Goal: Obtain resource: Download file/media

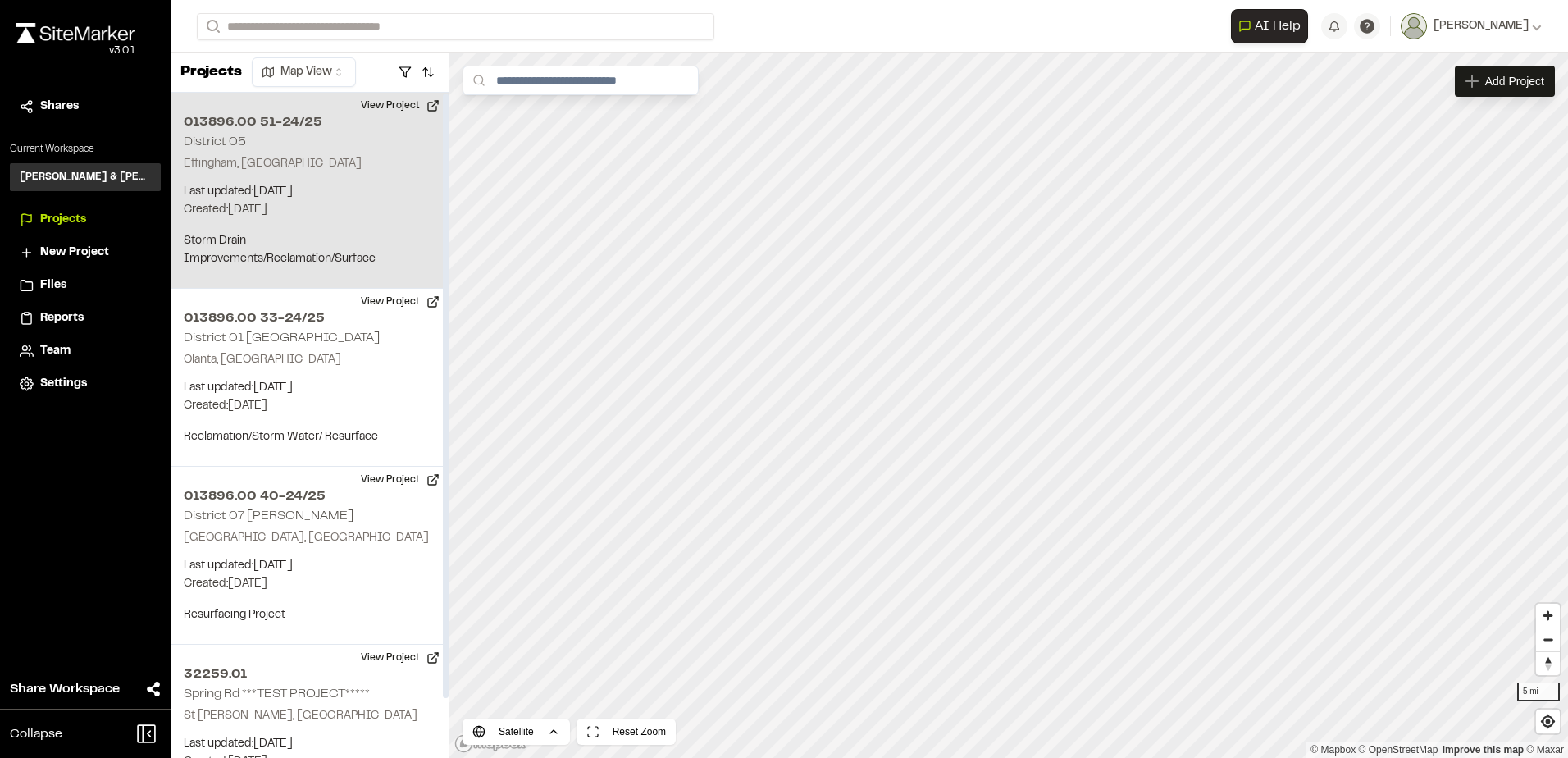
click at [402, 191] on p "Last updated: [DATE]" at bounding box center [310, 192] width 252 height 18
click at [379, 225] on div "013896.00 51-24/25 District 05 [GEOGRAPHIC_DATA], [GEOGRAPHIC_DATA] Last update…" at bounding box center [310, 190] width 279 height 196
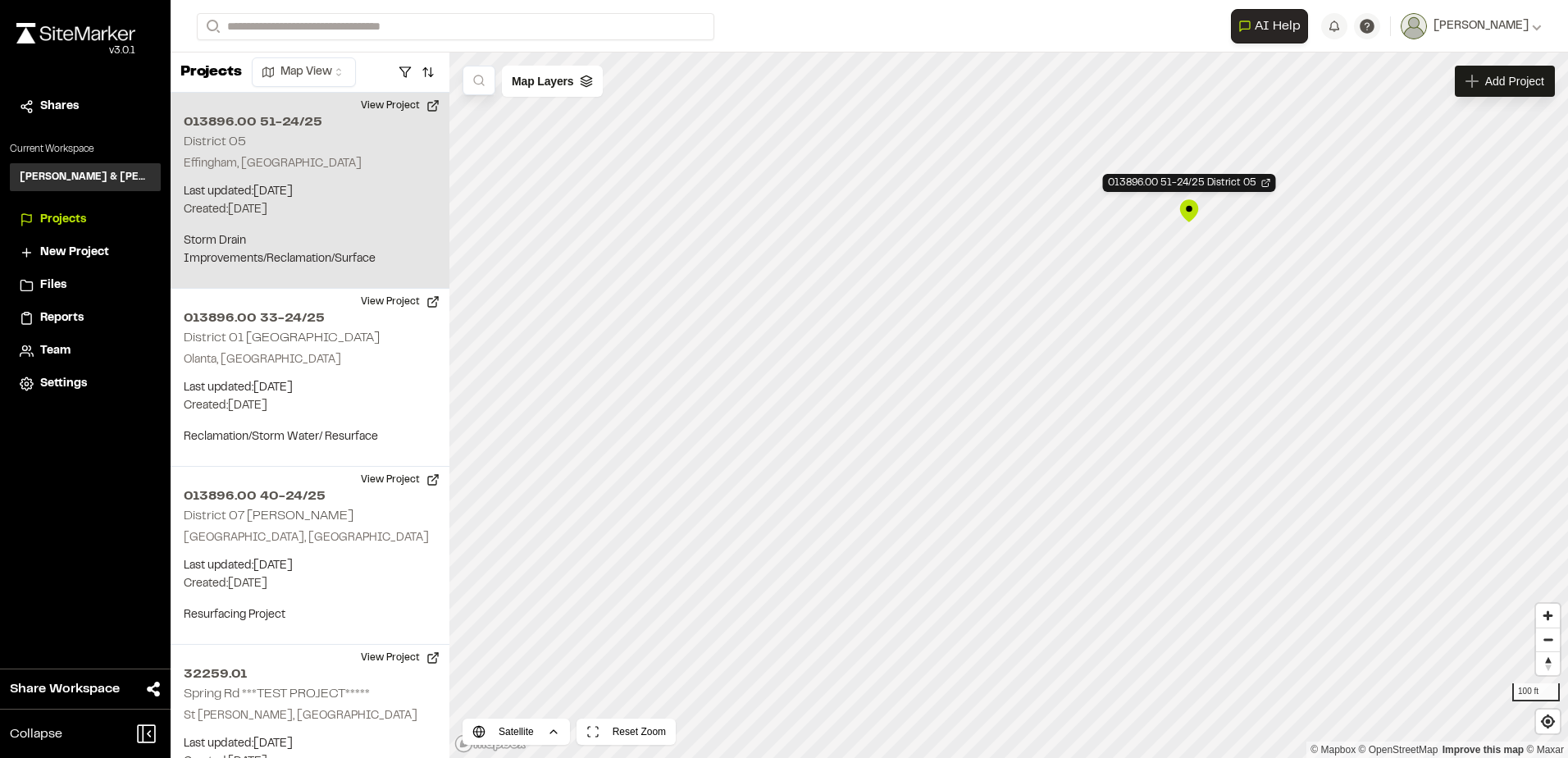
click at [1193, 208] on div "013896.00 51-24/25 District 05" at bounding box center [1189, 211] width 25 height 25
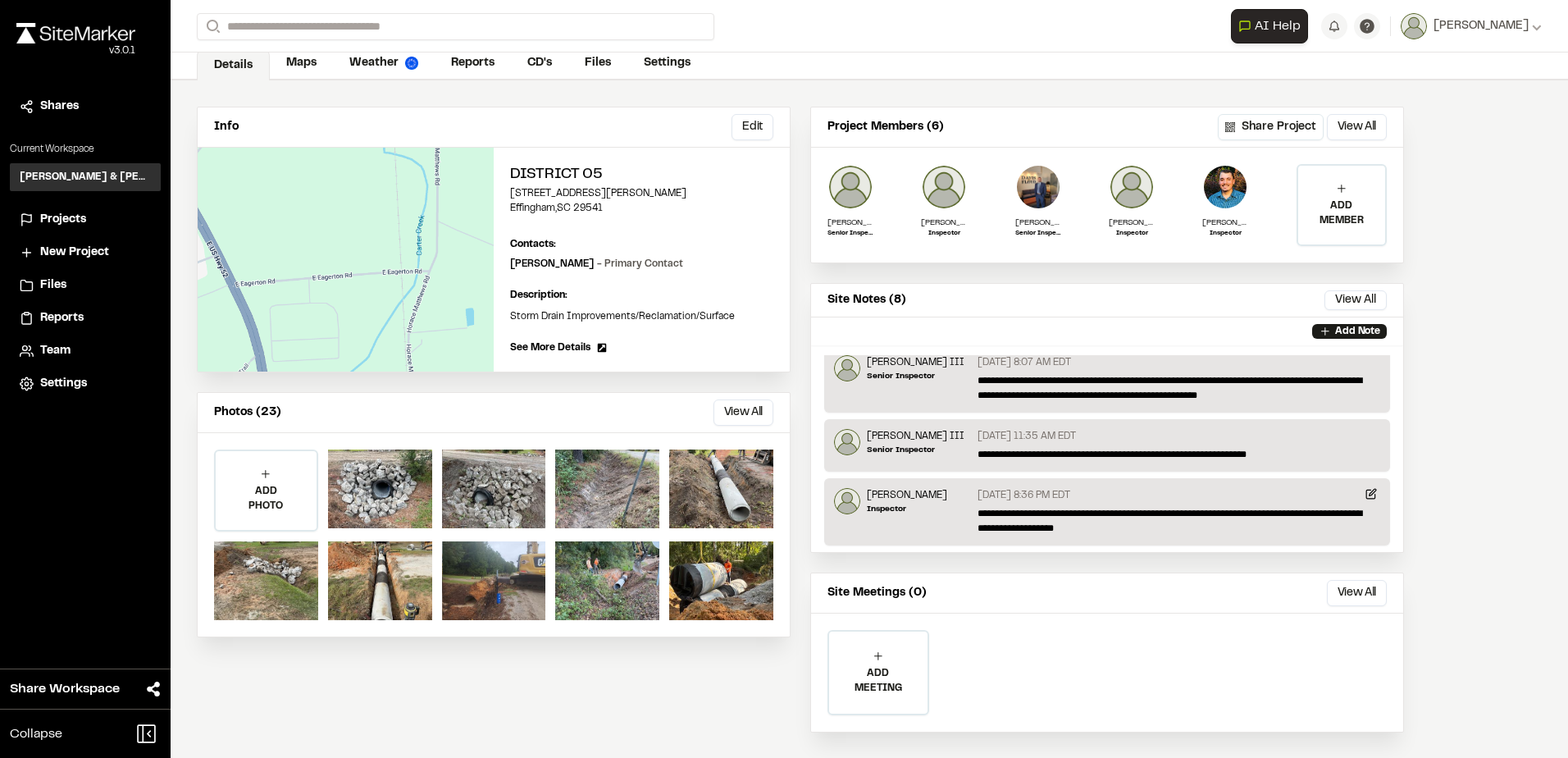
scroll to position [64, 0]
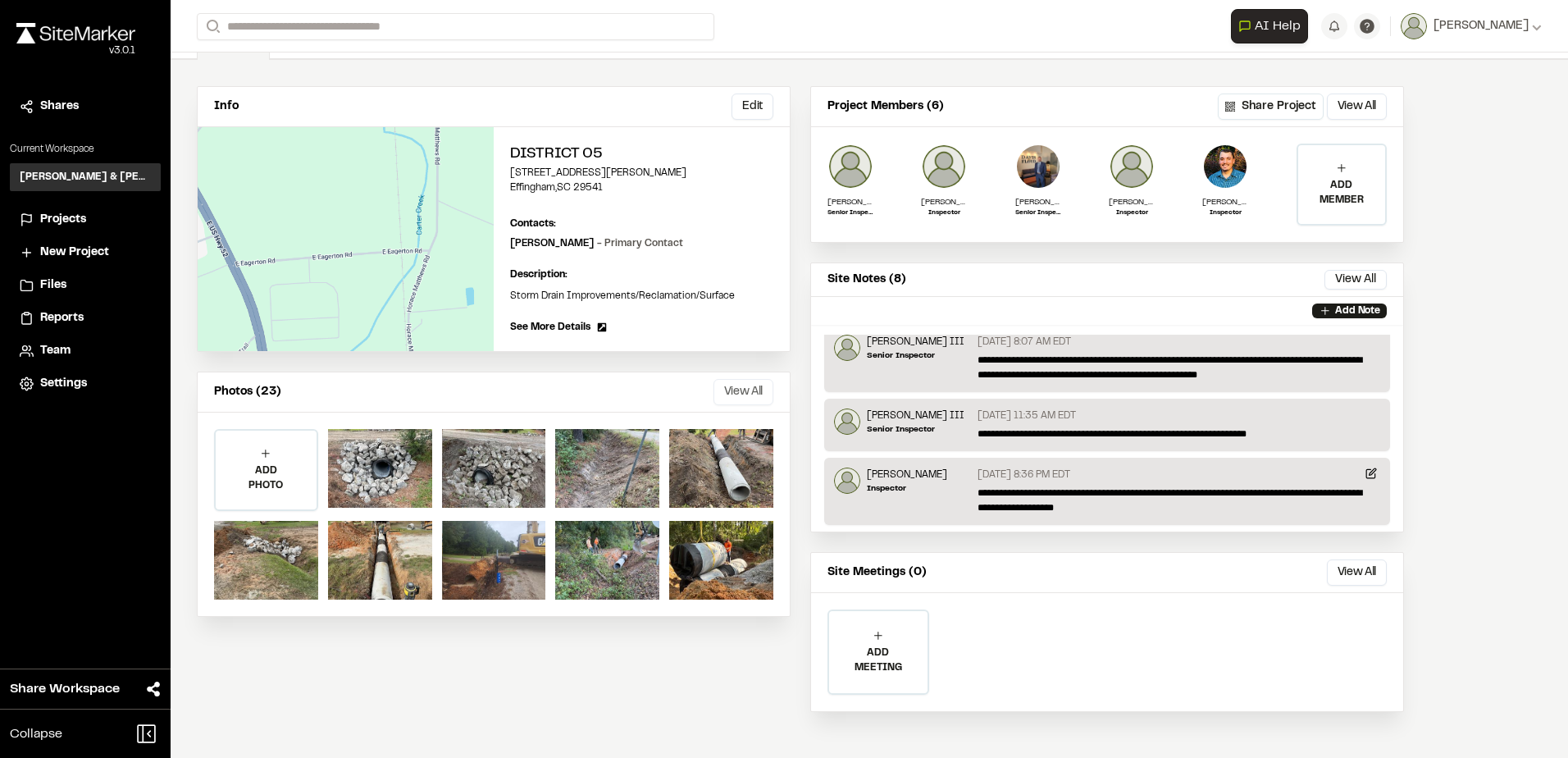
click at [755, 386] on button "View All" at bounding box center [744, 392] width 60 height 26
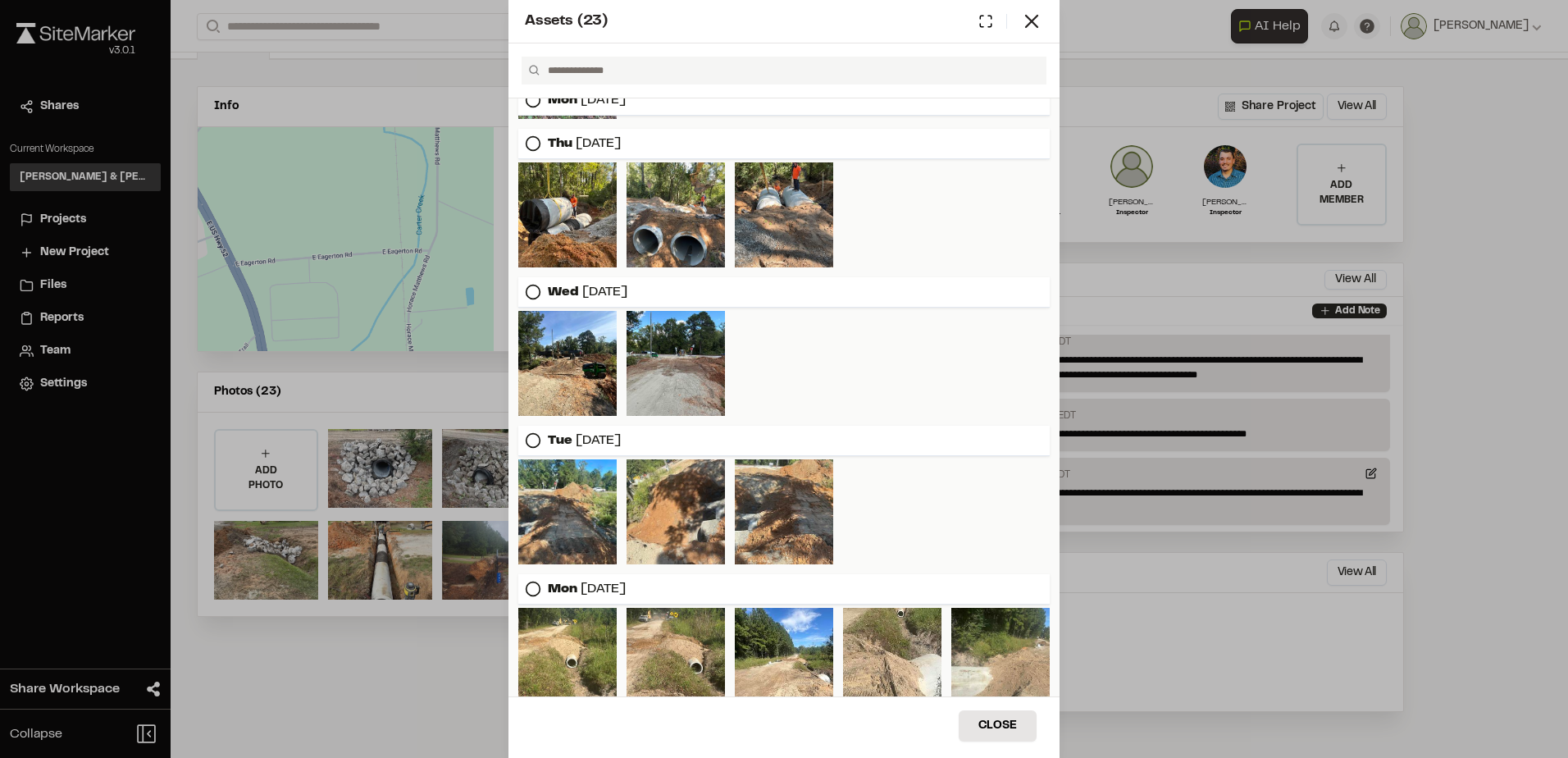
scroll to position [705, 0]
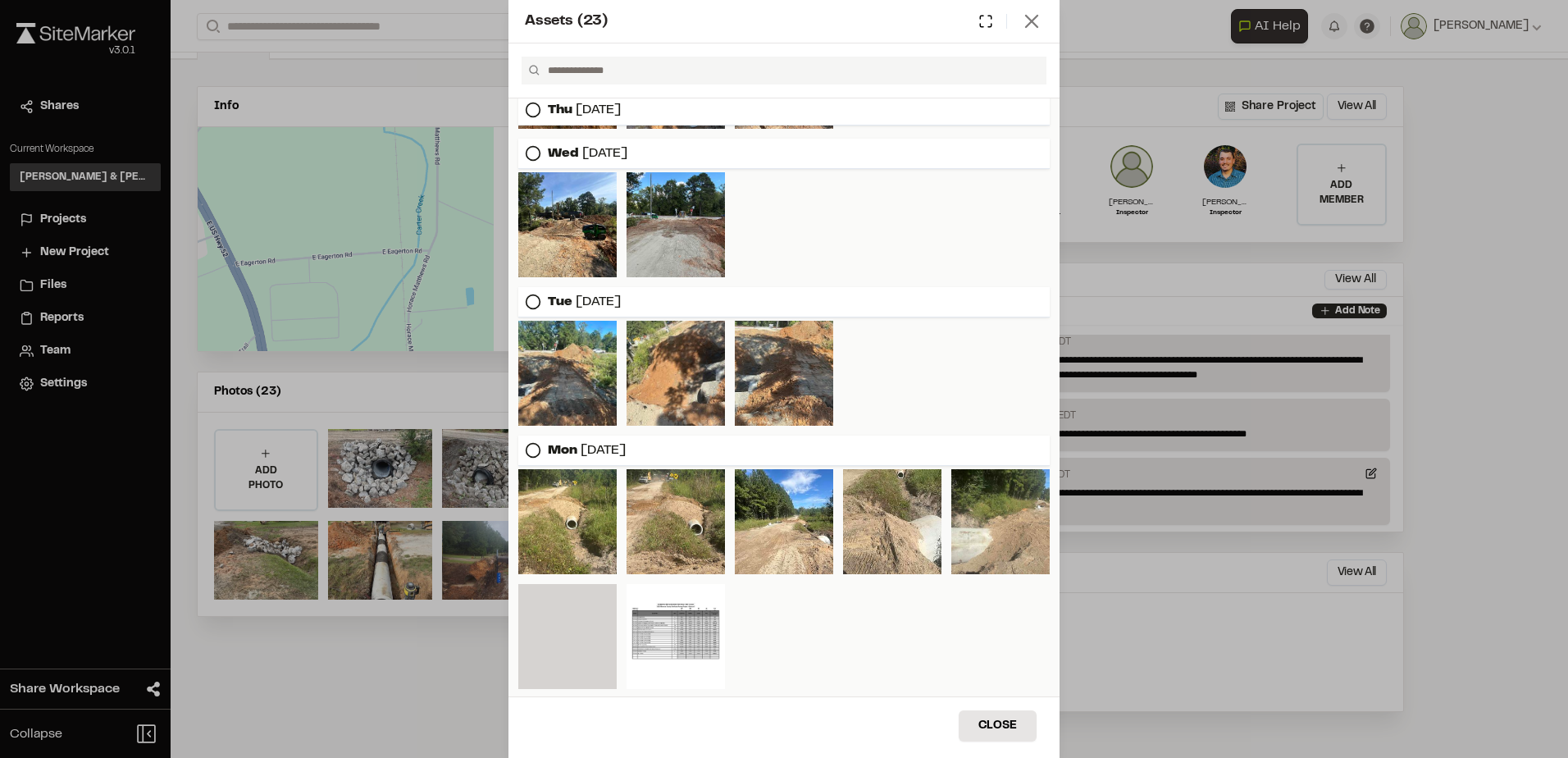
click at [1035, 22] on icon at bounding box center [1032, 21] width 23 height 23
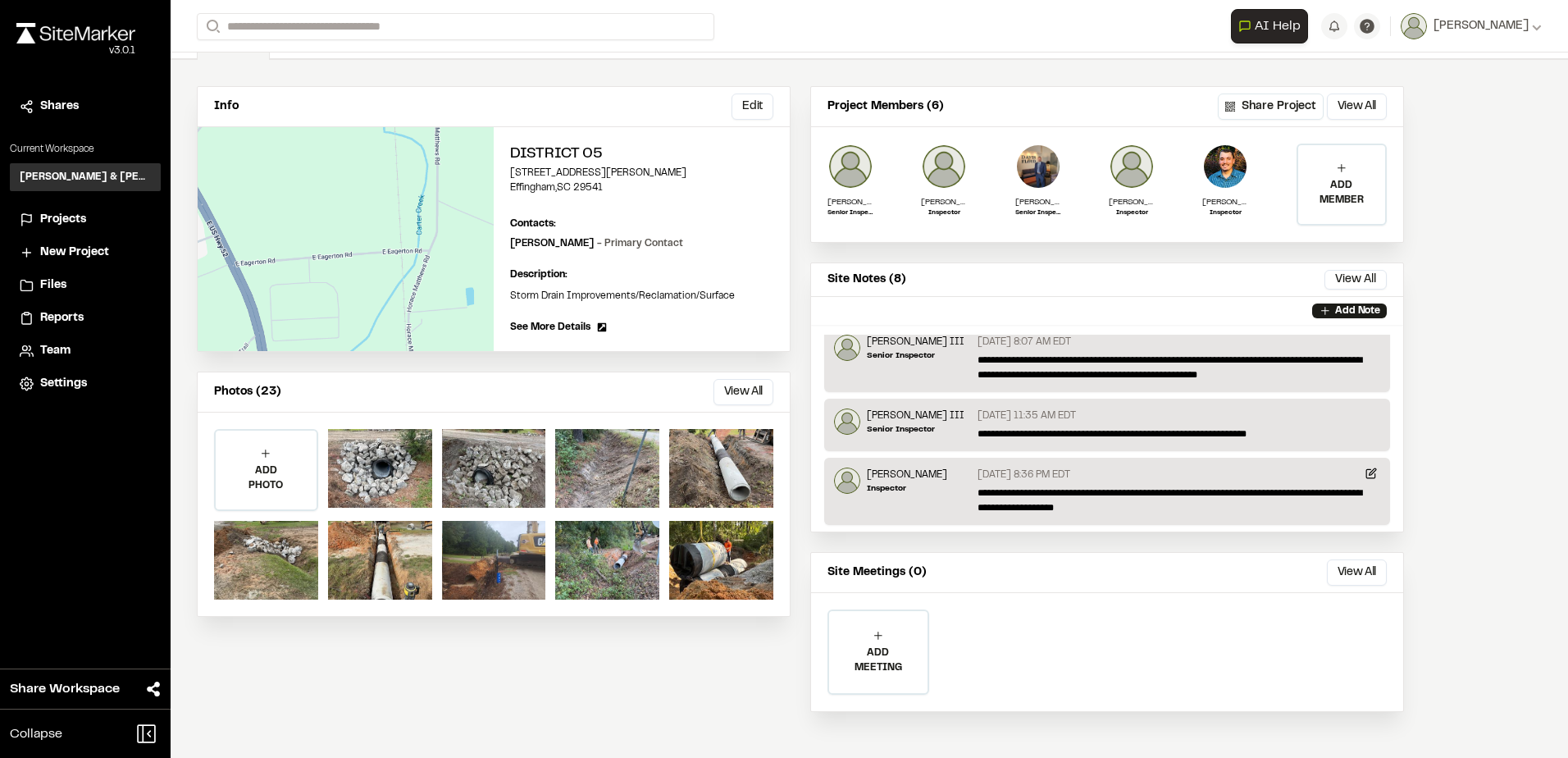
click at [1390, 277] on div "Site Notes (8) View All ... Close" at bounding box center [1107, 280] width 592 height 34
click at [1365, 283] on button "View All" at bounding box center [1355, 280] width 63 height 20
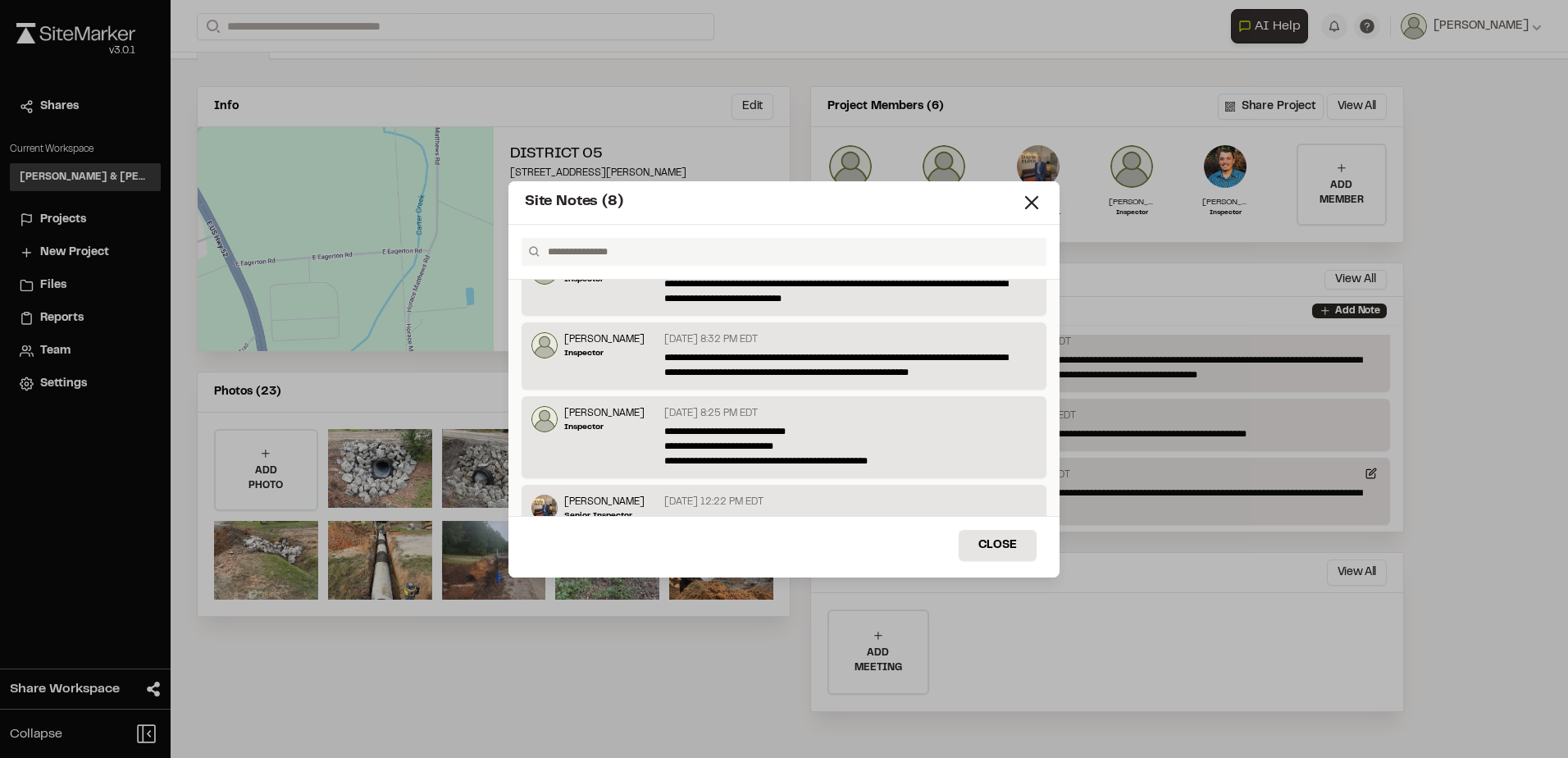
scroll to position [392, 0]
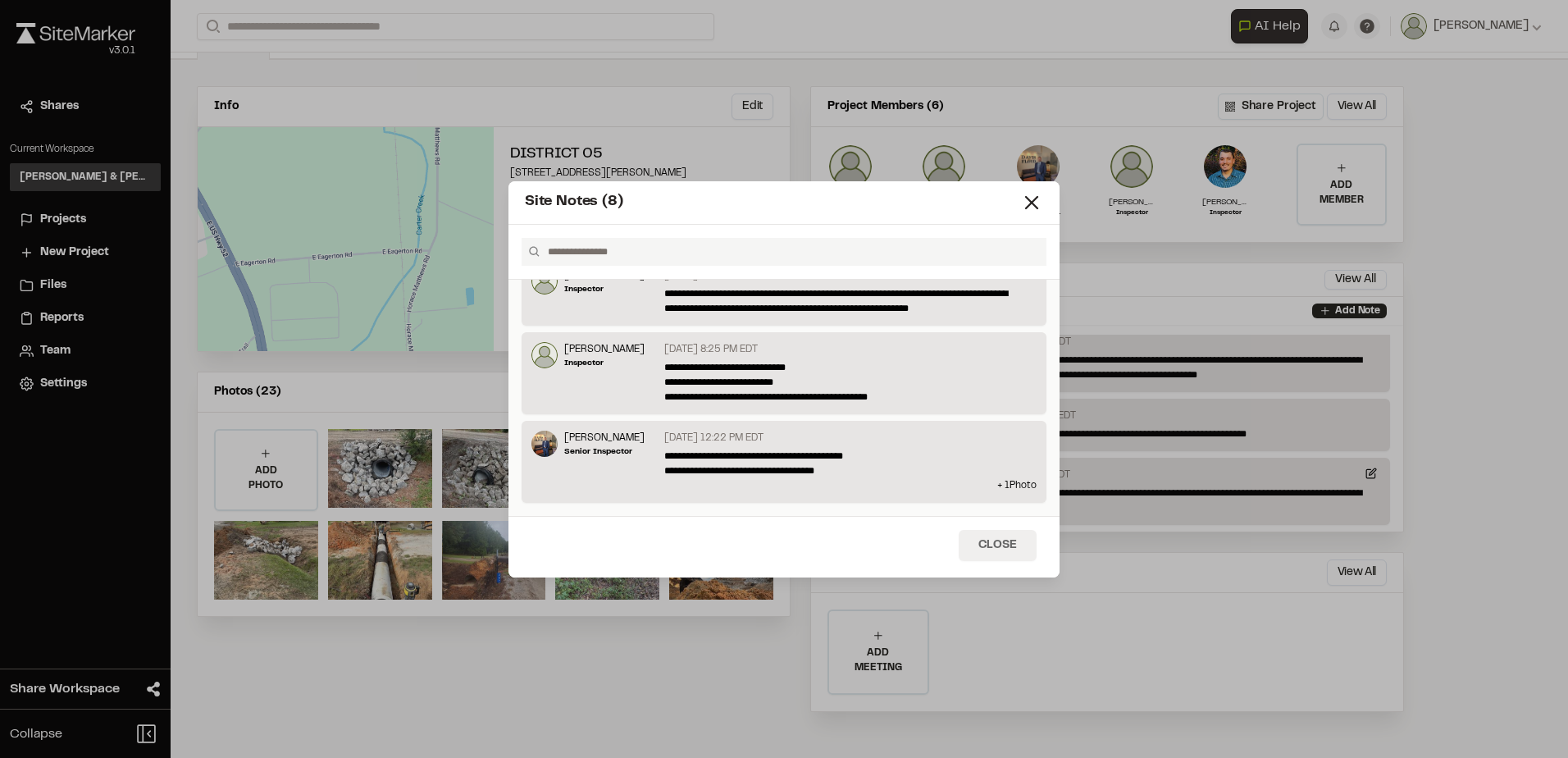
click at [976, 550] on button "Close" at bounding box center [998, 545] width 77 height 31
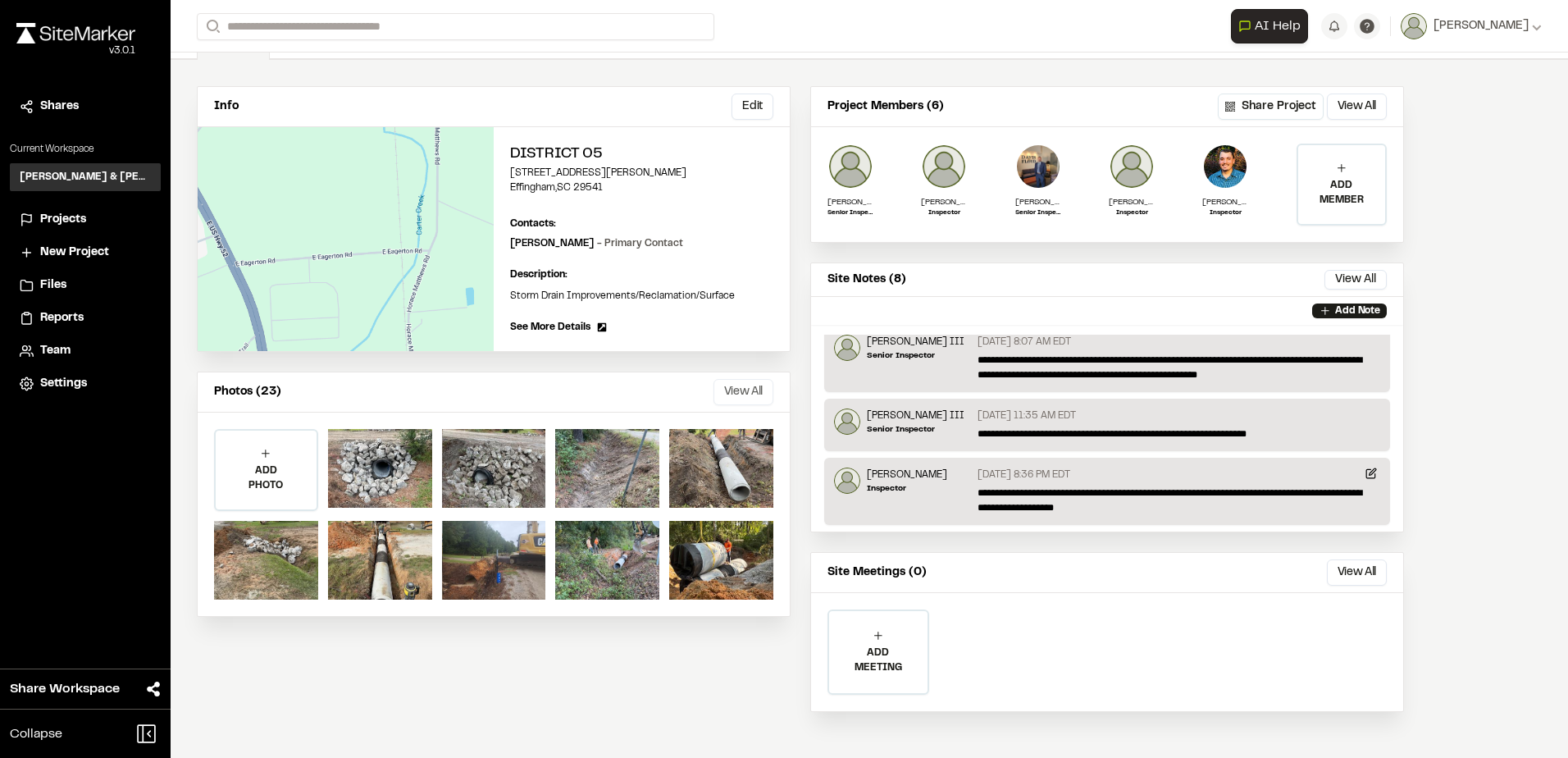
click at [753, 384] on button "View All" at bounding box center [744, 392] width 60 height 26
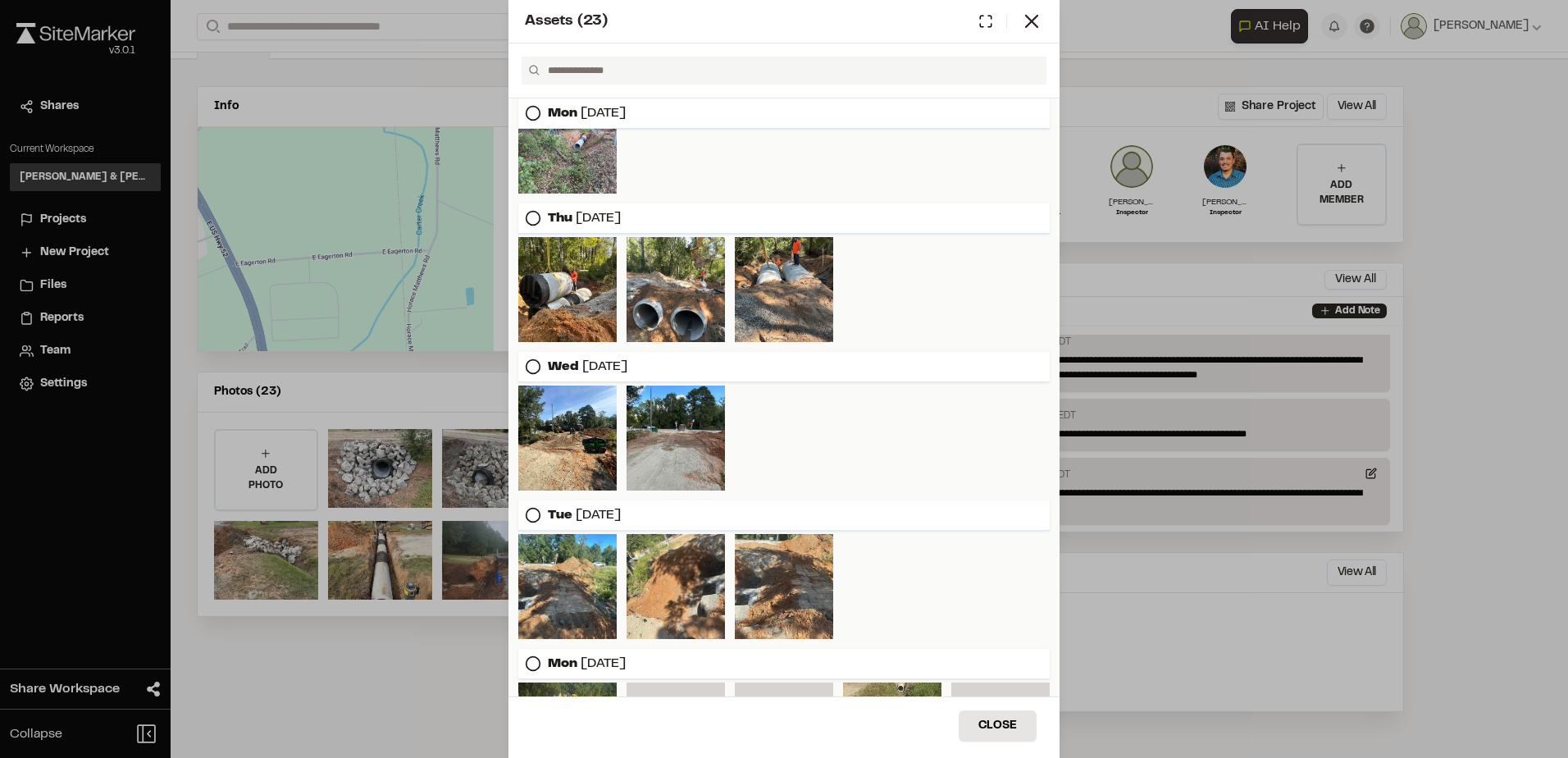
scroll to position [705, 0]
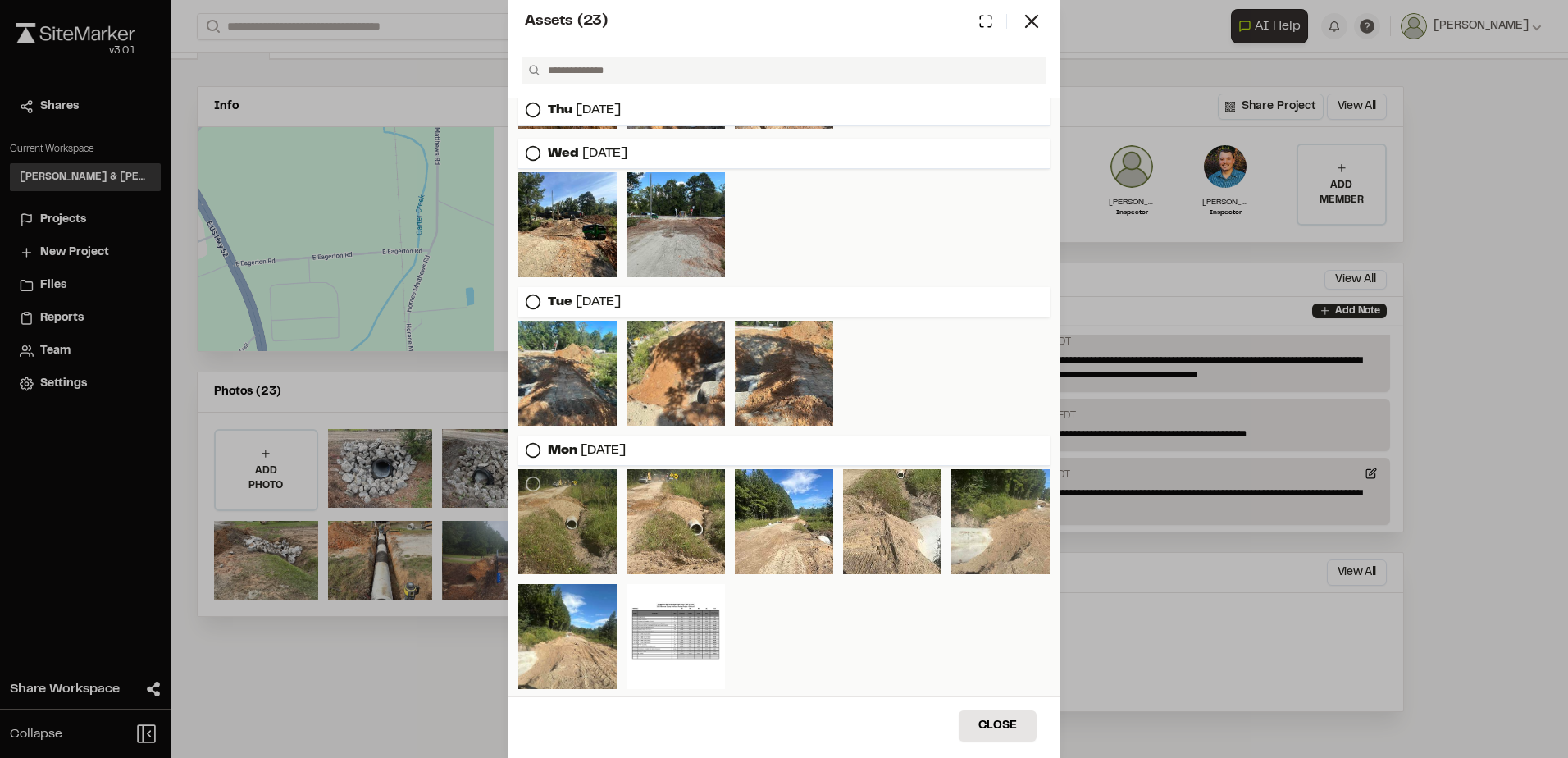
click at [587, 483] on div at bounding box center [567, 523] width 98 height 105
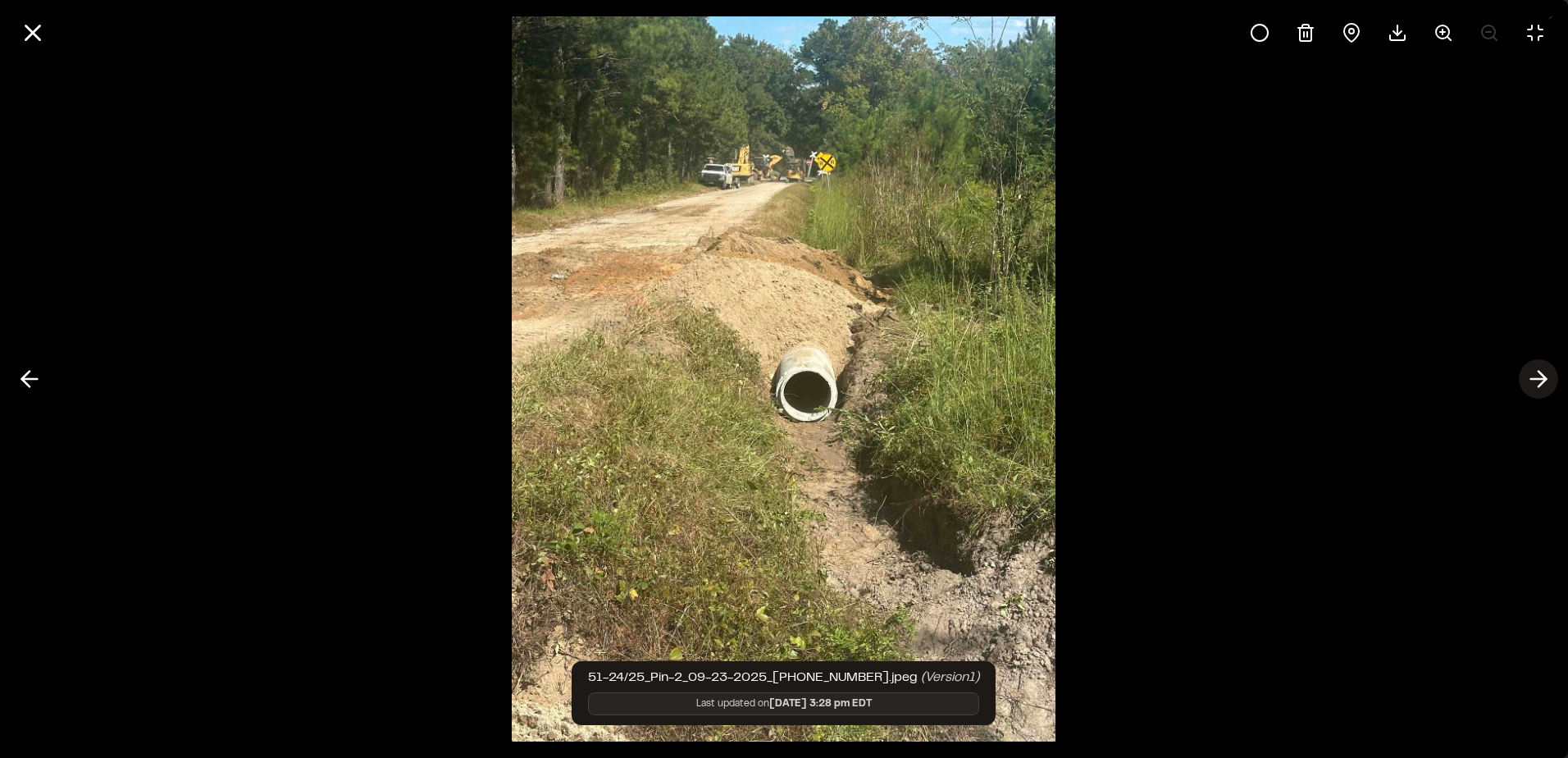
click at [1544, 385] on icon at bounding box center [1538, 379] width 26 height 28
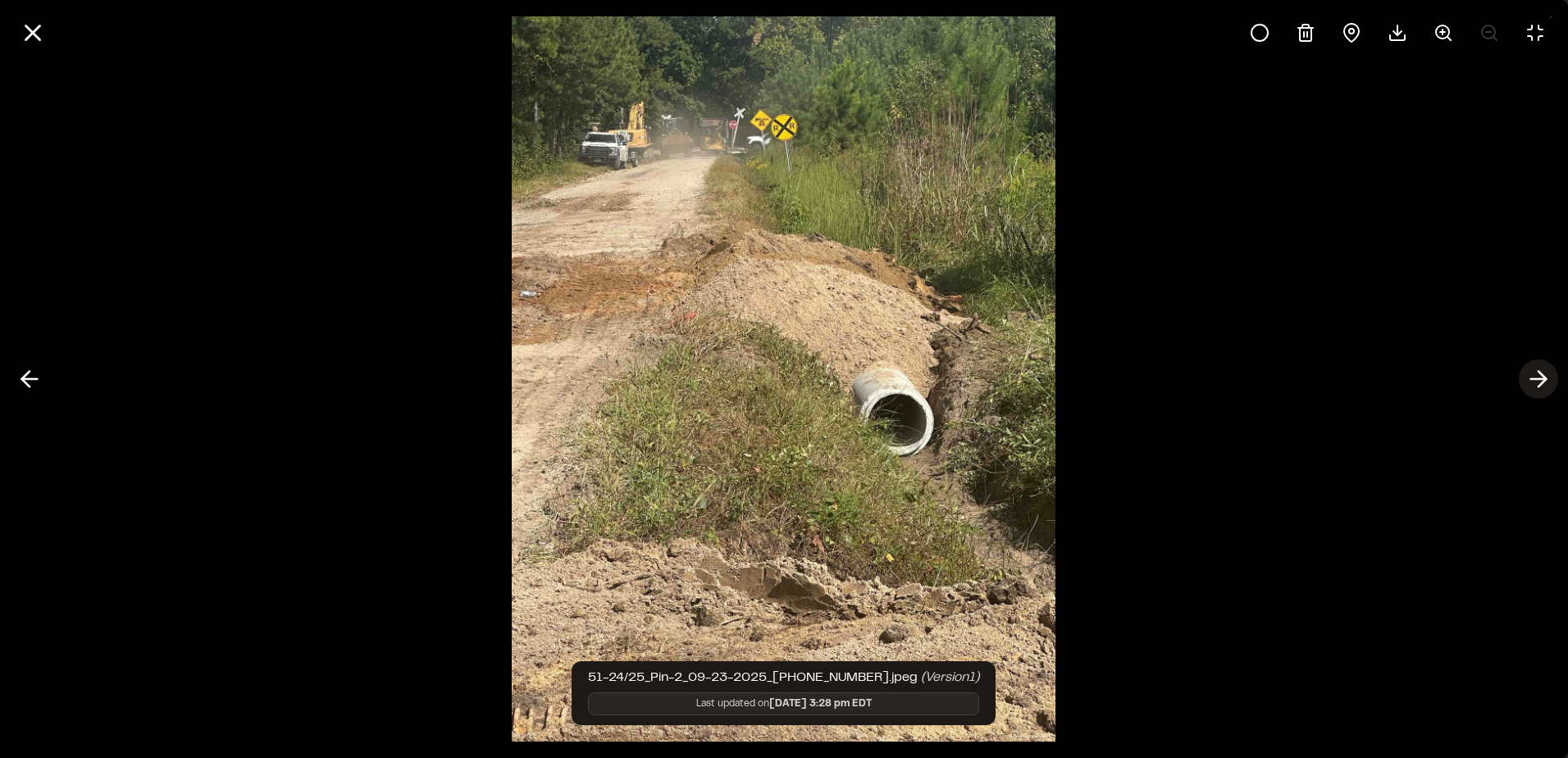
click at [1544, 385] on icon at bounding box center [1538, 379] width 26 height 28
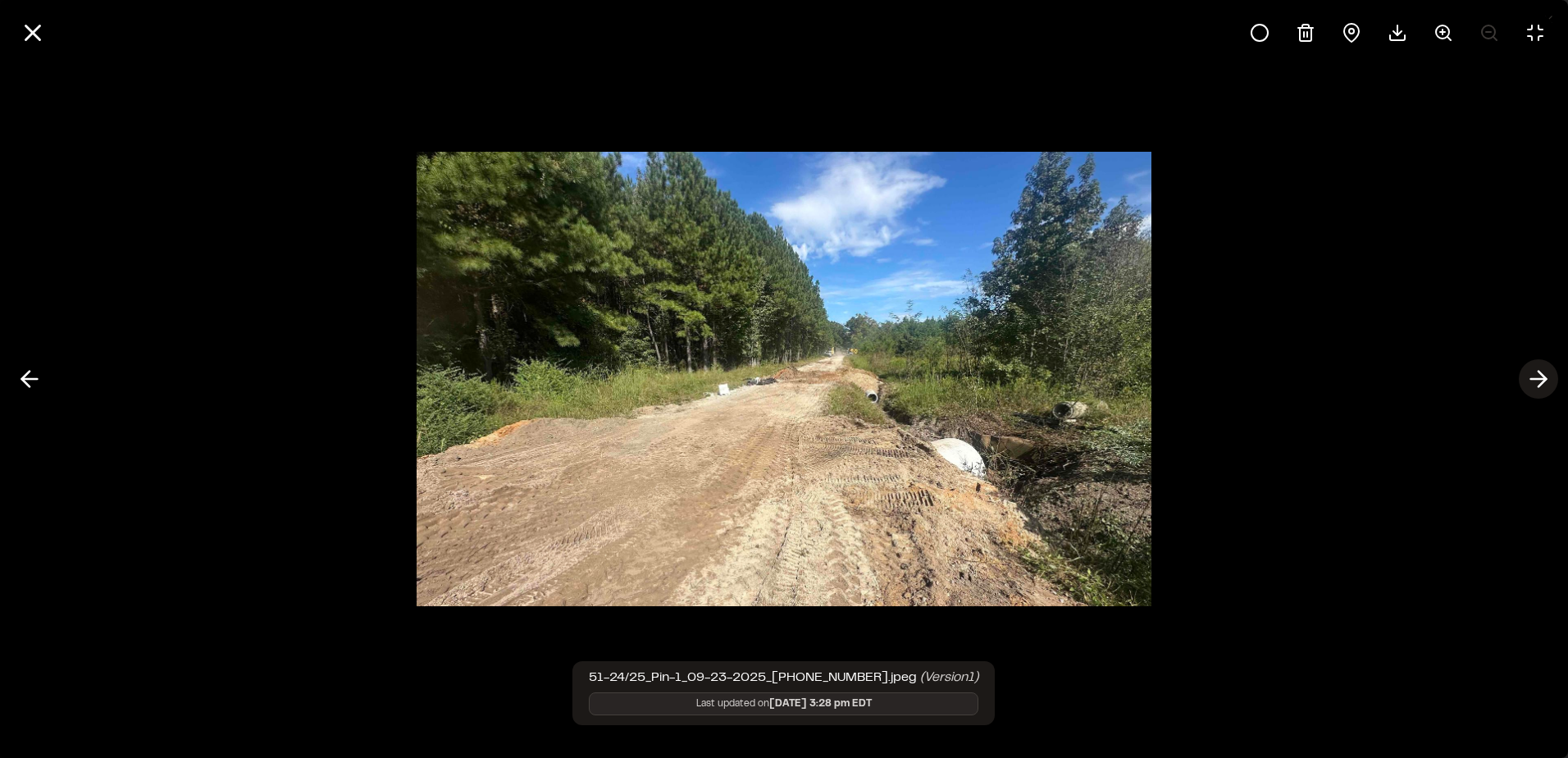
click at [1544, 385] on icon at bounding box center [1538, 379] width 26 height 28
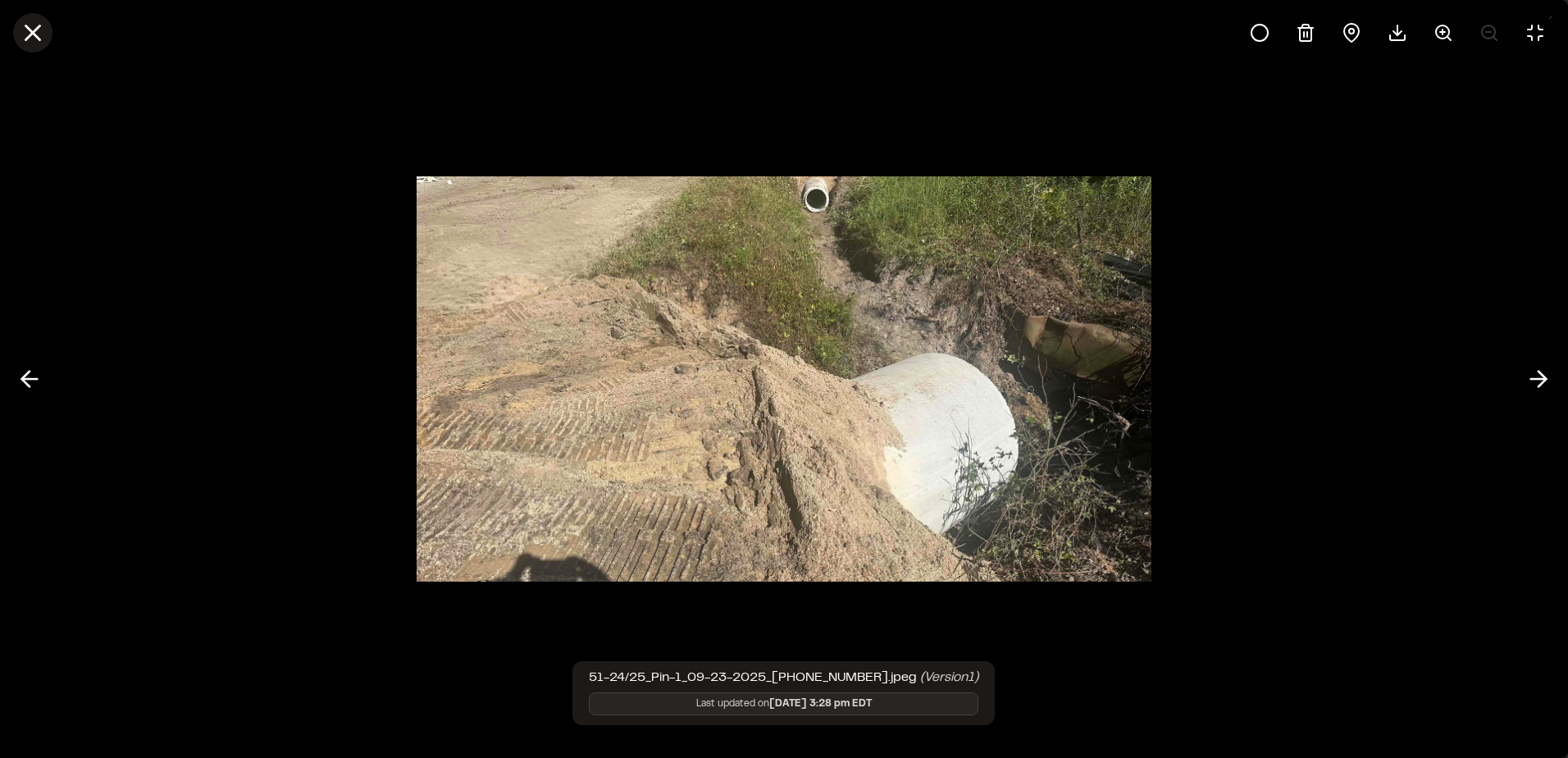
click at [40, 45] on icon at bounding box center [33, 33] width 28 height 28
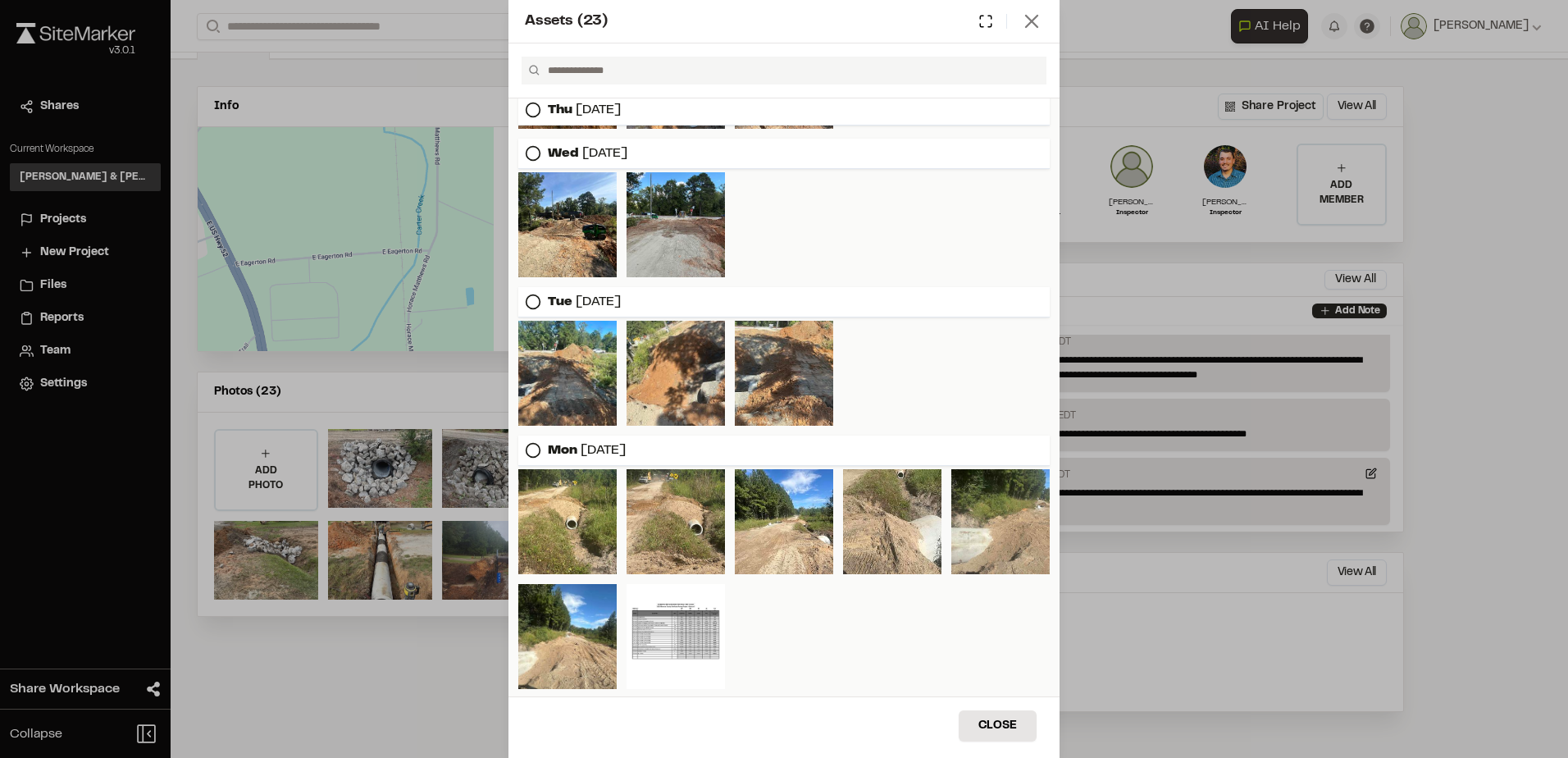
click at [1035, 22] on icon at bounding box center [1032, 21] width 23 height 23
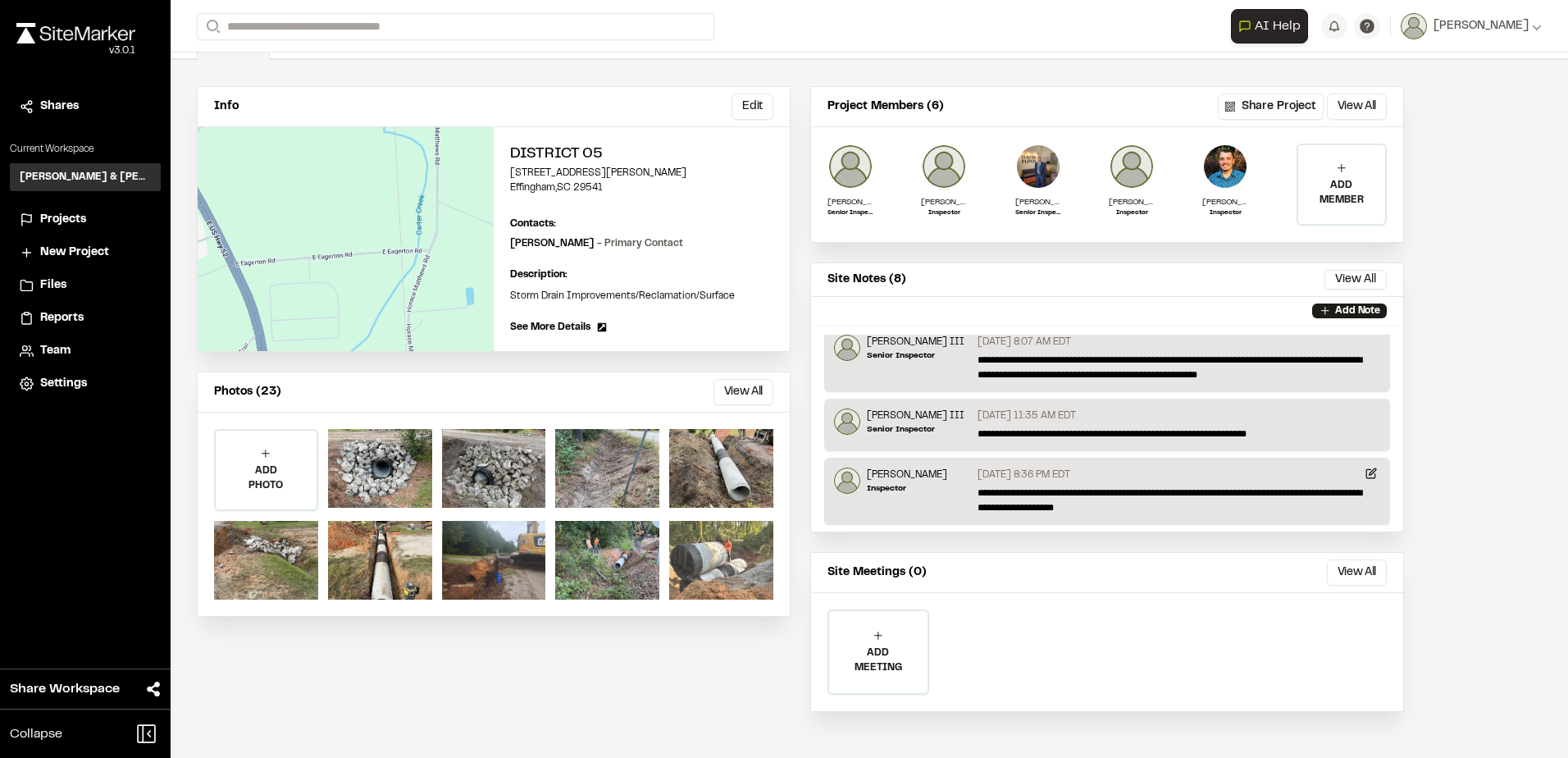
click at [714, 564] on div at bounding box center [721, 560] width 104 height 78
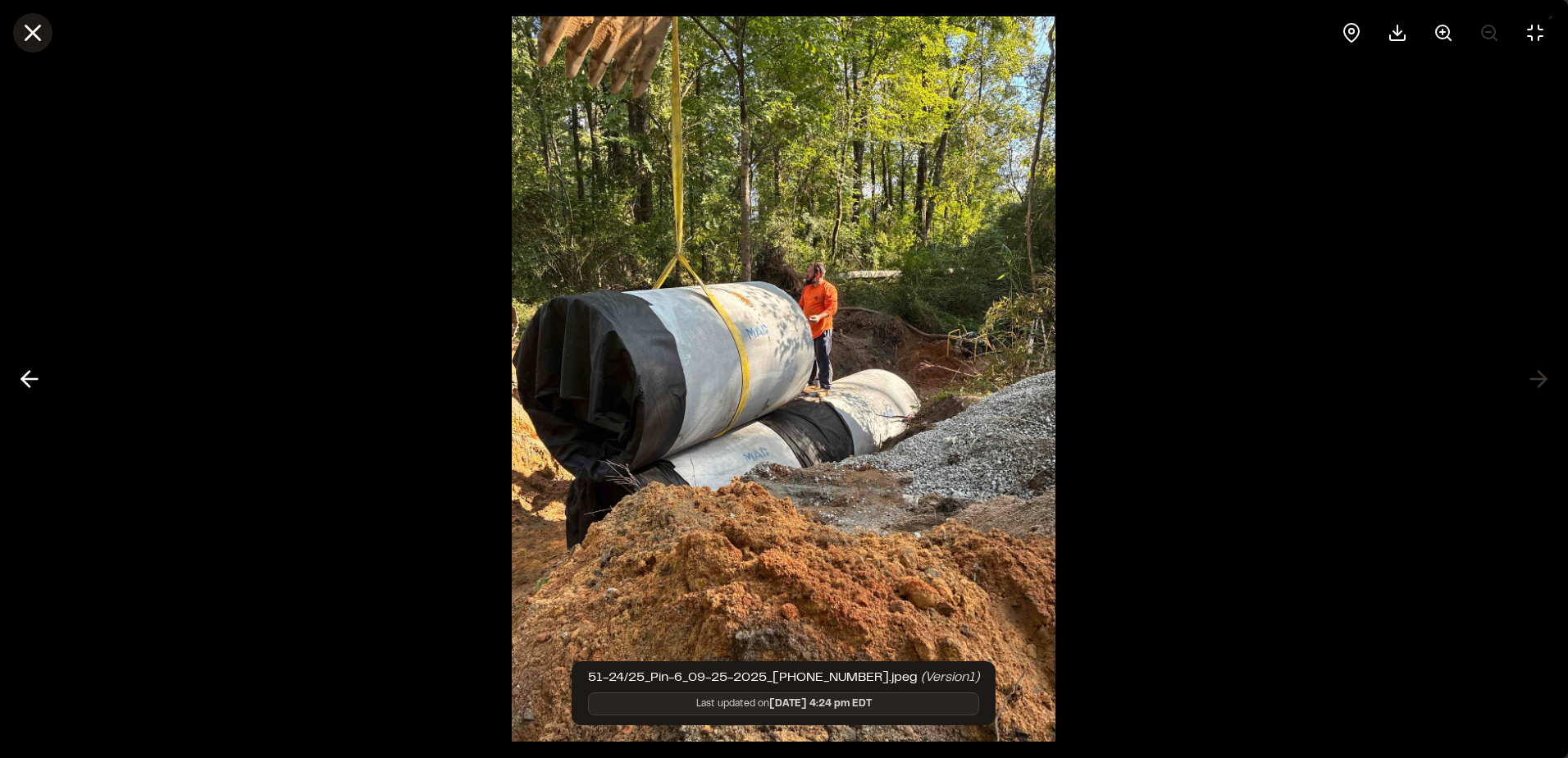
click at [33, 26] on icon at bounding box center [33, 33] width 28 height 28
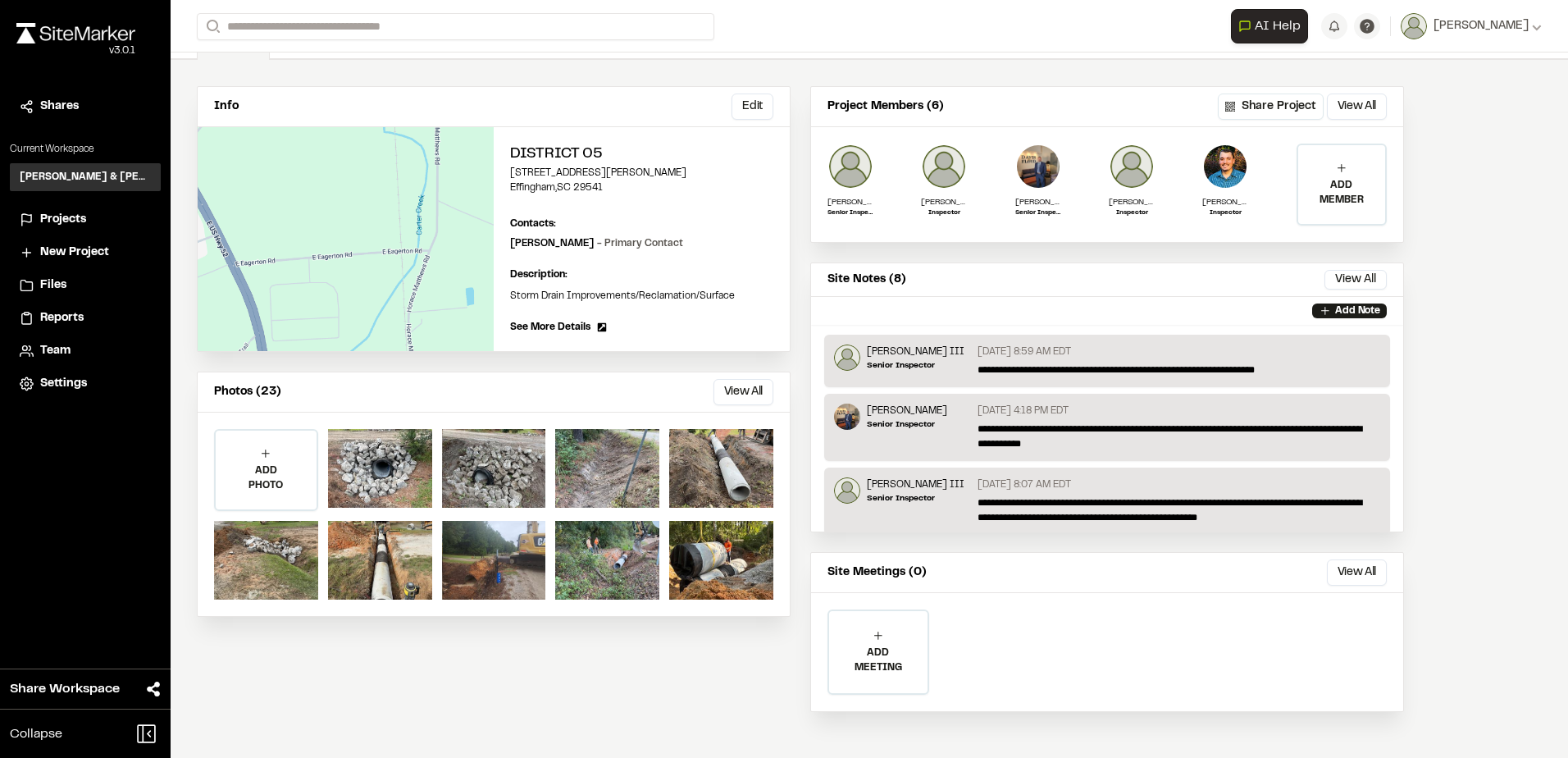
scroll to position [0, 0]
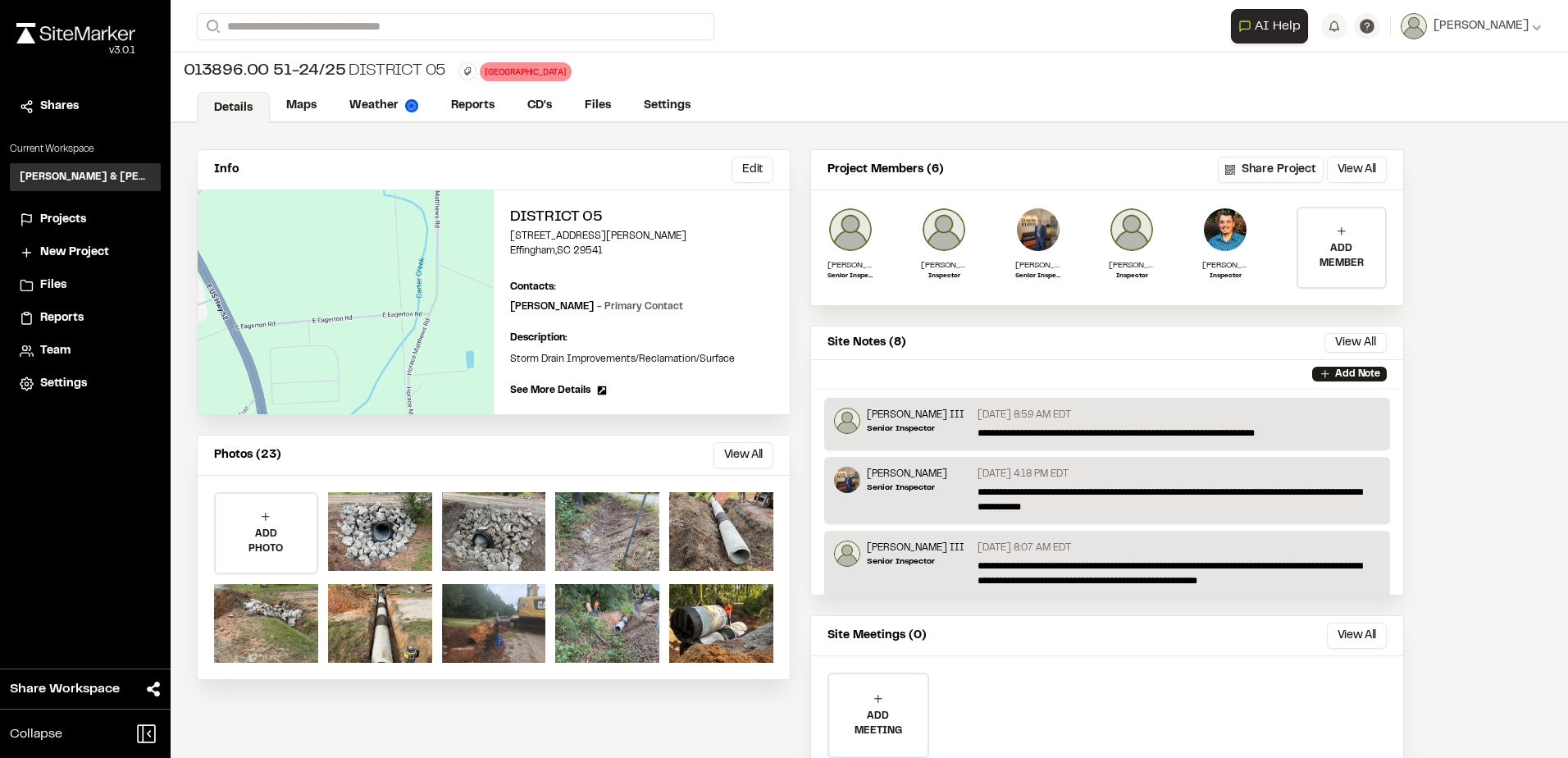
click at [1035, 512] on p "**********" at bounding box center [1175, 500] width 394 height 30
click at [753, 454] on button "View All" at bounding box center [744, 455] width 60 height 26
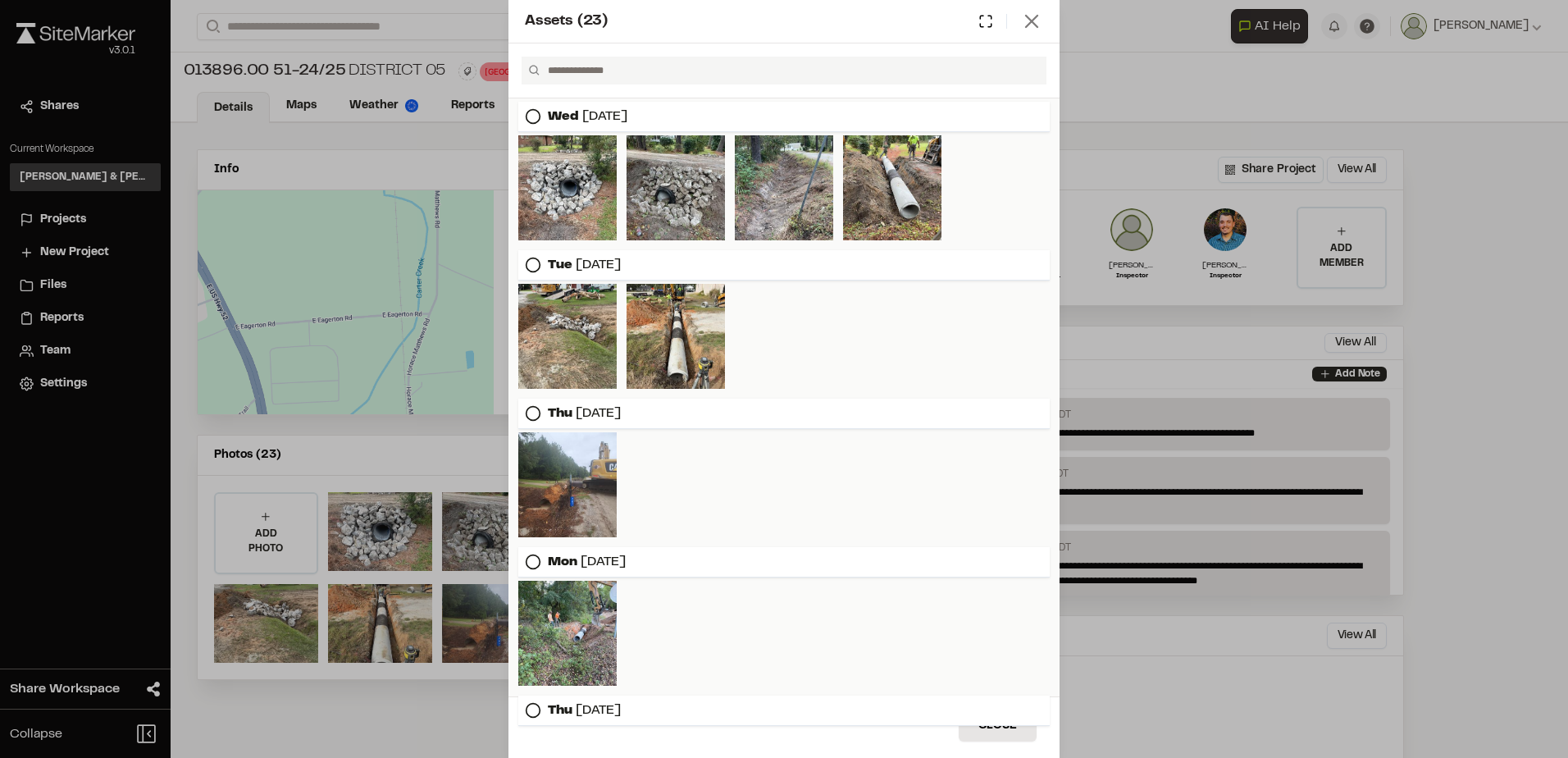
click at [1043, 26] on icon at bounding box center [1032, 21] width 23 height 23
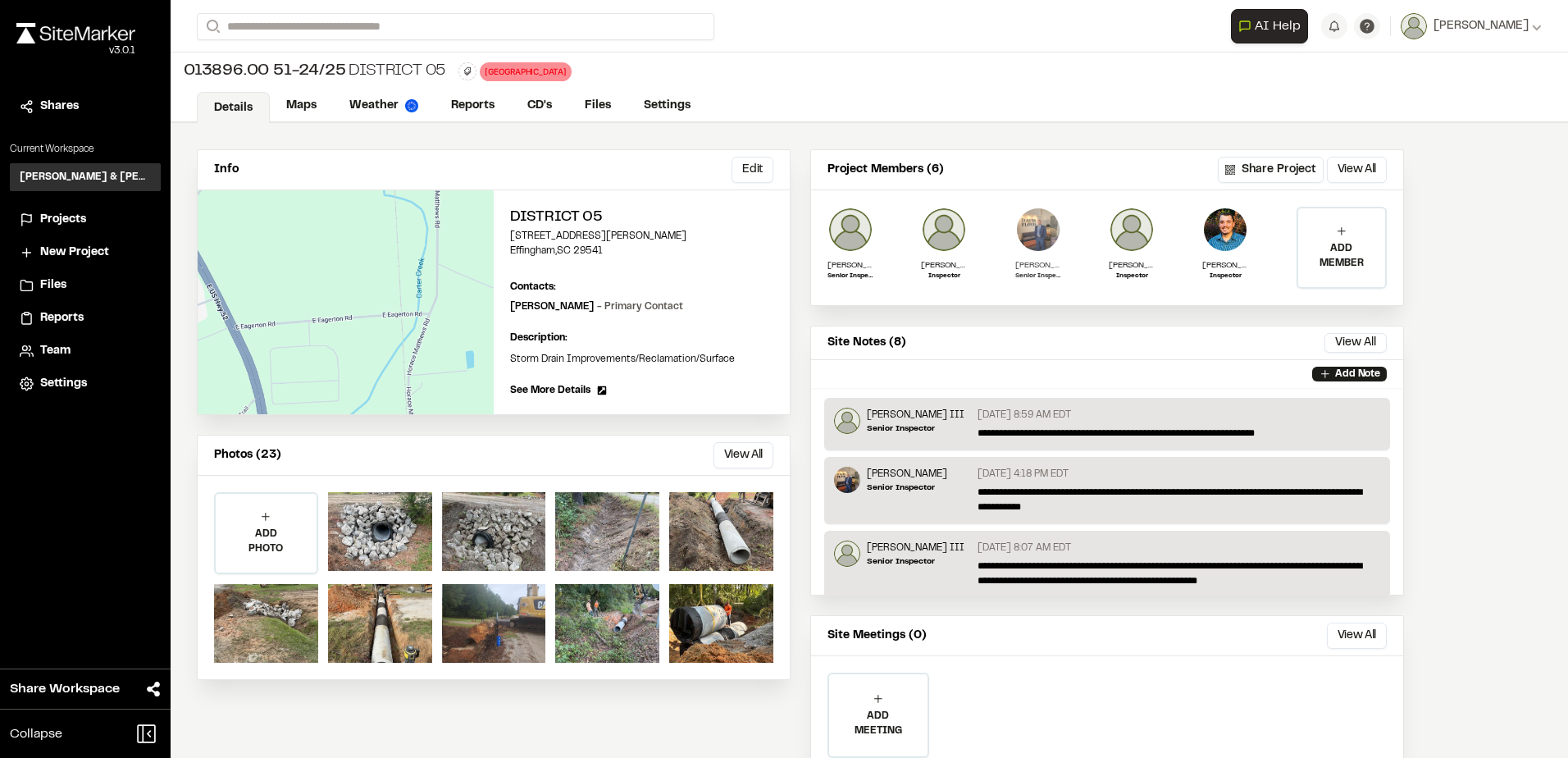
click at [1035, 241] on img at bounding box center [1039, 229] width 46 height 46
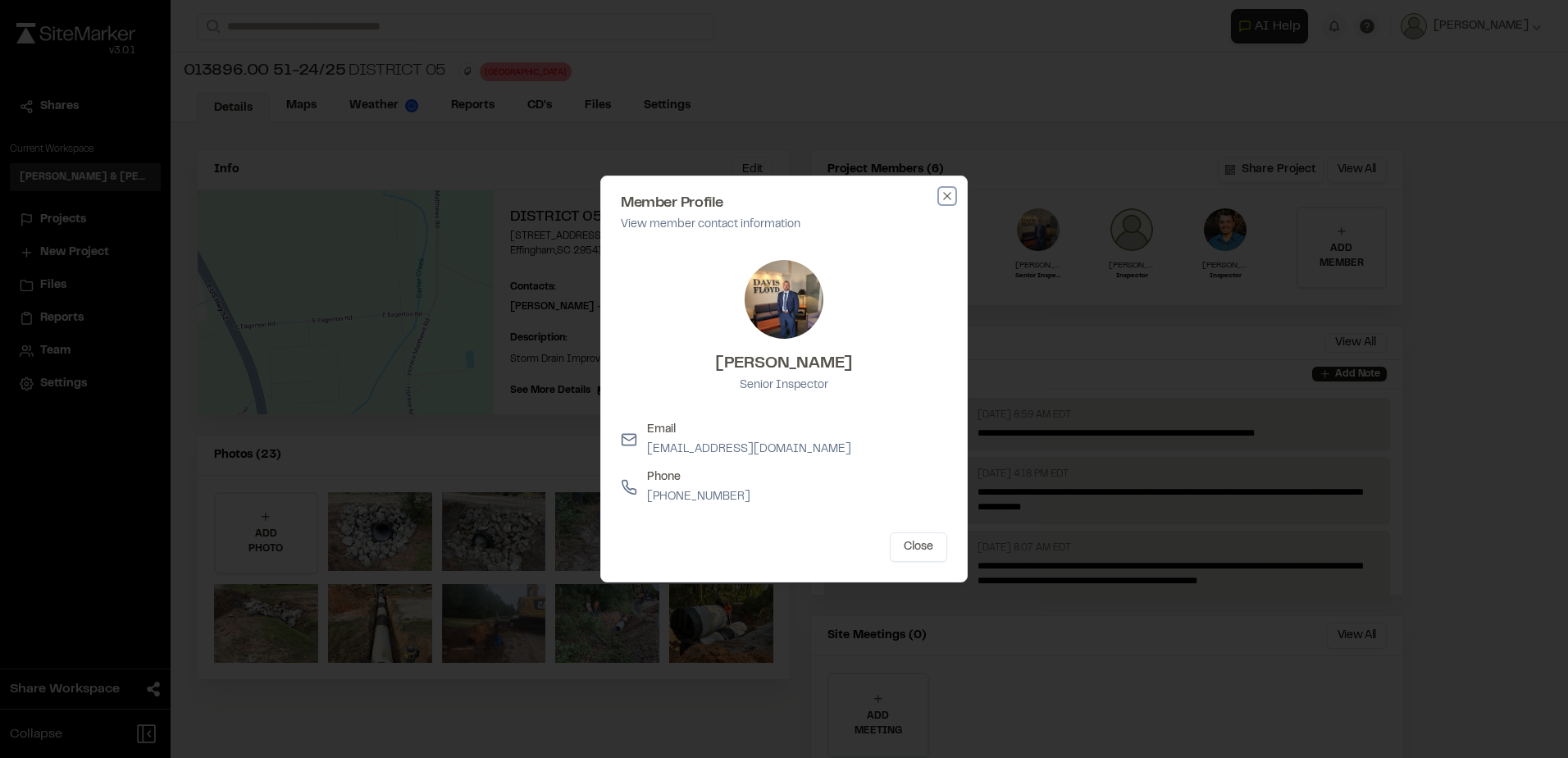
click at [940, 196] on icon "button" at bounding box center [946, 196] width 13 height 13
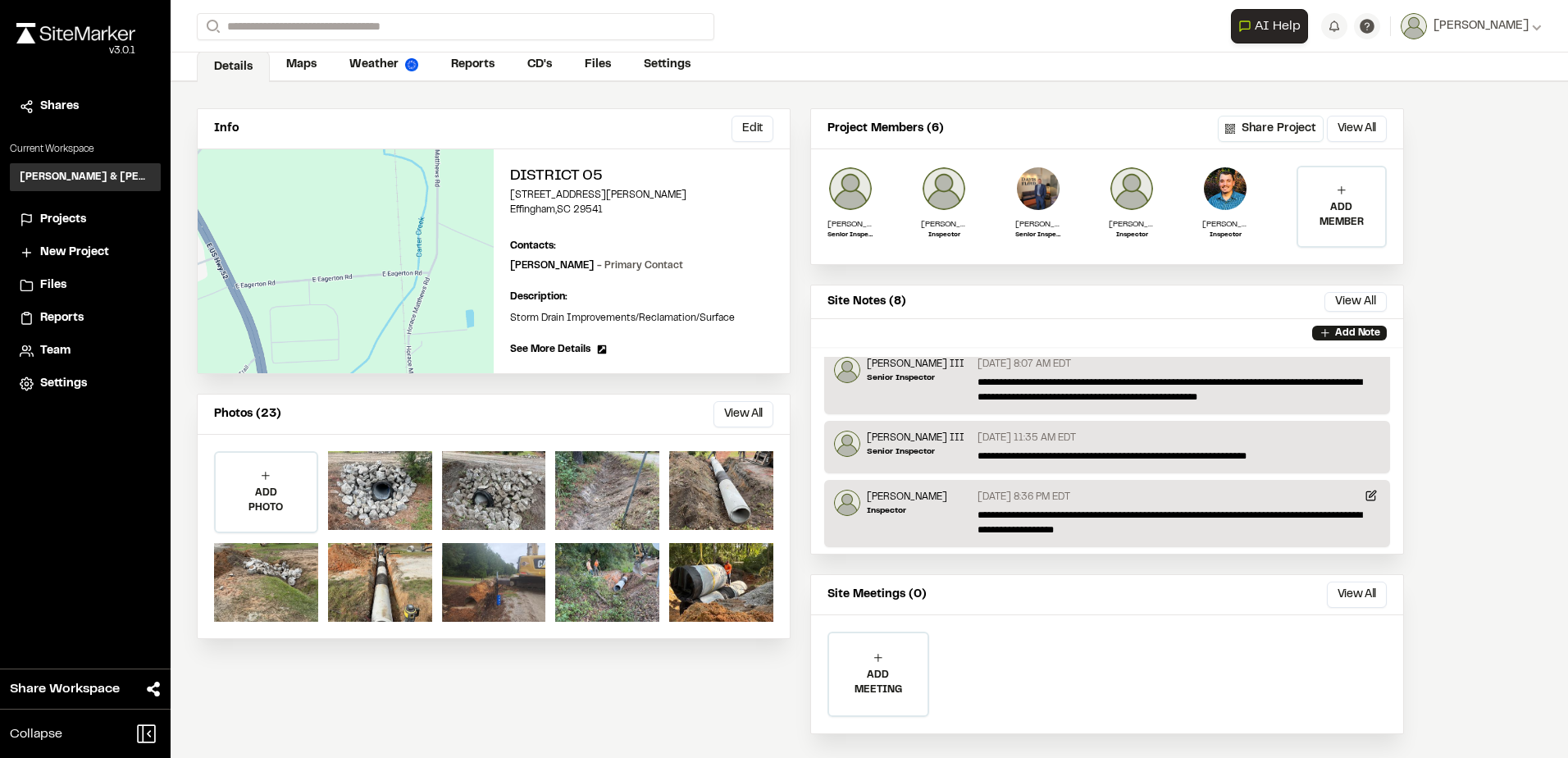
scroll to position [64, 0]
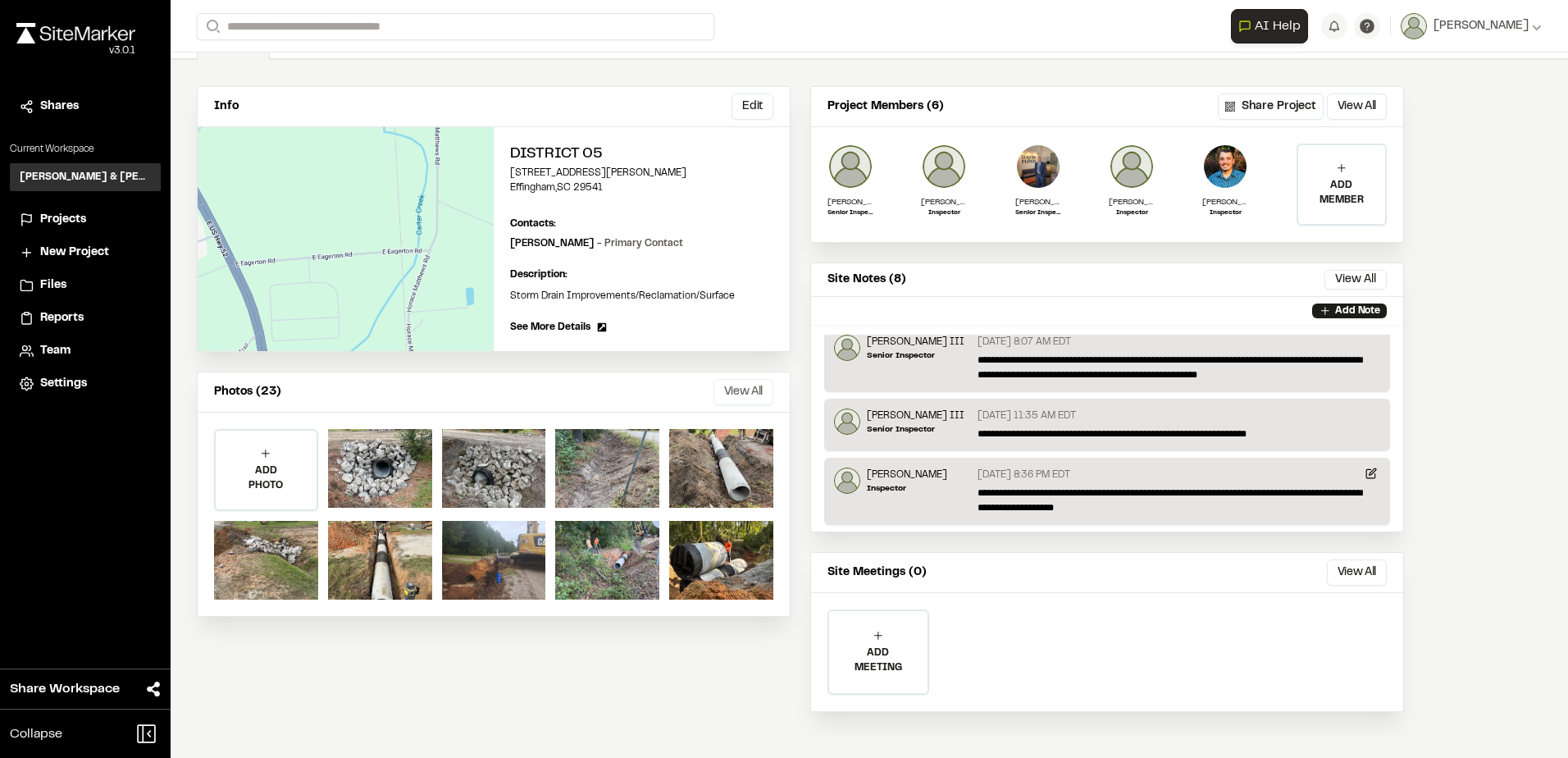
click at [747, 395] on button "View All" at bounding box center [744, 392] width 60 height 26
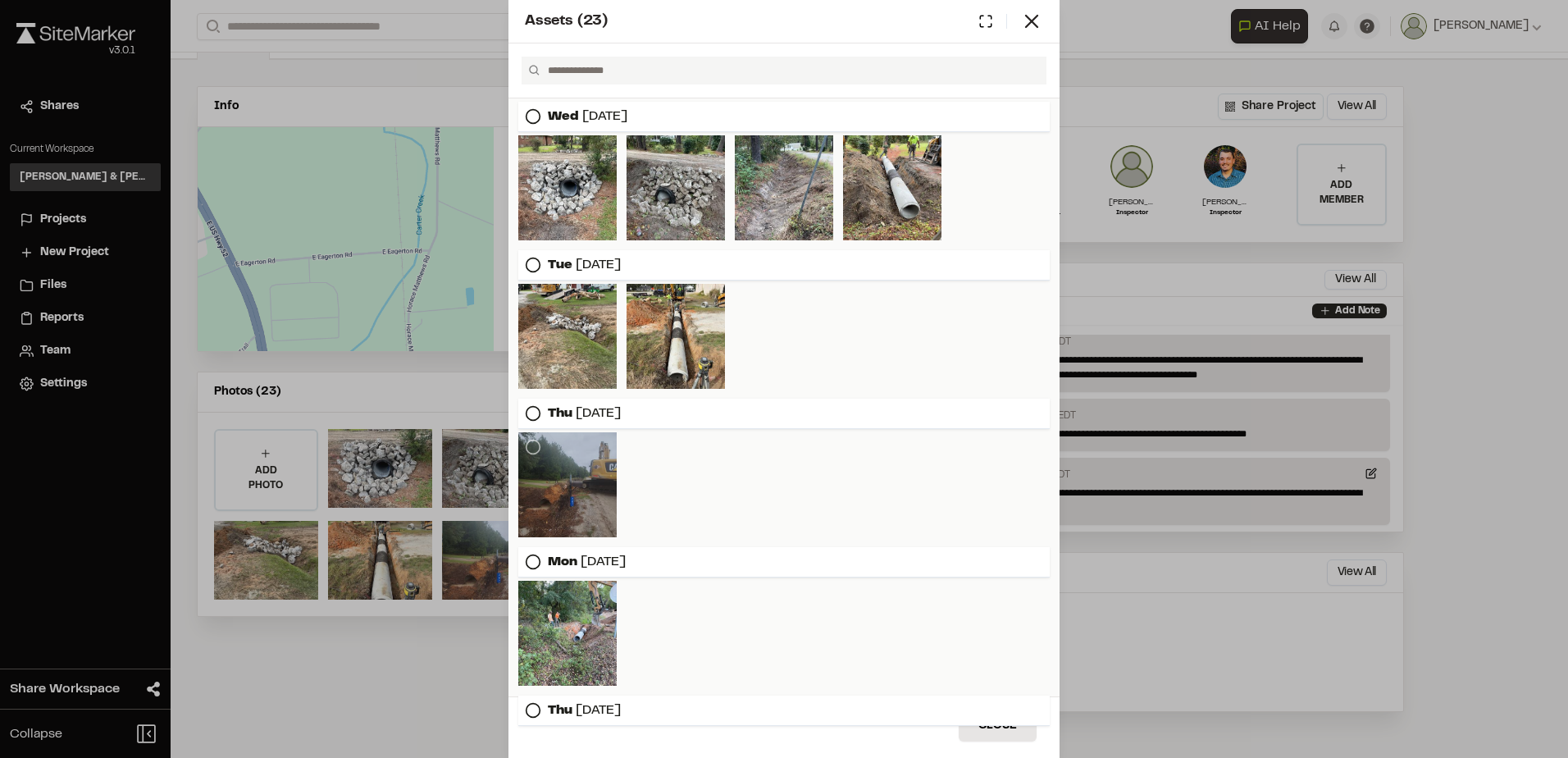
click at [587, 483] on div at bounding box center [567, 485] width 98 height 105
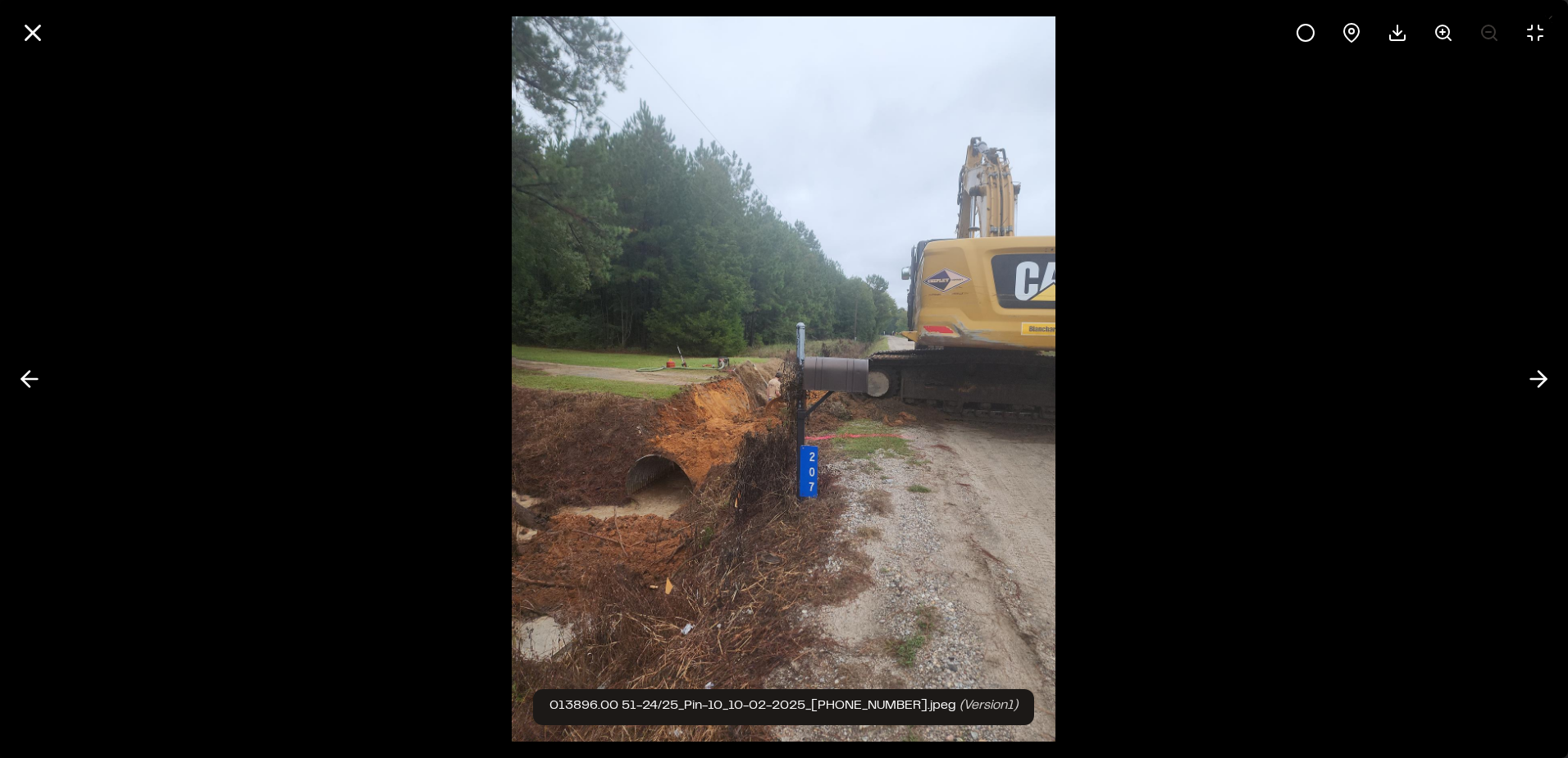
click at [752, 704] on img at bounding box center [784, 379] width 544 height 758
click at [38, 45] on icon at bounding box center [33, 33] width 28 height 28
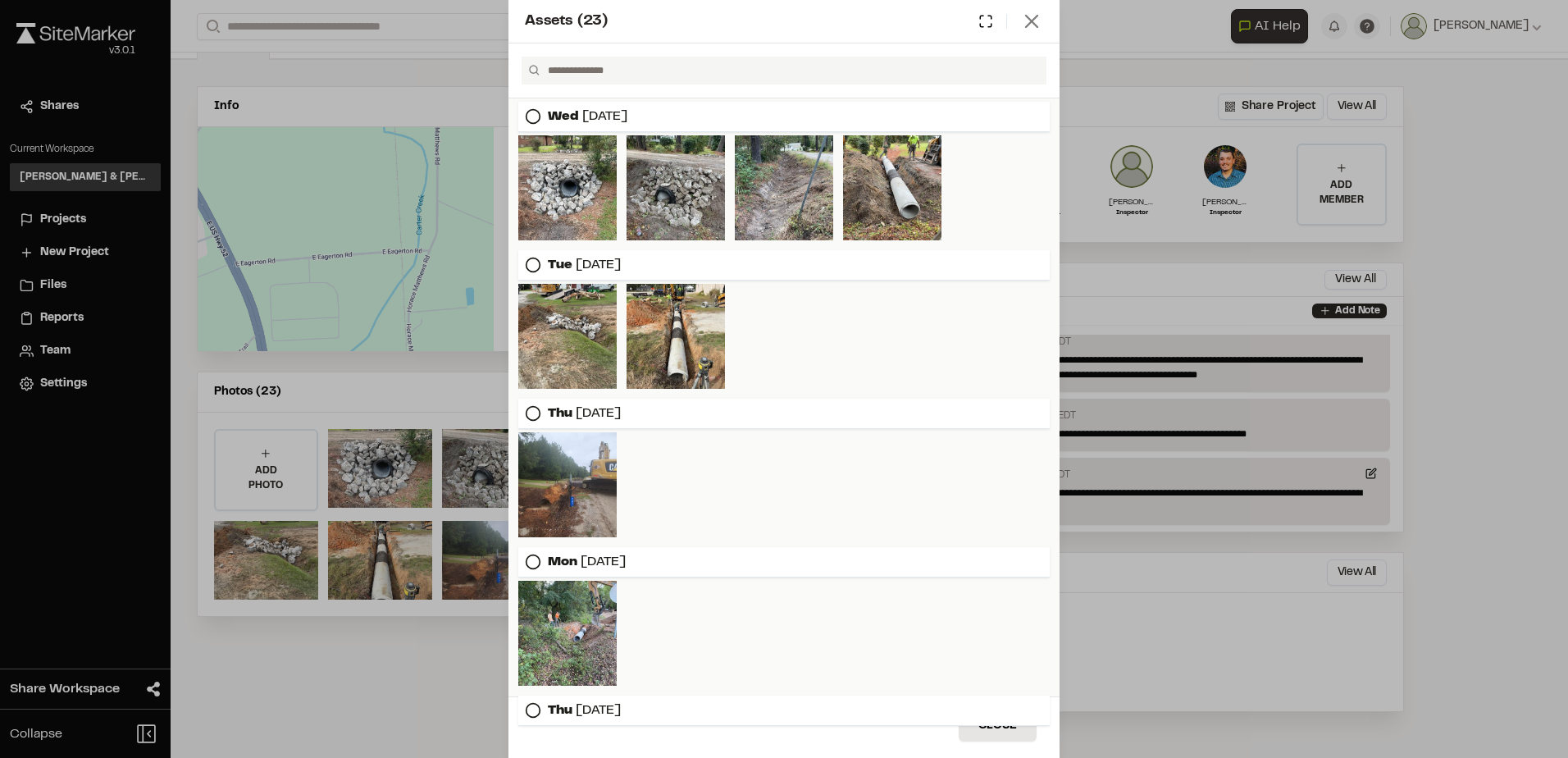
click at [1033, 26] on icon at bounding box center [1032, 21] width 23 height 23
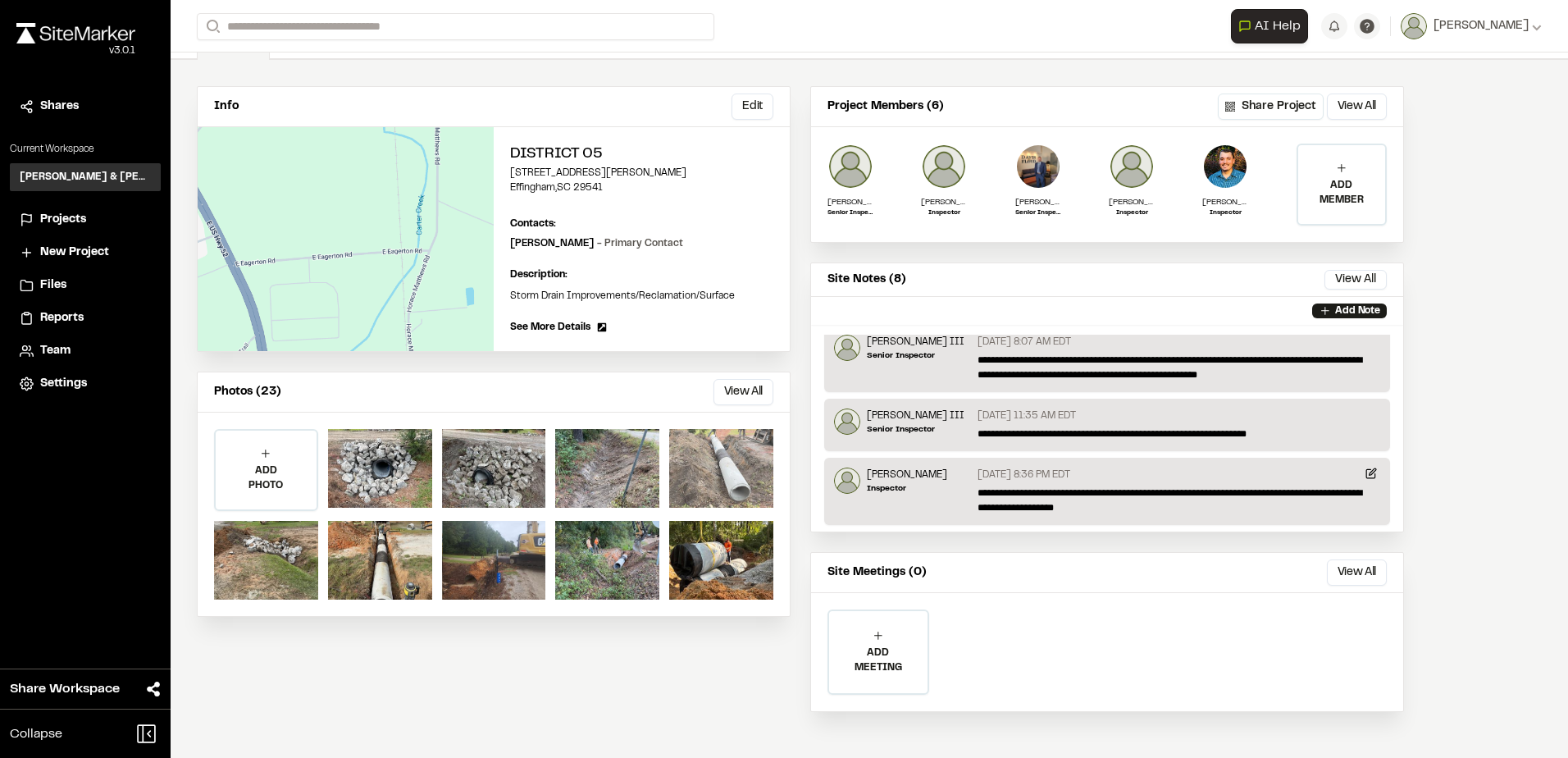
click at [731, 451] on div at bounding box center [721, 468] width 104 height 78
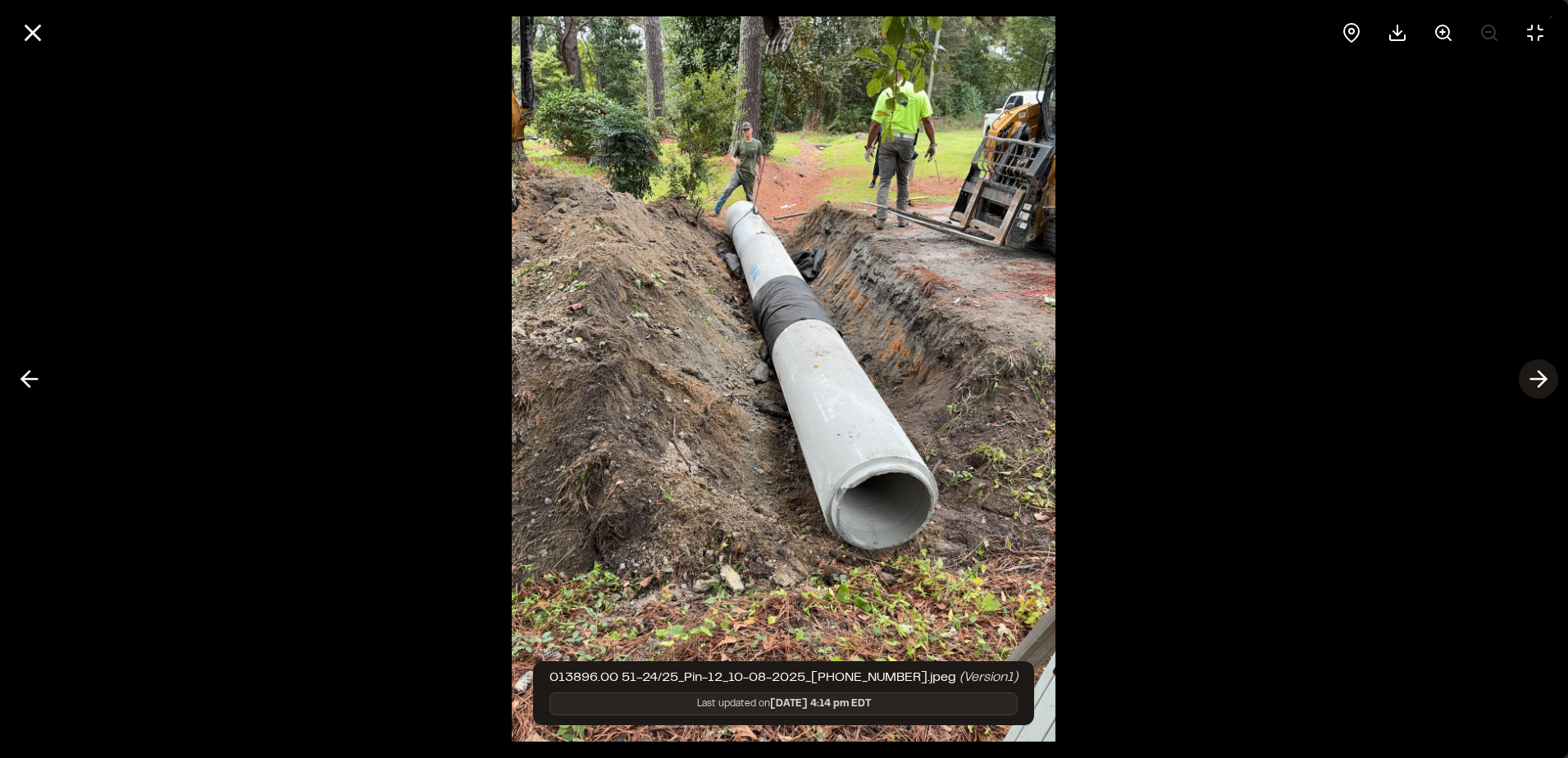
click at [1533, 379] on line at bounding box center [1539, 379] width 16 height 0
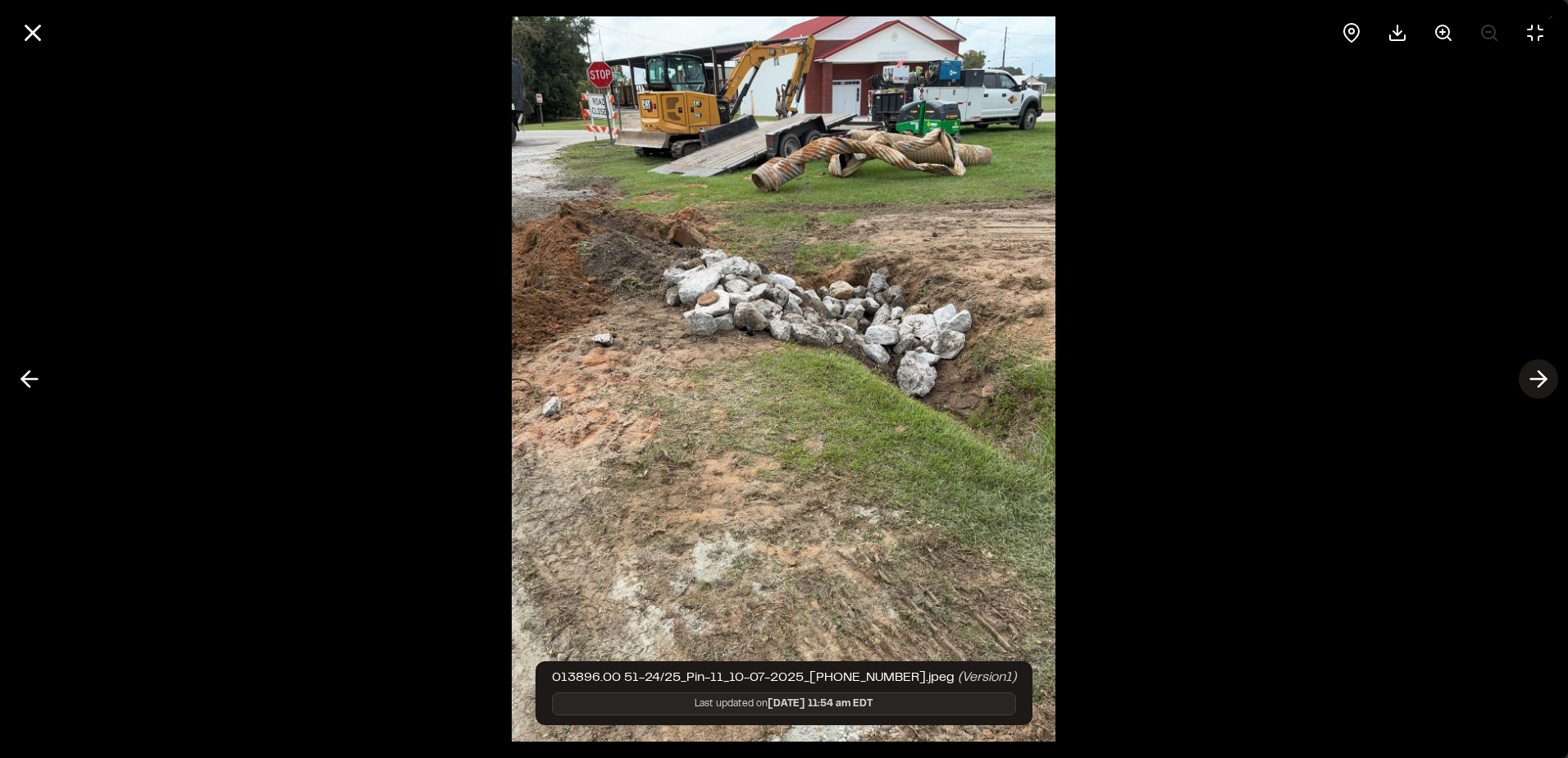
click at [1533, 379] on line at bounding box center [1539, 379] width 16 height 0
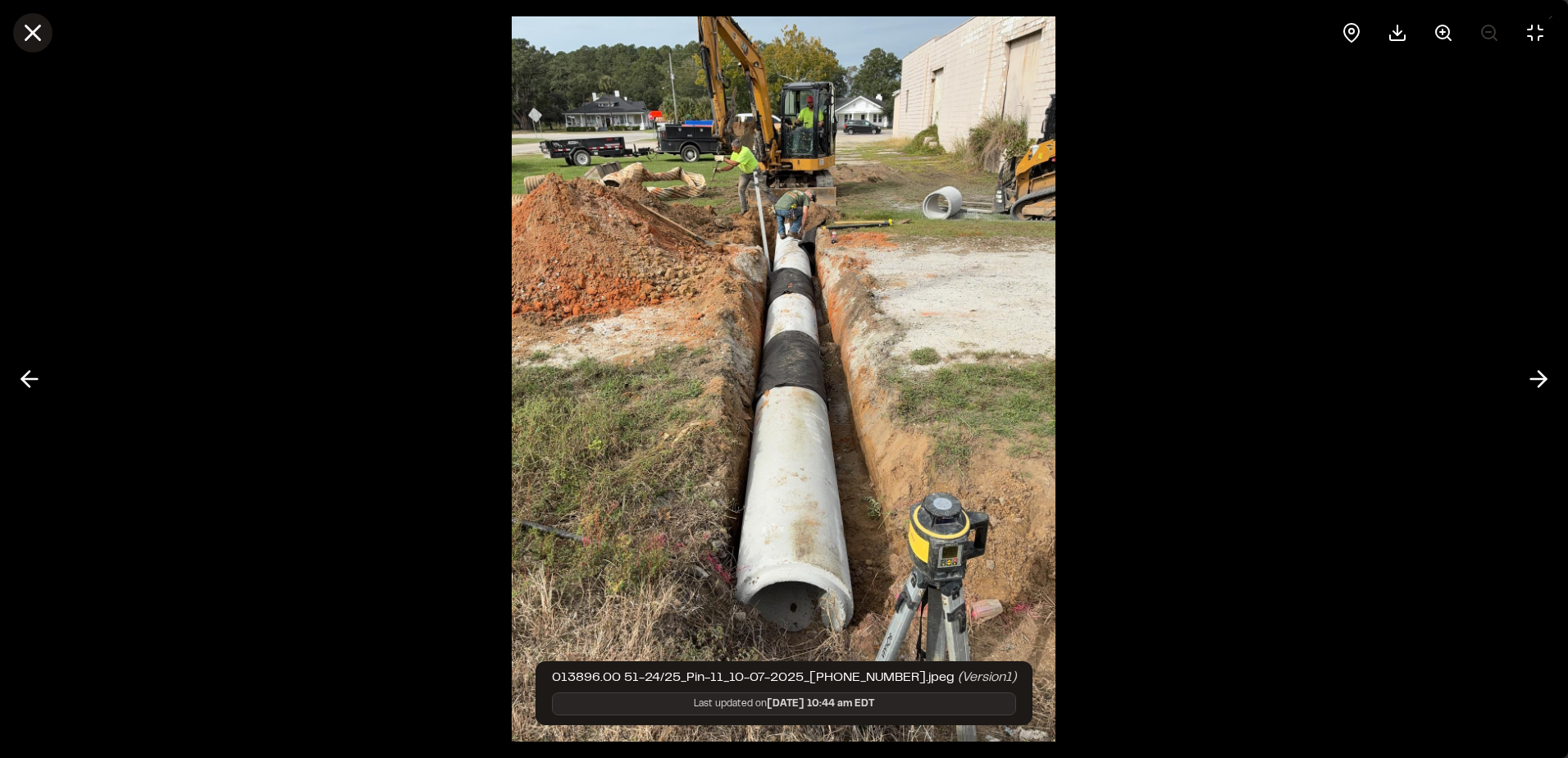
click at [32, 42] on icon at bounding box center [33, 33] width 28 height 28
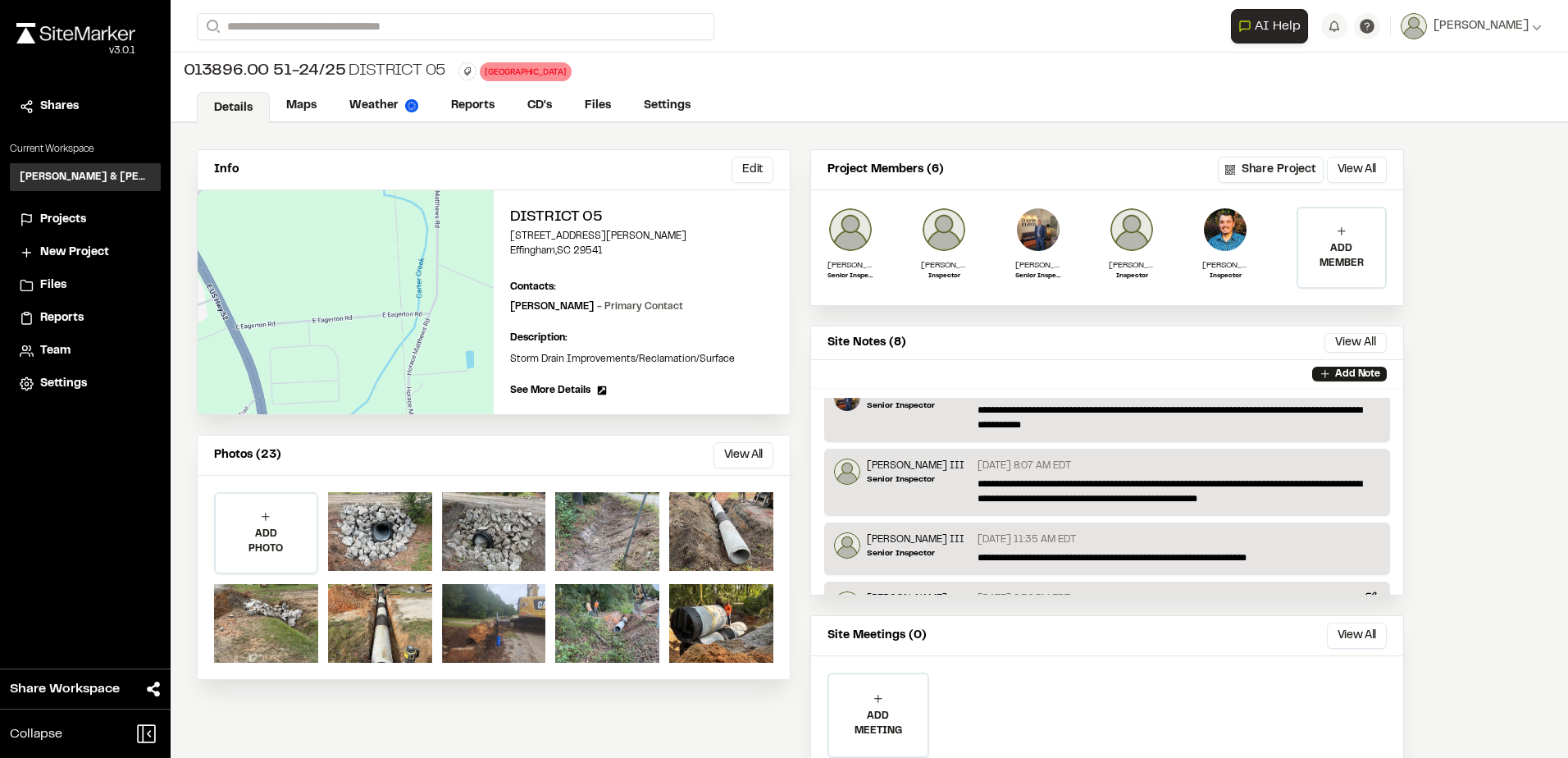
scroll to position [161, 0]
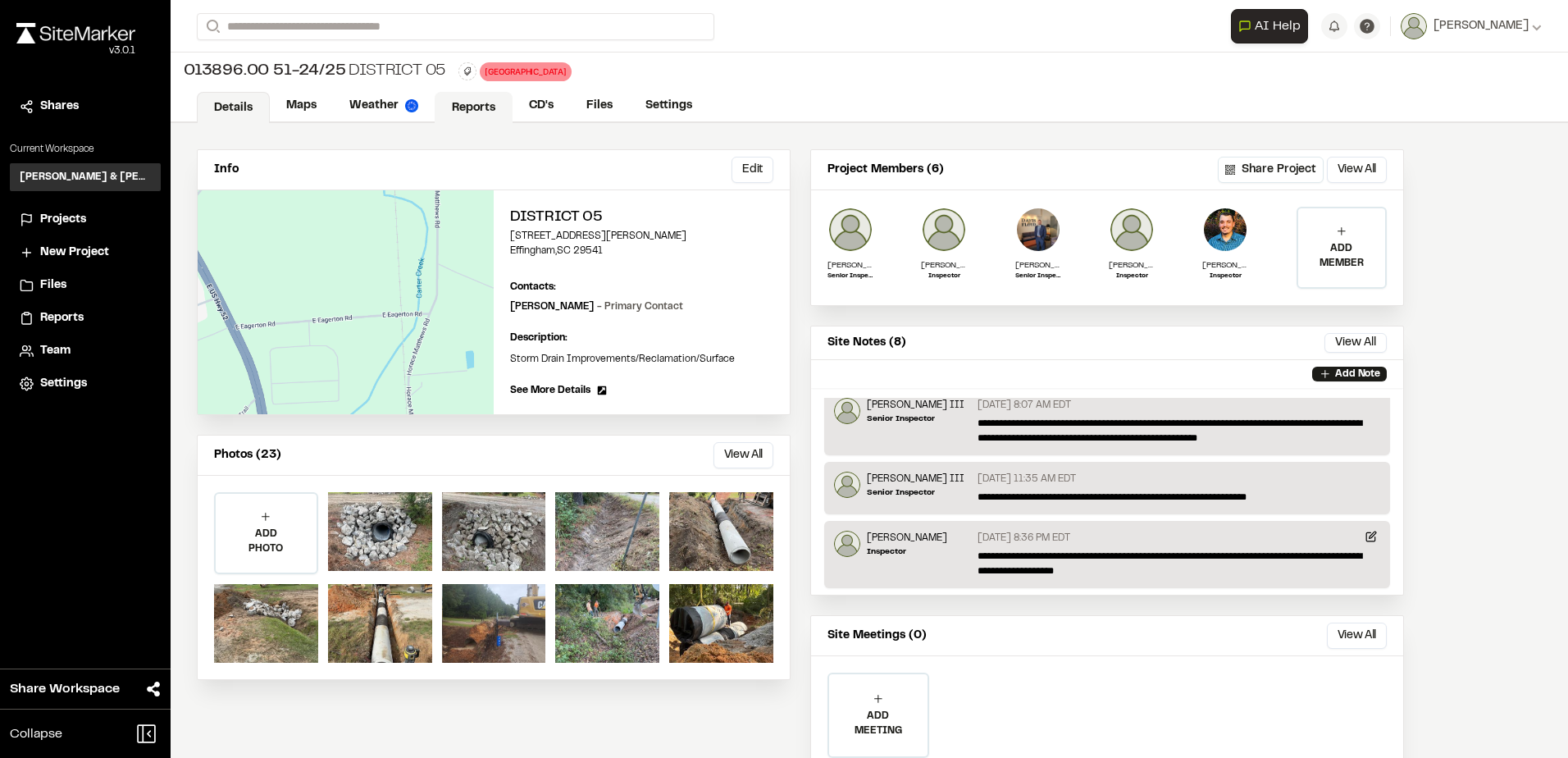
click at [474, 105] on link "Reports" at bounding box center [474, 107] width 77 height 31
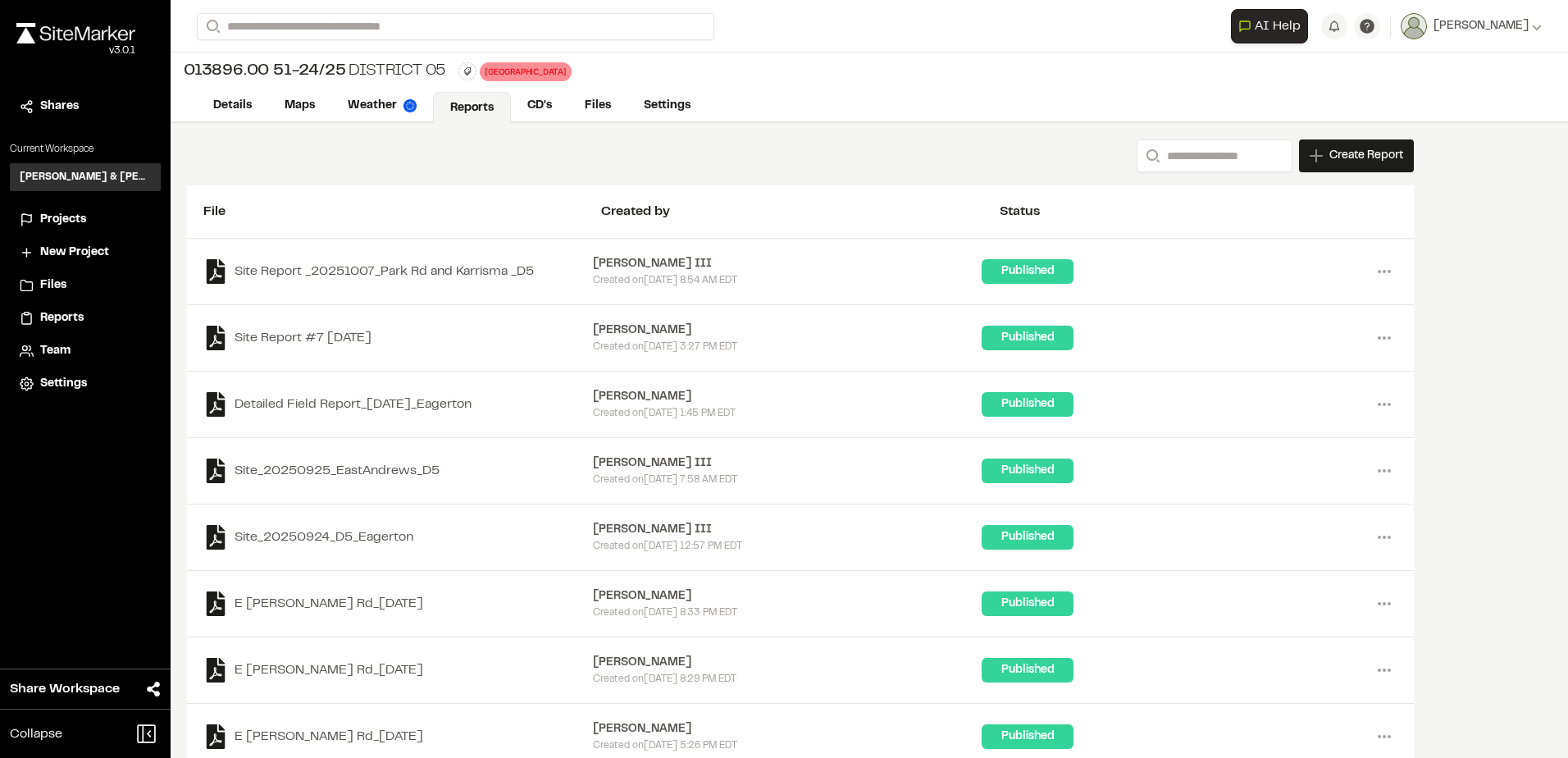
scroll to position [29, 0]
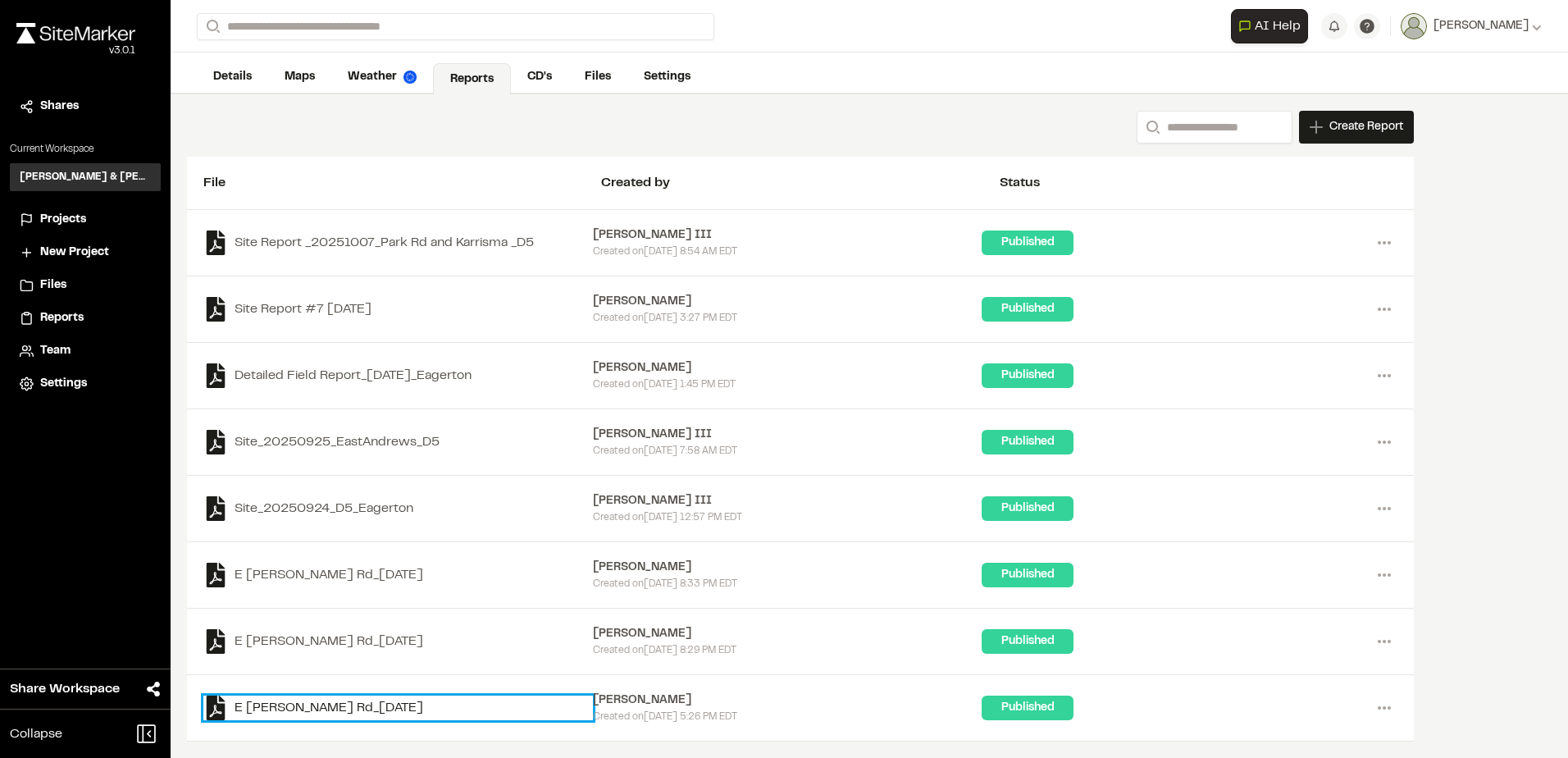
click at [325, 705] on link "E Eagerton Rd_2025-09-22" at bounding box center [398, 708] width 389 height 25
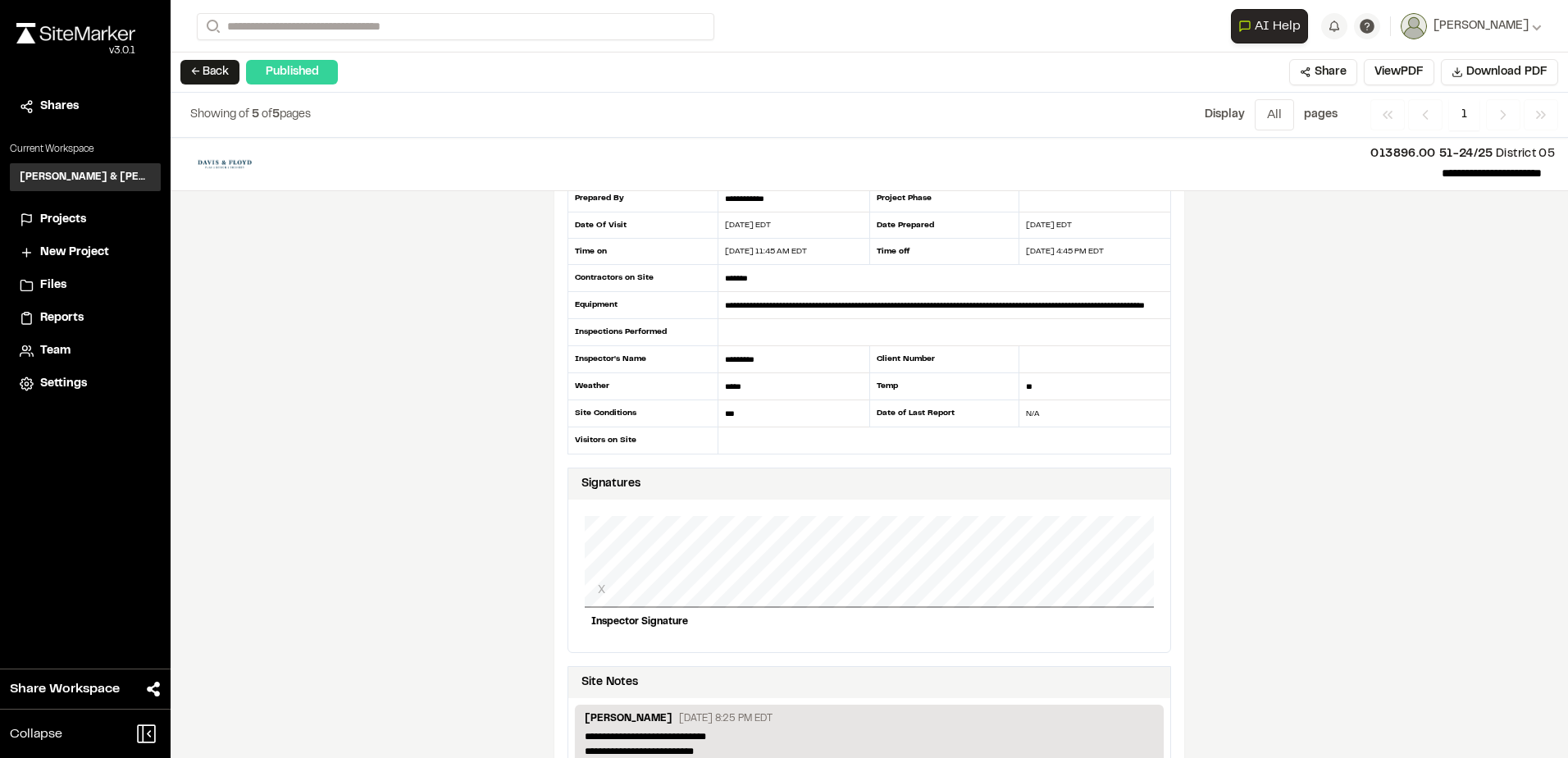
scroll to position [37, 0]
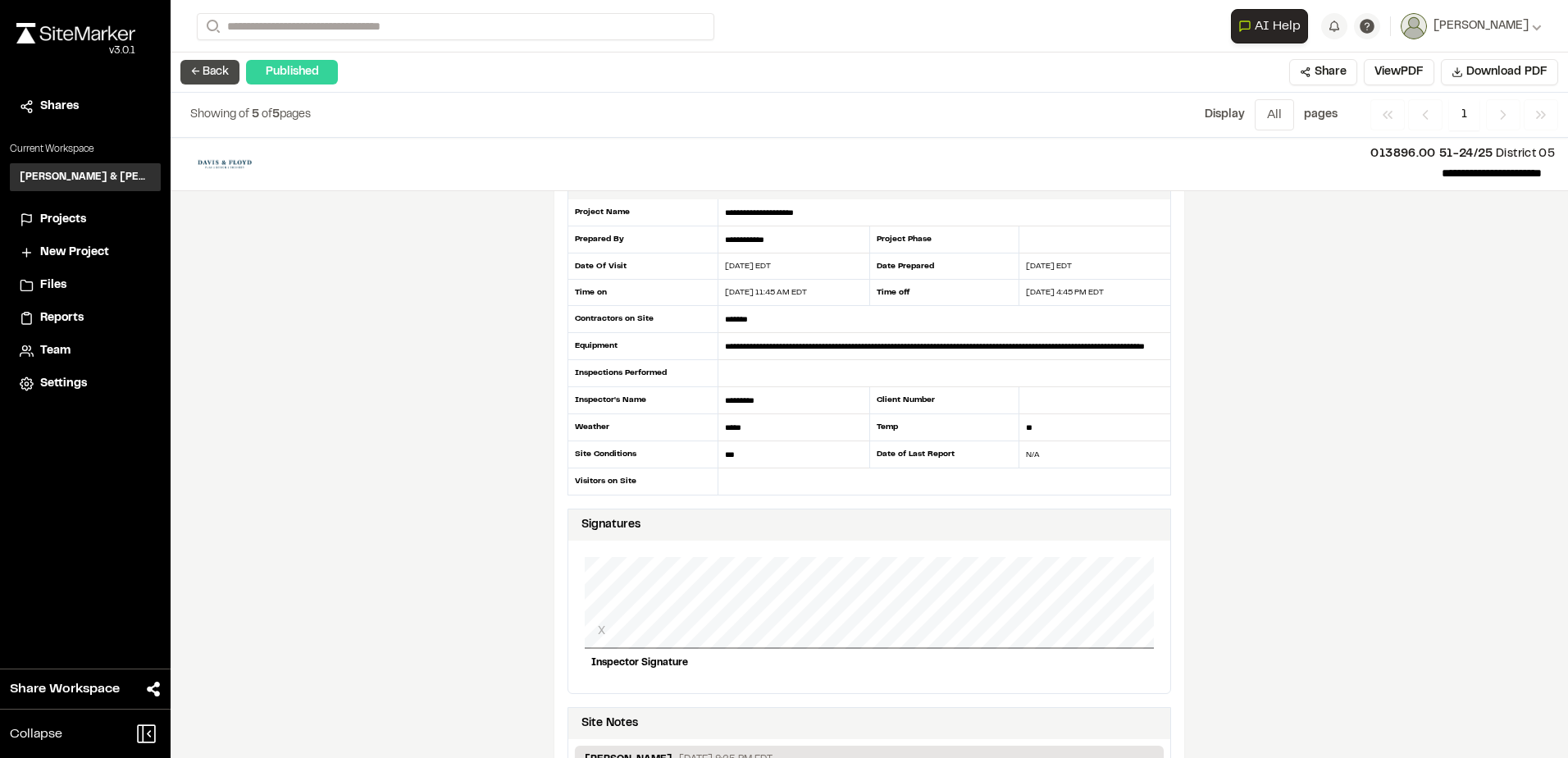
click at [190, 65] on button "← Back" at bounding box center [210, 72] width 59 height 25
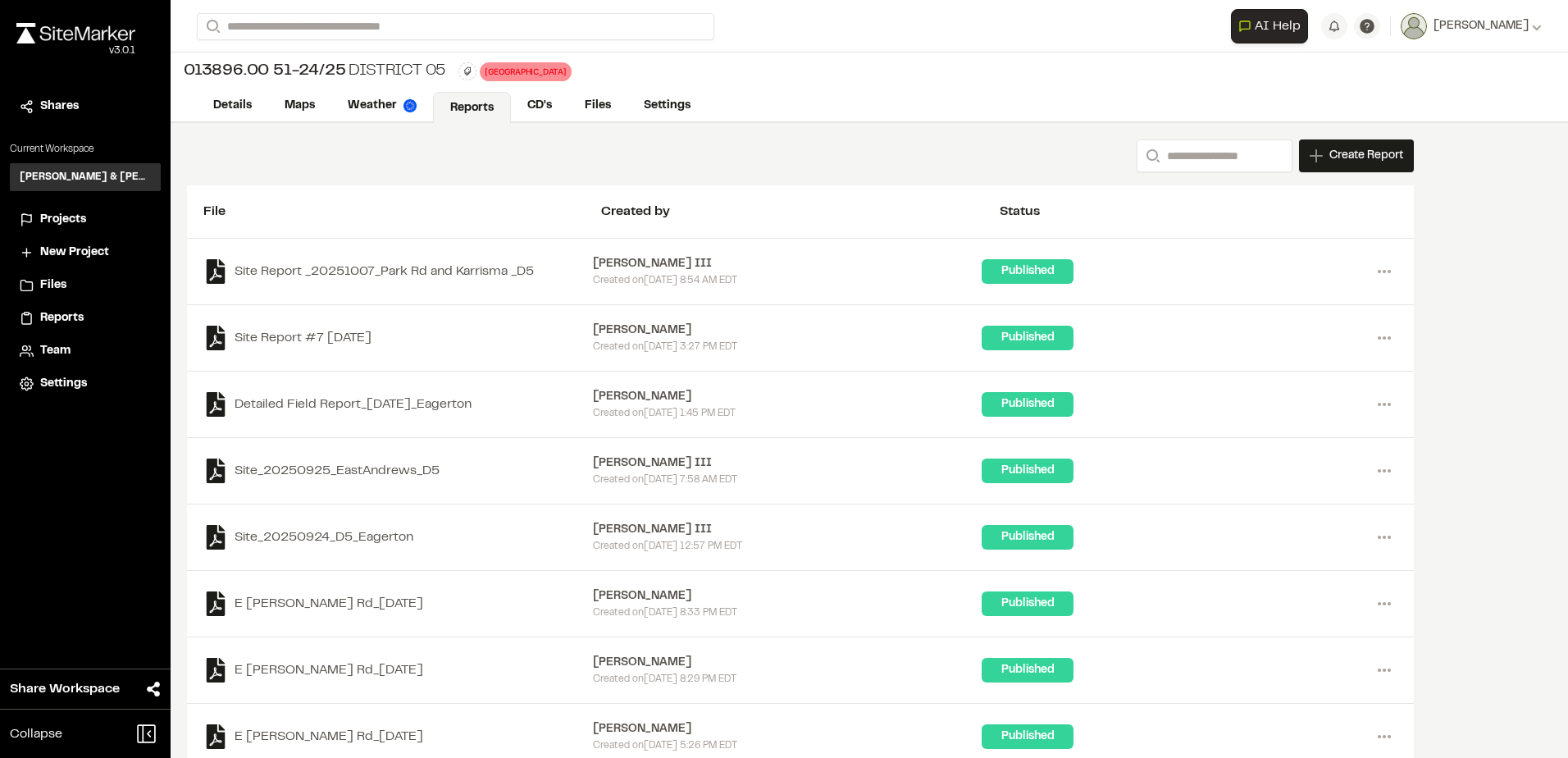
scroll to position [29, 0]
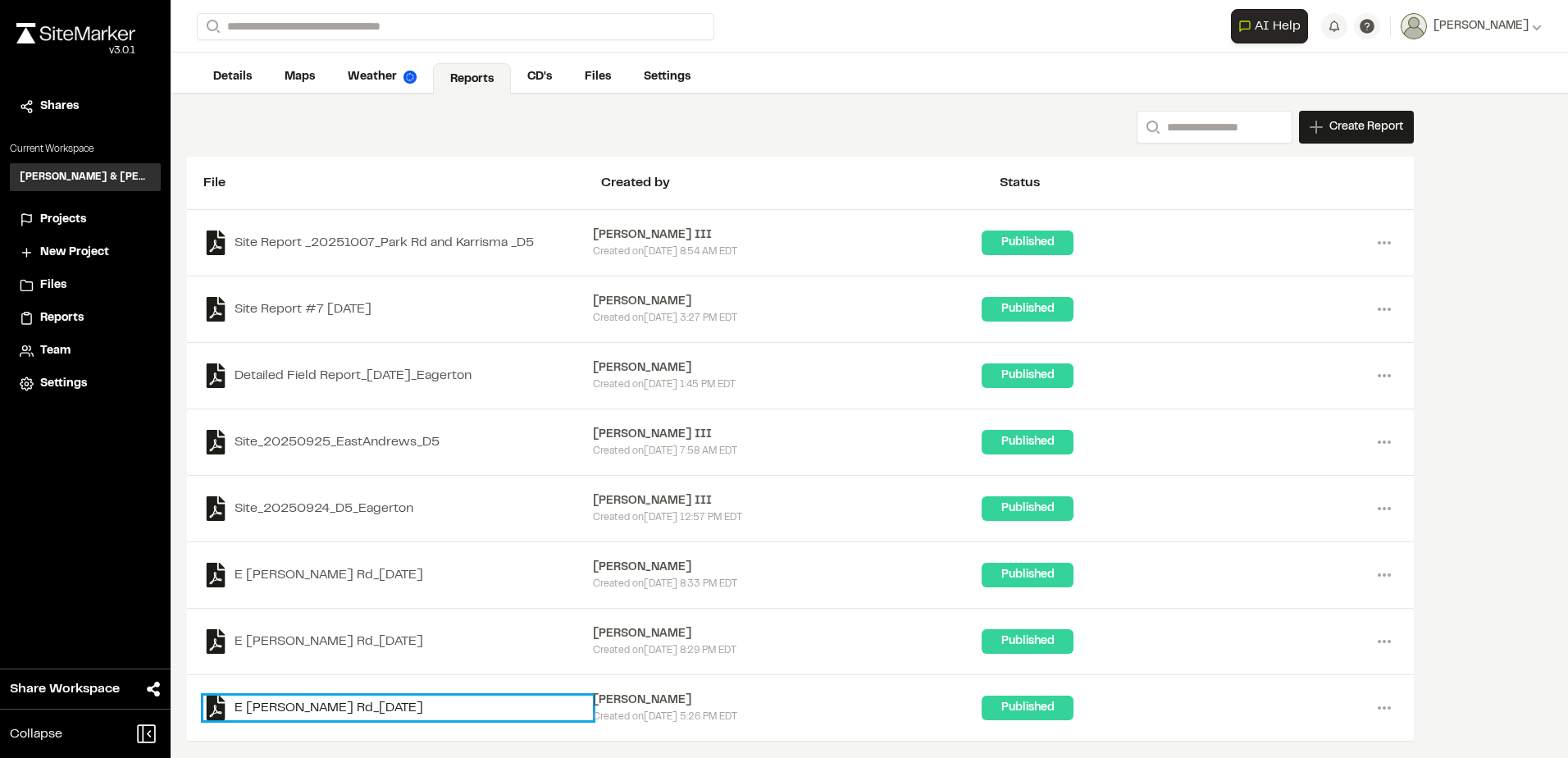
click at [301, 715] on link "E Eagerton Rd_2025-09-22" at bounding box center [398, 708] width 389 height 25
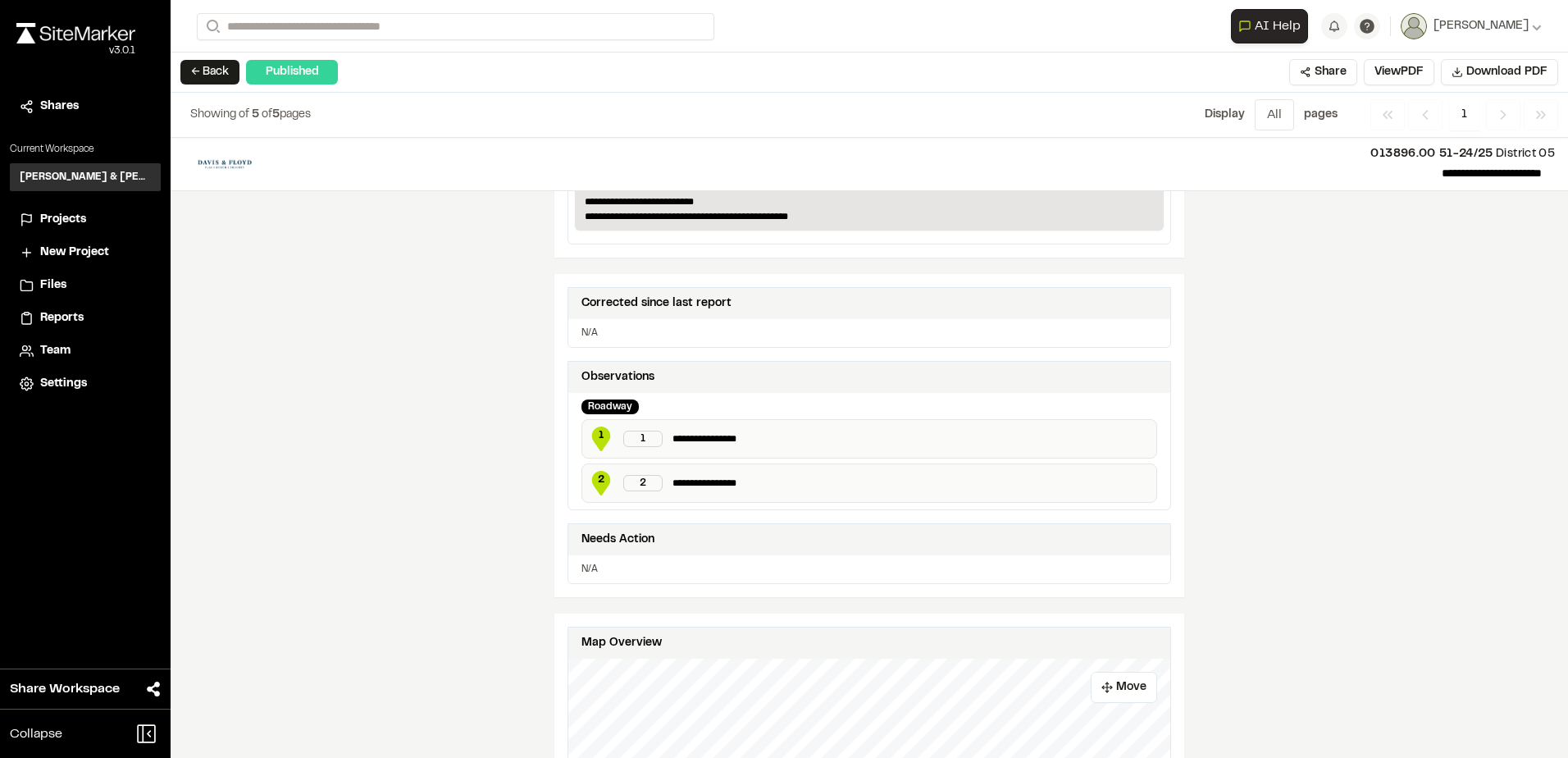
scroll to position [657, 0]
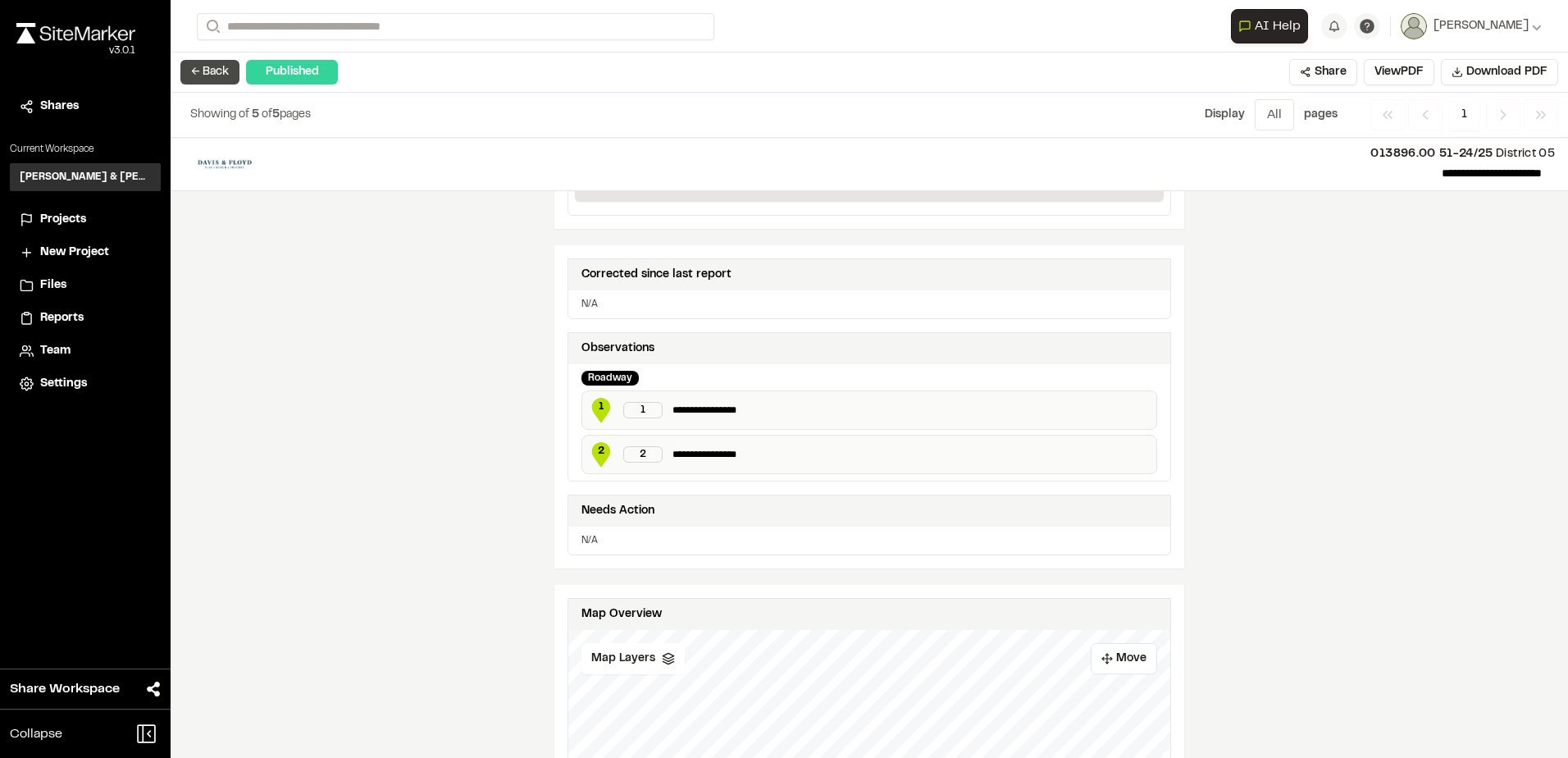
click at [228, 68] on button "← Back" at bounding box center [210, 72] width 59 height 25
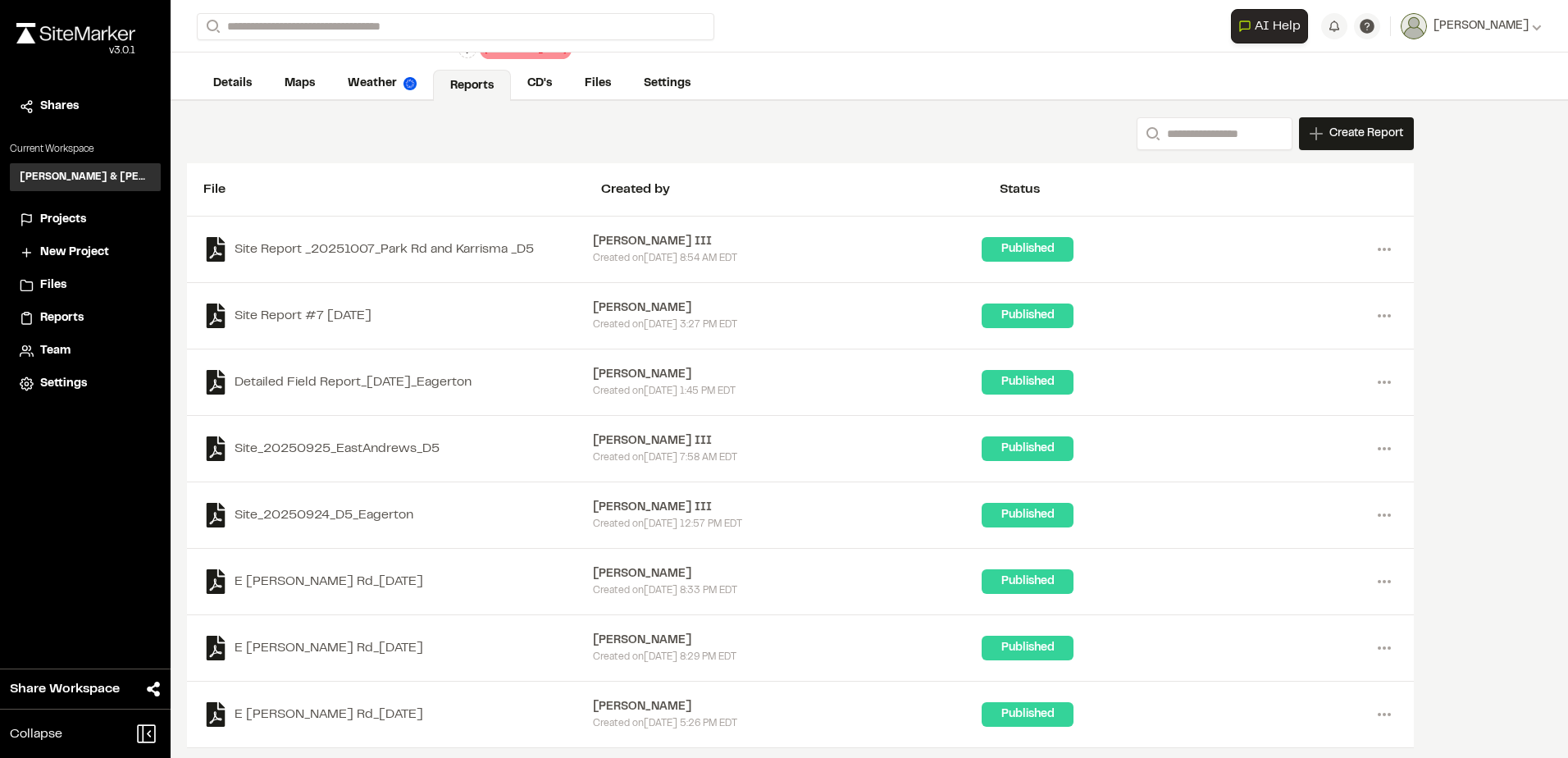
scroll to position [29, 0]
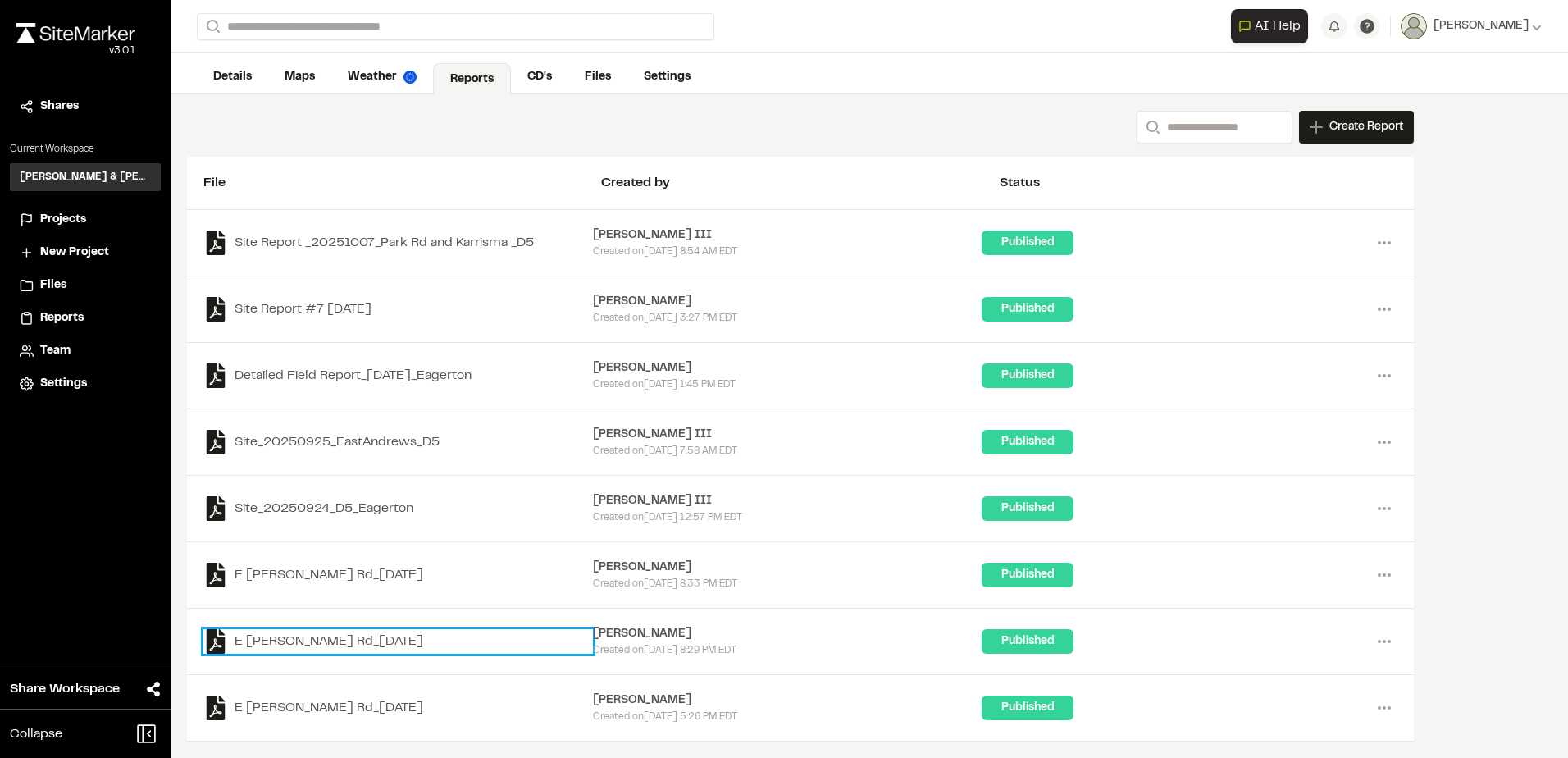
drag, startPoint x: 291, startPoint y: 640, endPoint x: 310, endPoint y: 640, distance: 19.0
click at [291, 640] on link "E Eagerton Rd_2025-09-23" at bounding box center [398, 642] width 389 height 25
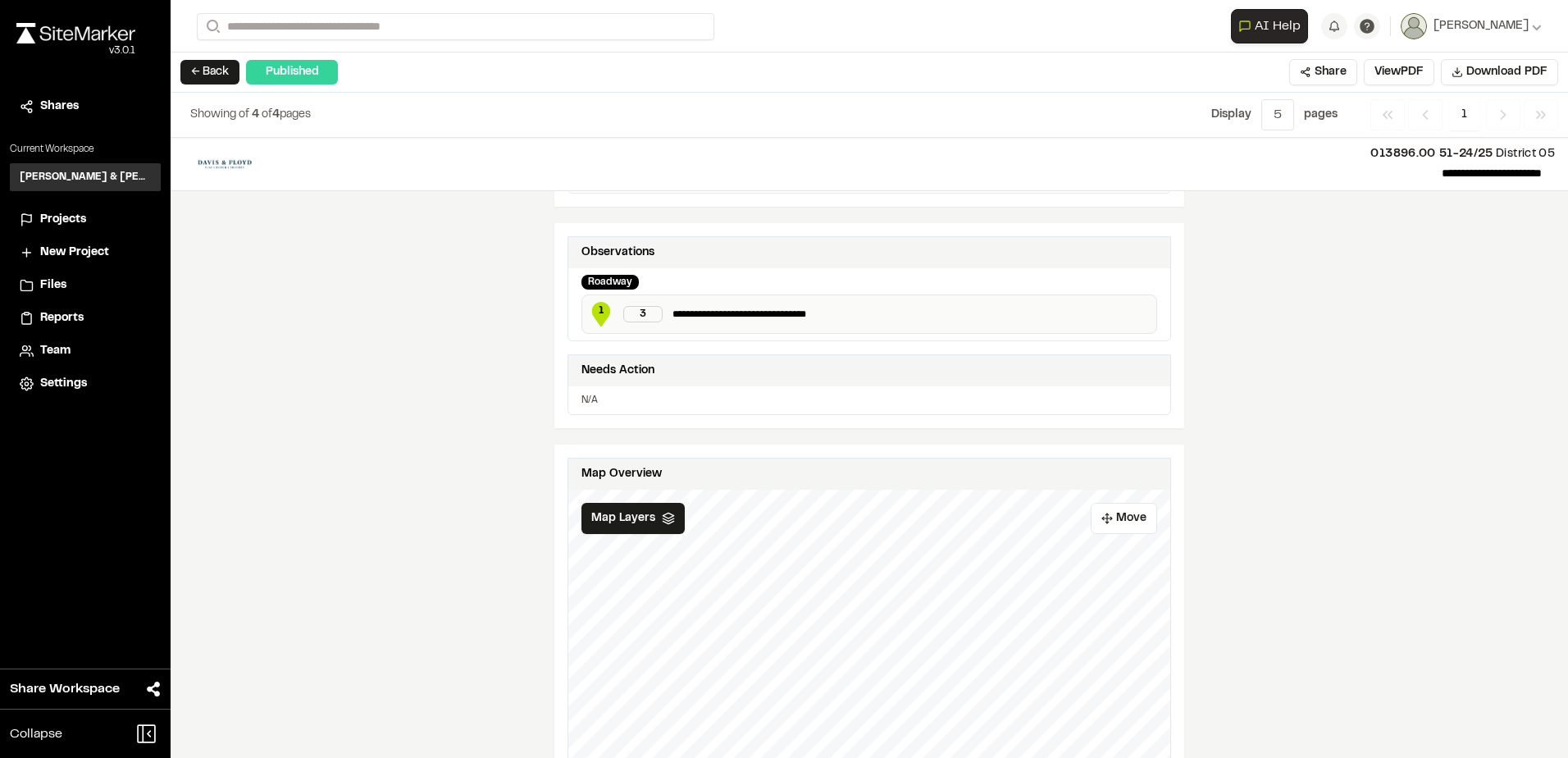
scroll to position [738, 0]
click at [199, 78] on button "← Back" at bounding box center [210, 72] width 59 height 25
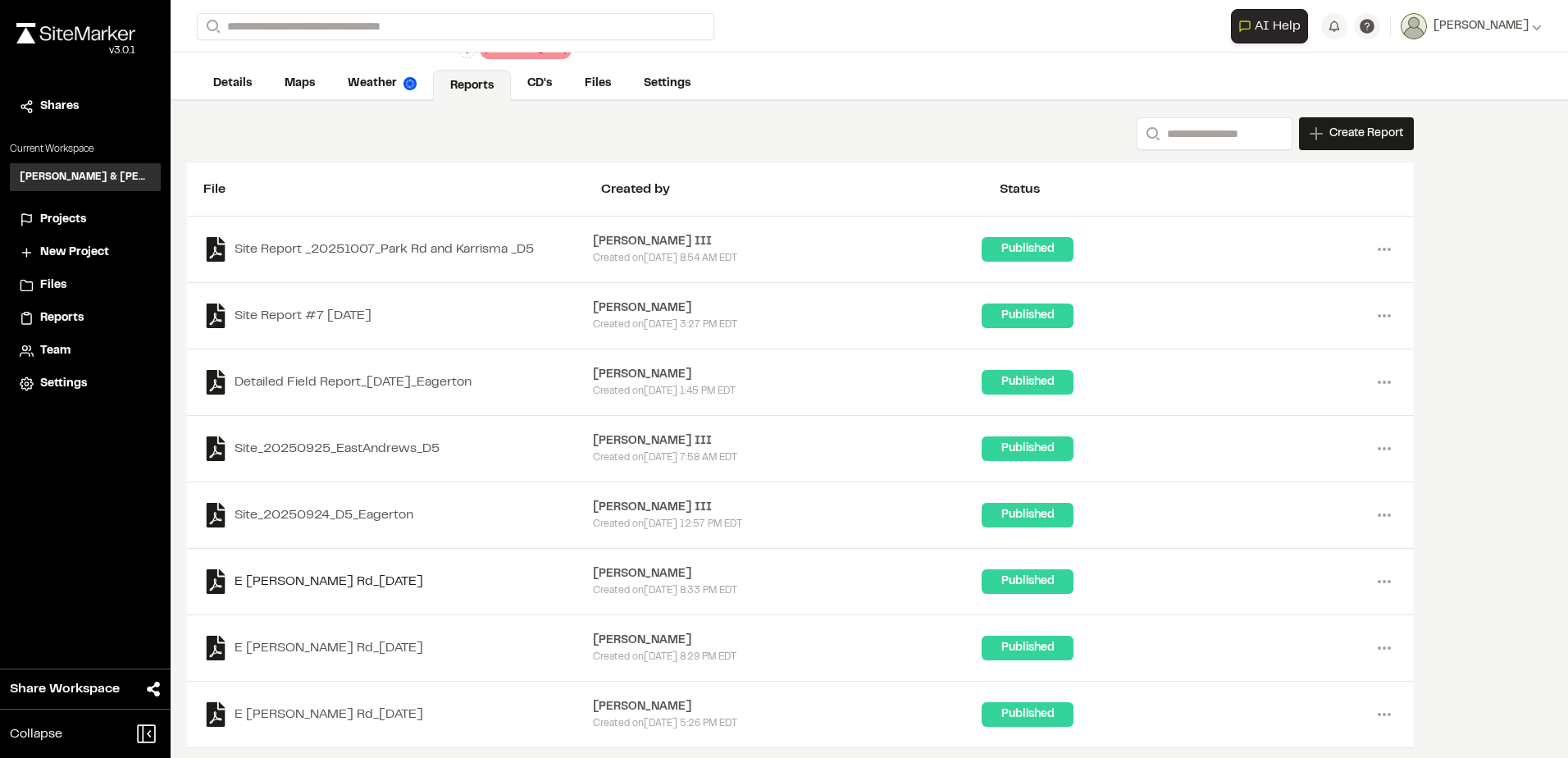
scroll to position [29, 0]
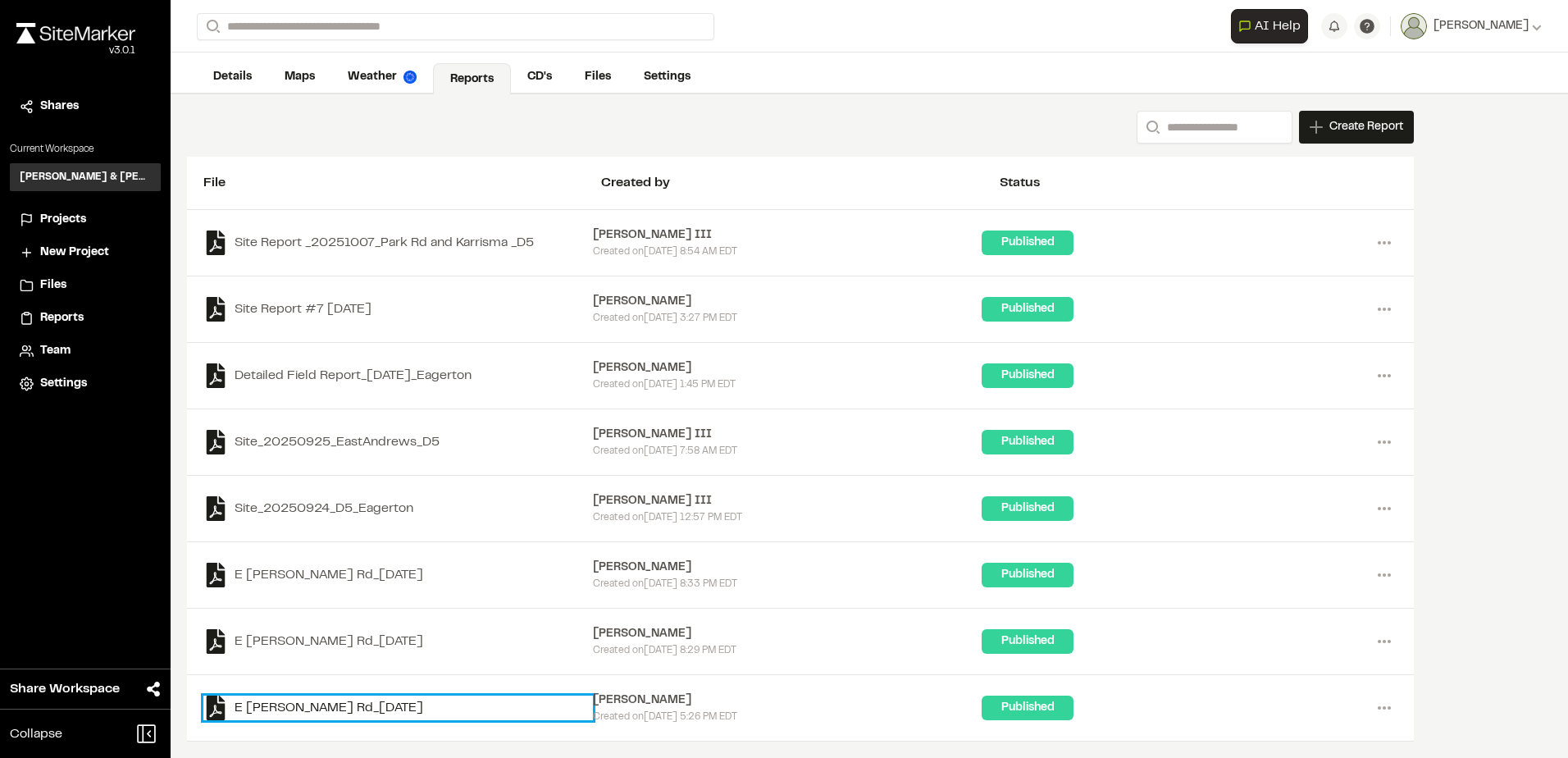
click at [366, 710] on link "E Eagerton Rd_2025-09-22" at bounding box center [398, 708] width 389 height 25
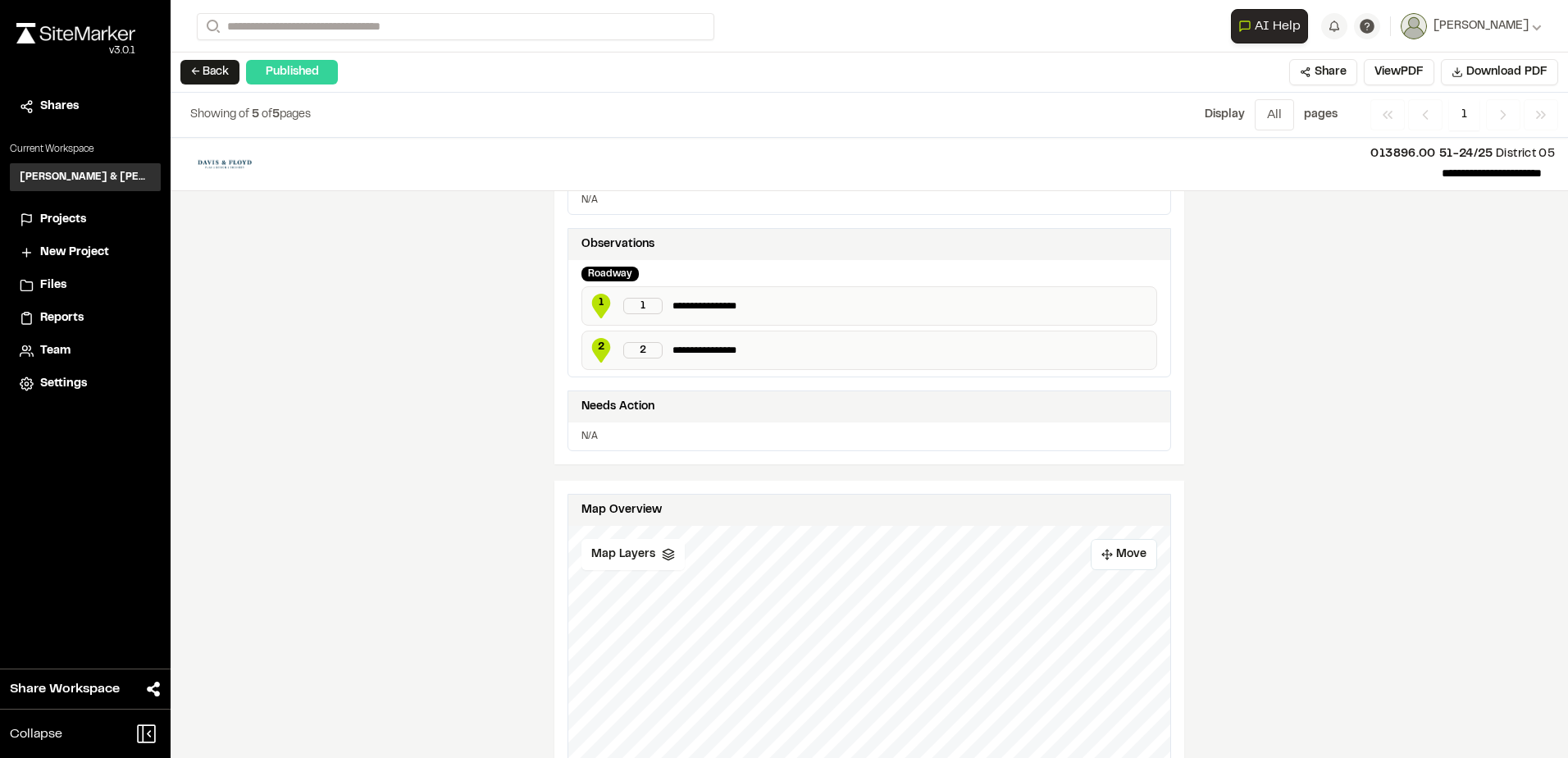
scroll to position [738, 0]
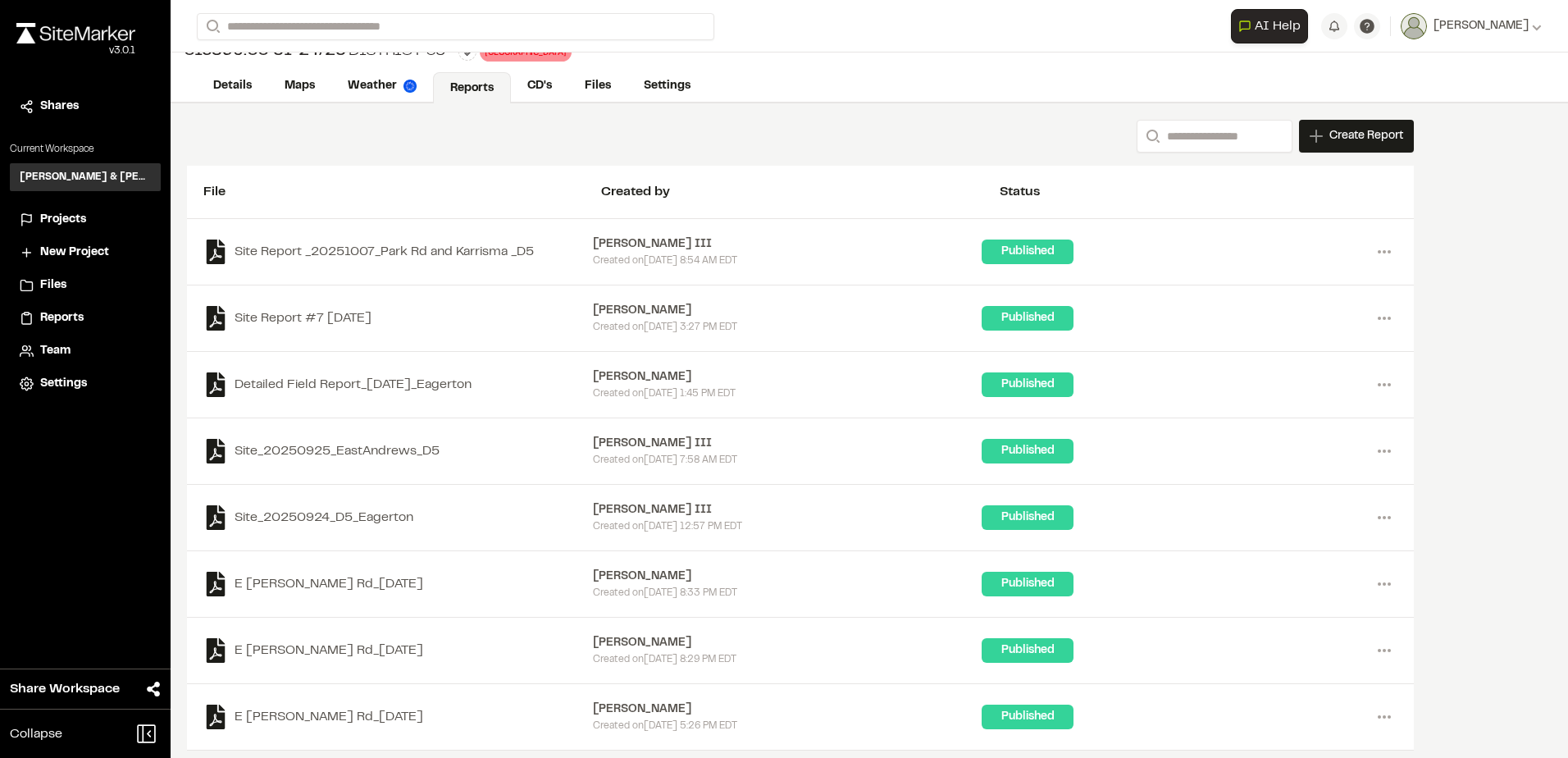
scroll to position [29, 0]
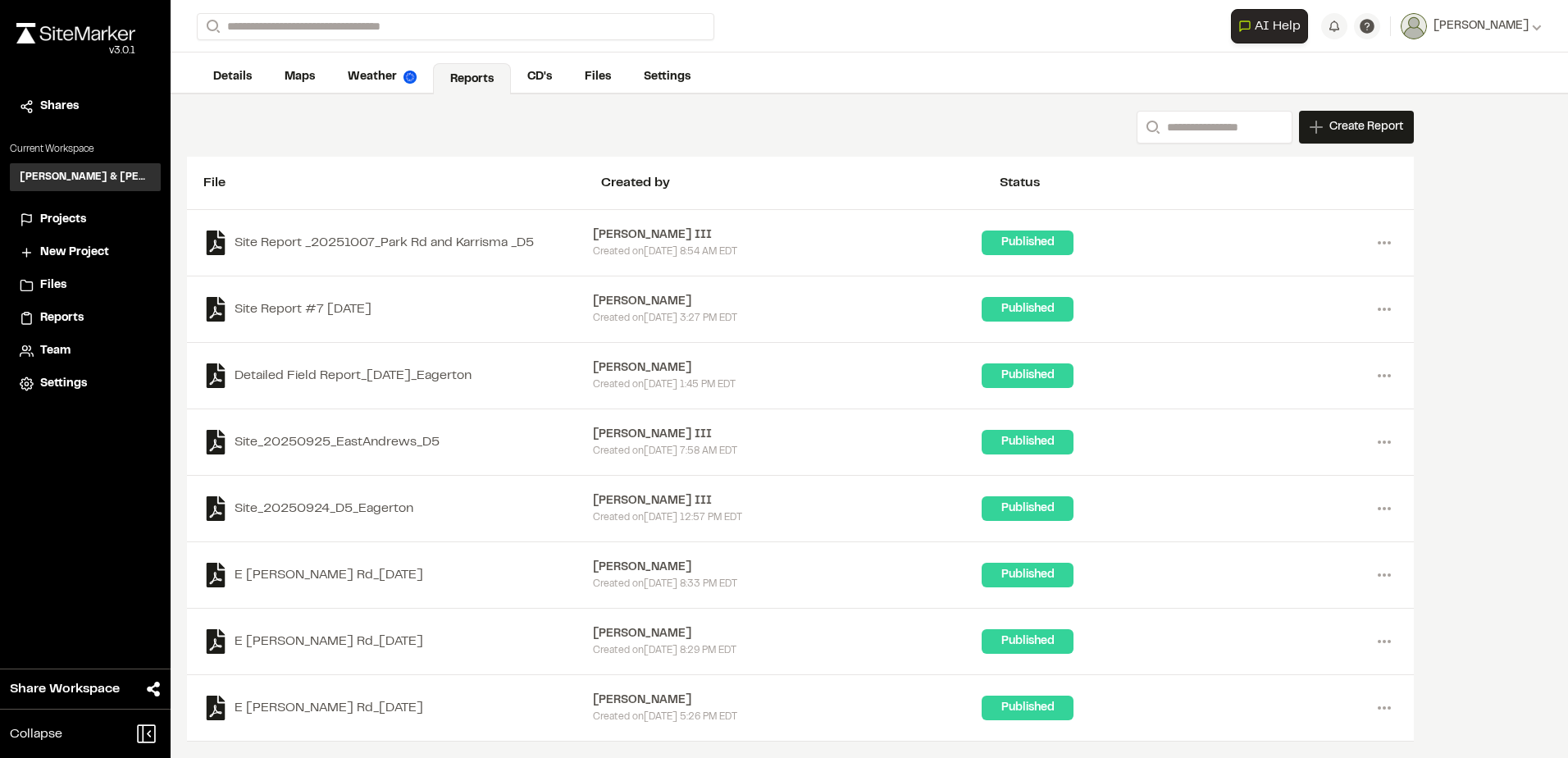
click at [303, 654] on div "E Eagerton Rd_2025-09-23 Darby Boykin Created on Wed, Sep 24, 2025 8:29 PM EDT …" at bounding box center [800, 641] width 1195 height 33
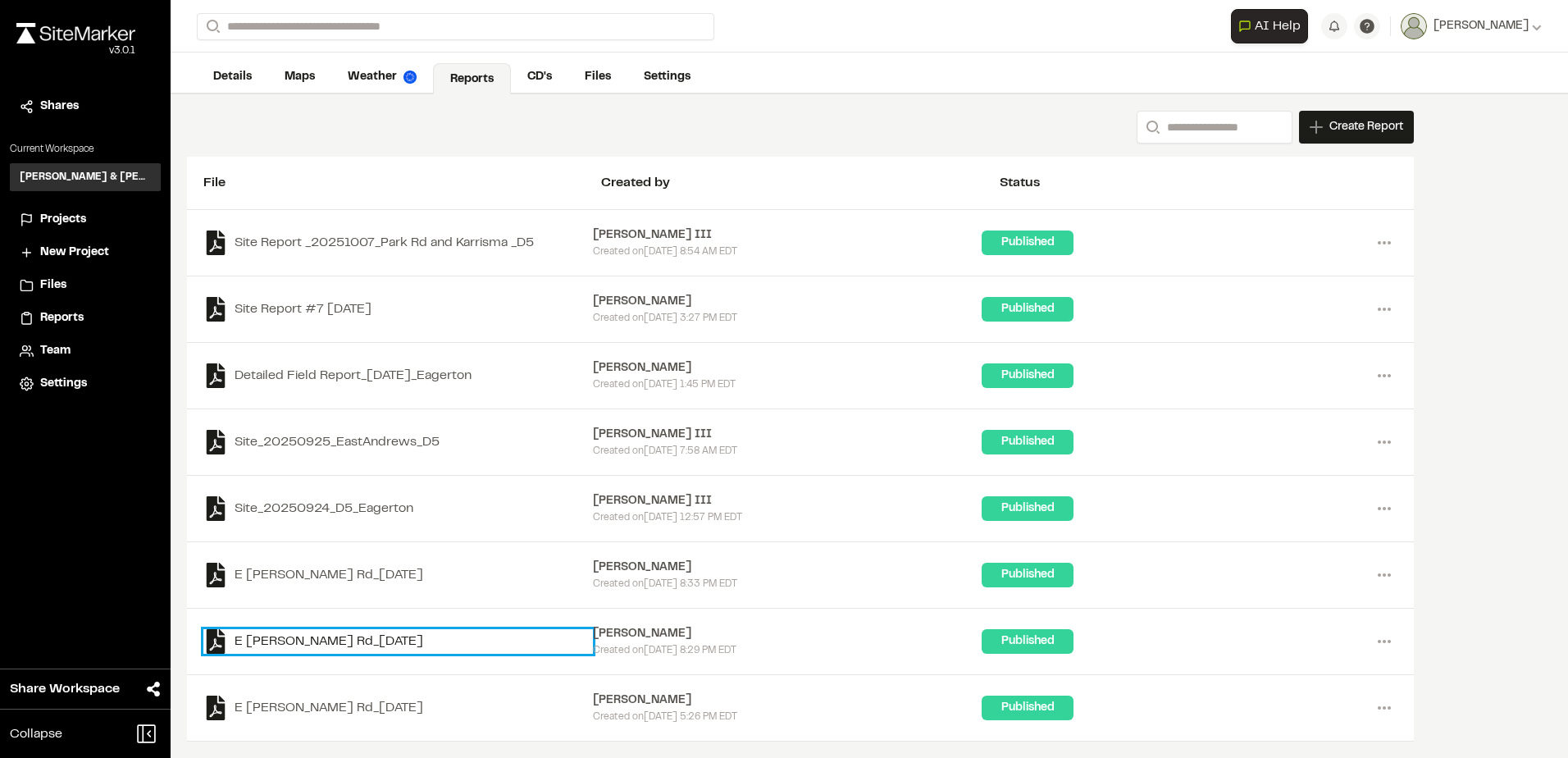
click at [309, 644] on link "E Eagerton Rd_2025-09-23" at bounding box center [398, 642] width 389 height 25
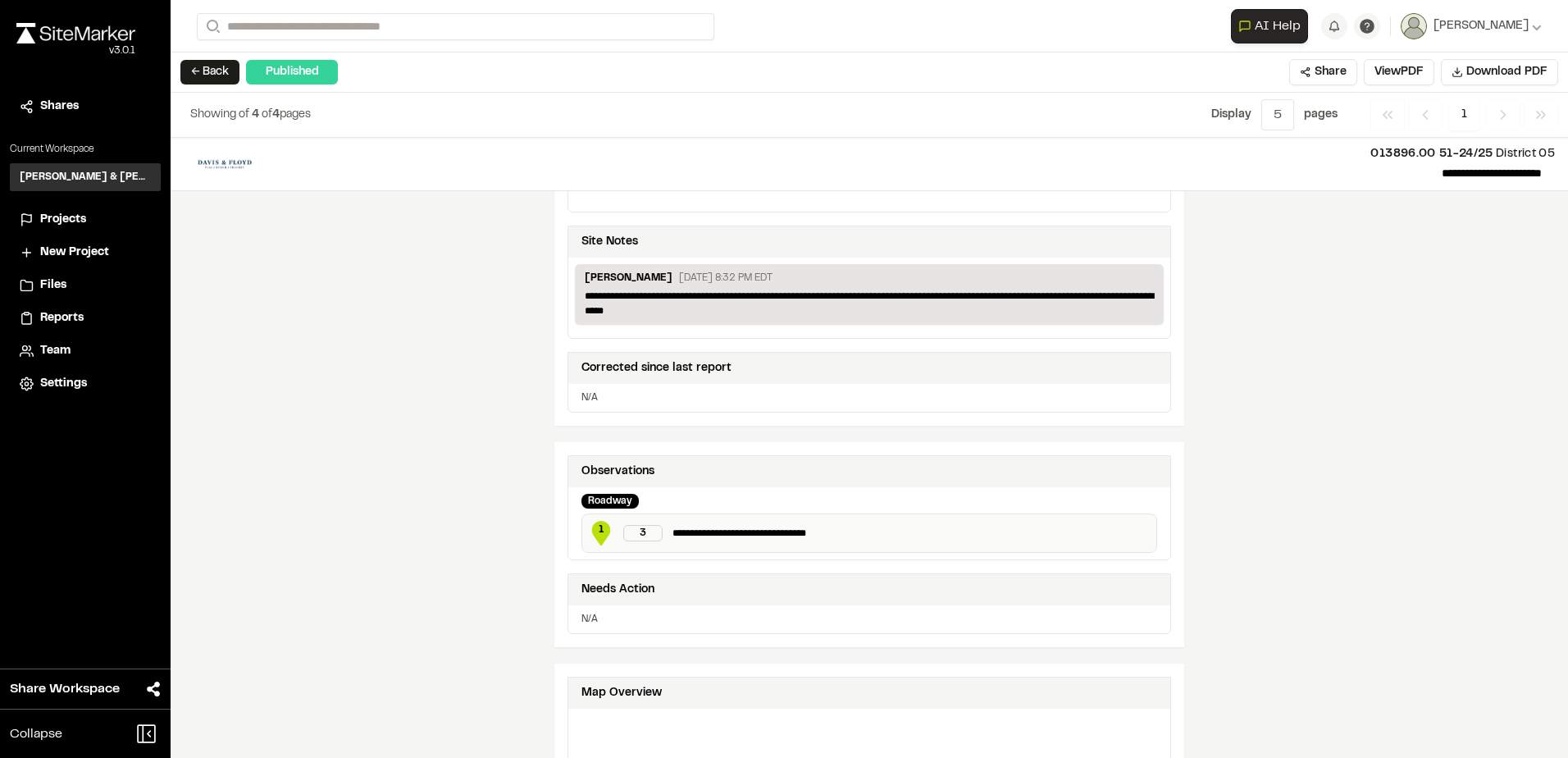
scroll to position [657, 0]
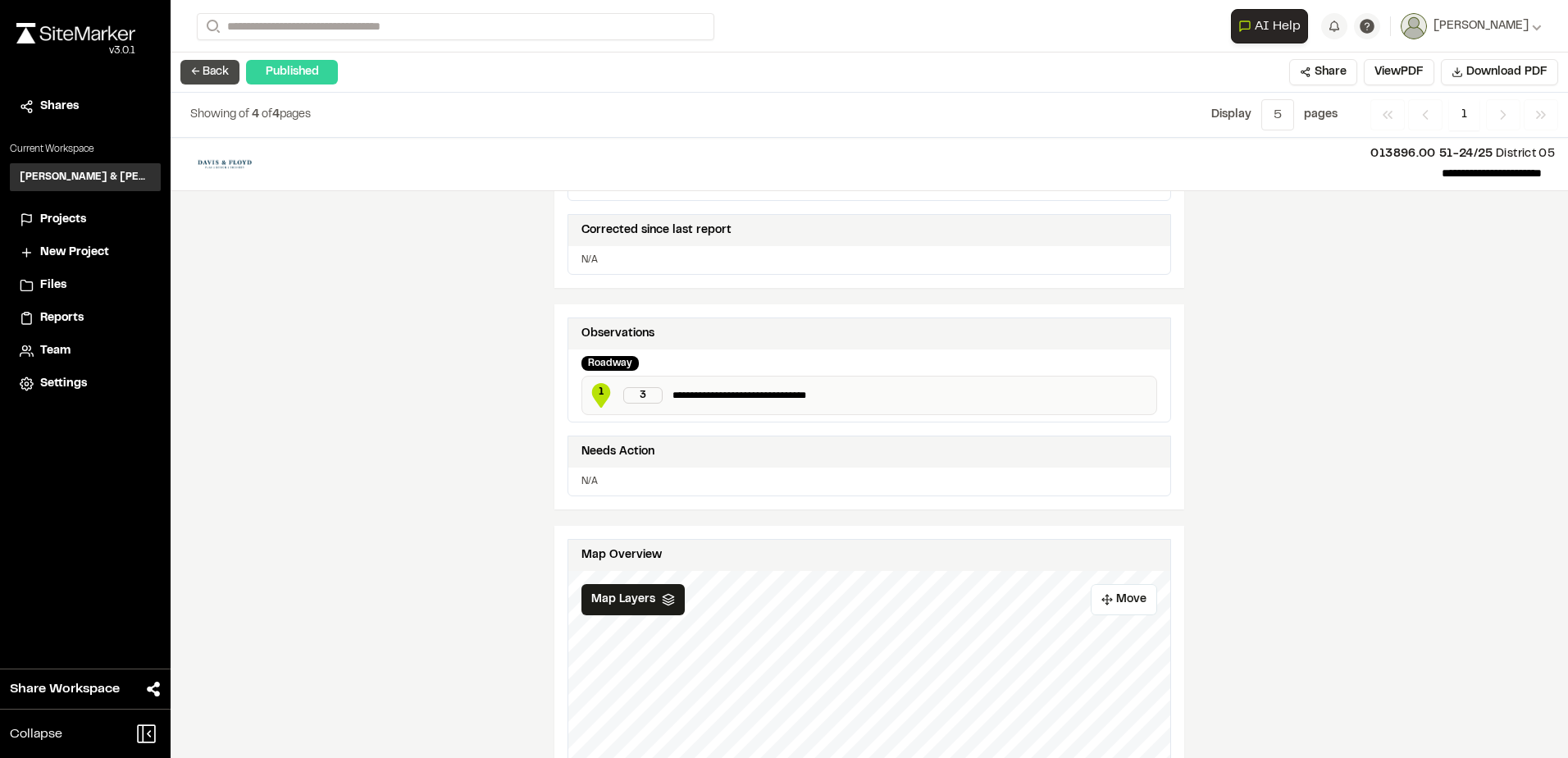
click at [195, 71] on button "← Back" at bounding box center [210, 72] width 59 height 25
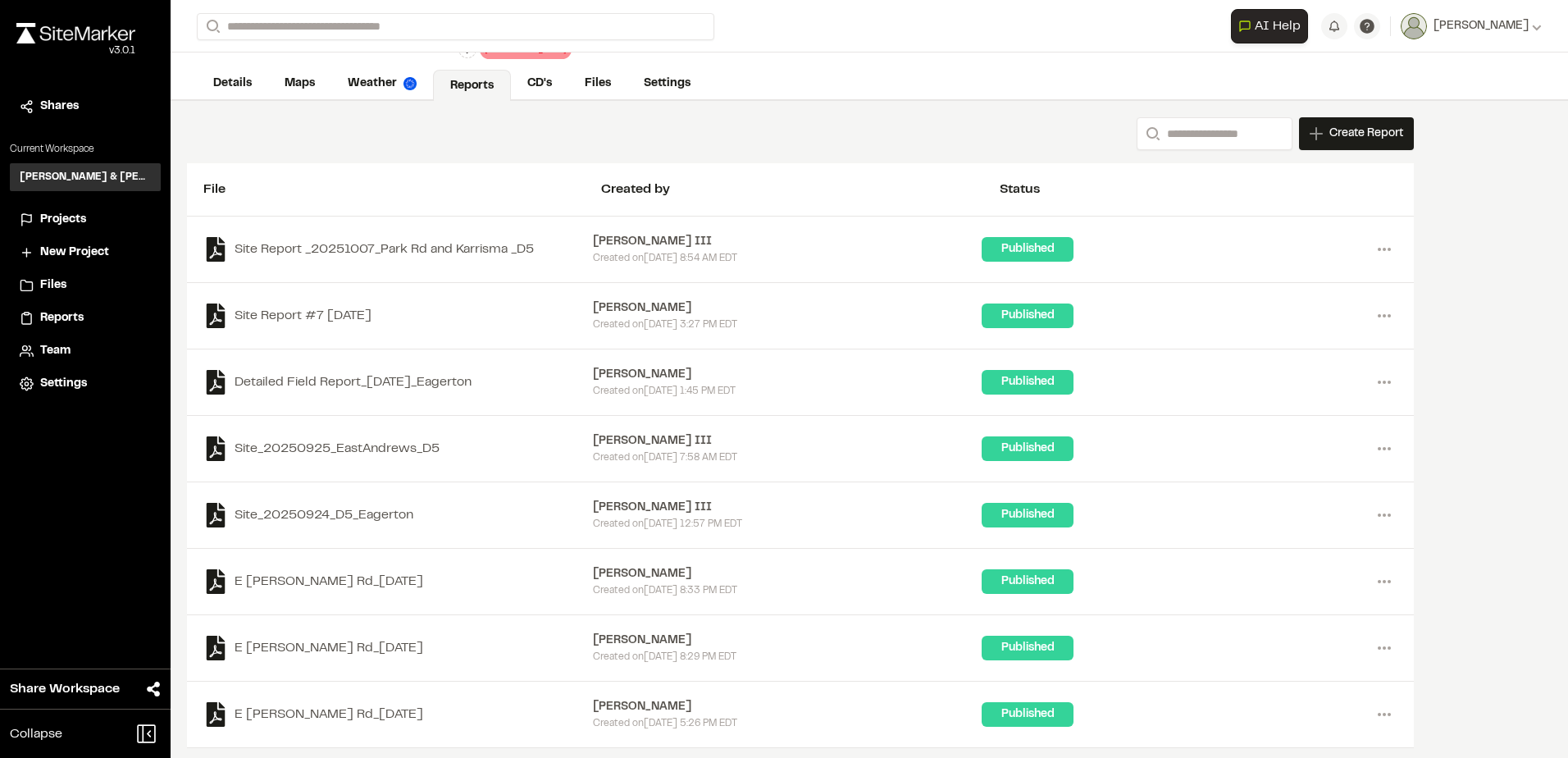
scroll to position [29, 0]
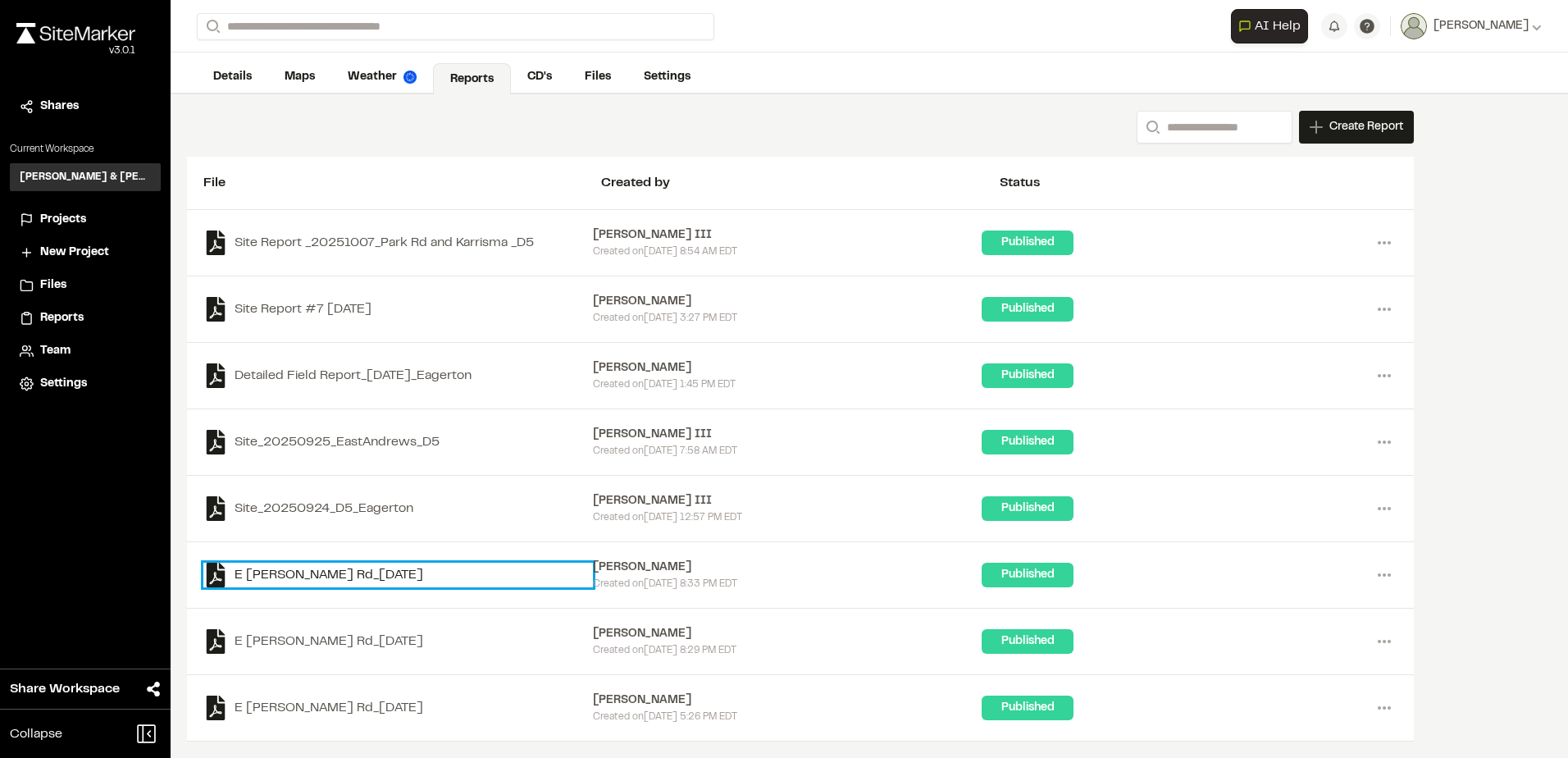
click at [397, 568] on link "E Eagerton Rd_2025-09-24" at bounding box center [398, 575] width 389 height 25
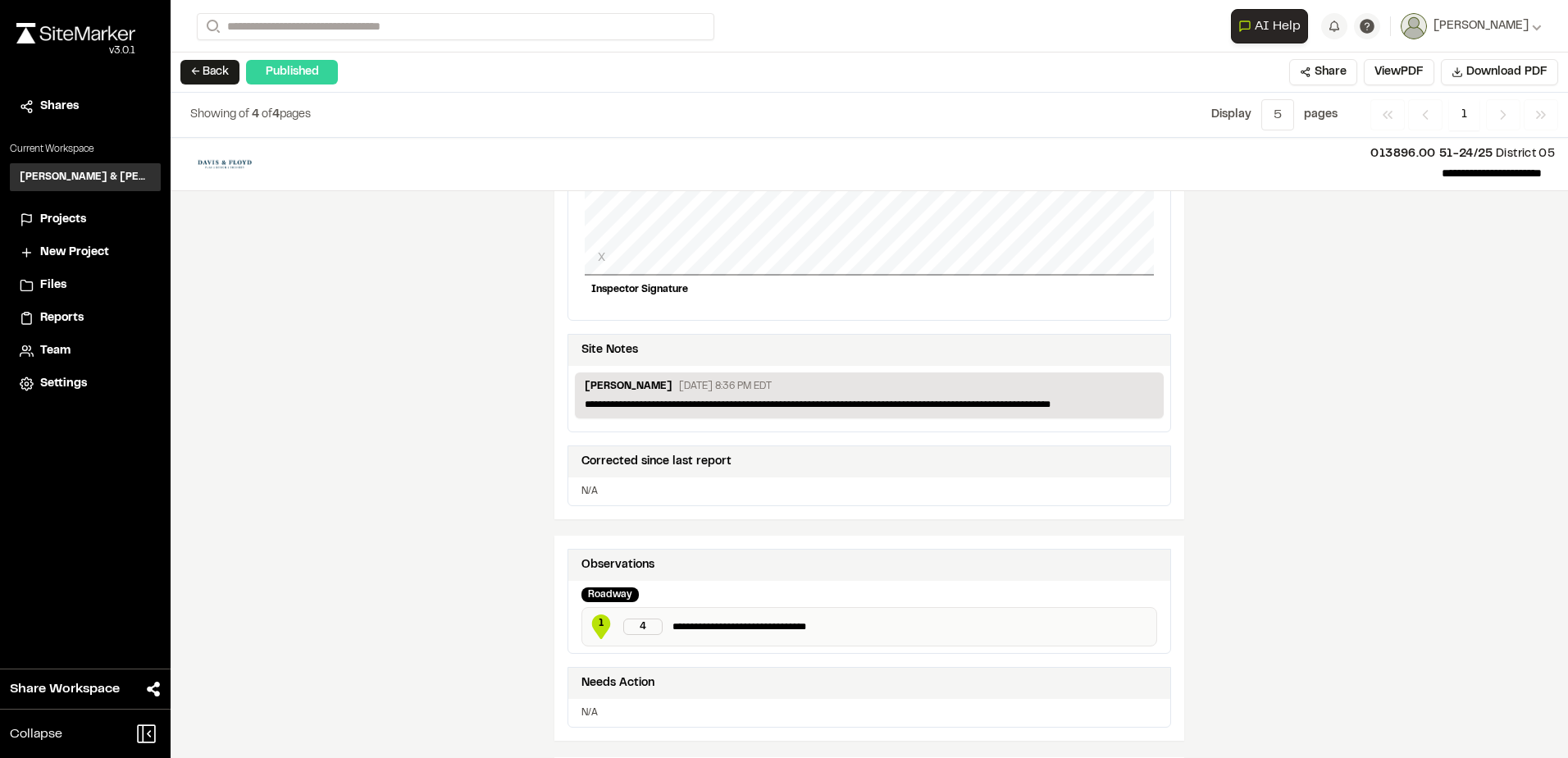
scroll to position [574, 0]
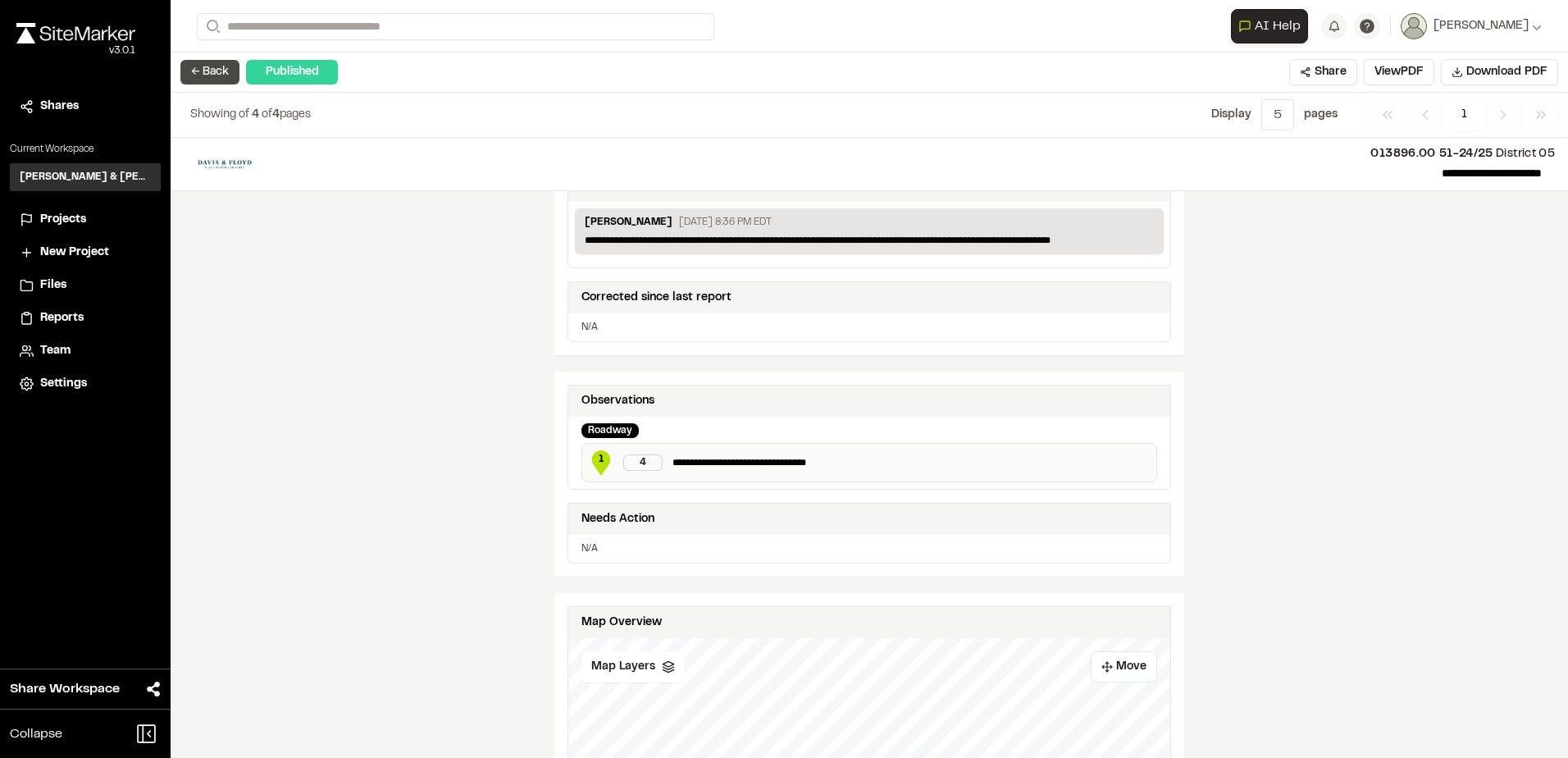
click at [224, 72] on button "← Back" at bounding box center [210, 72] width 59 height 25
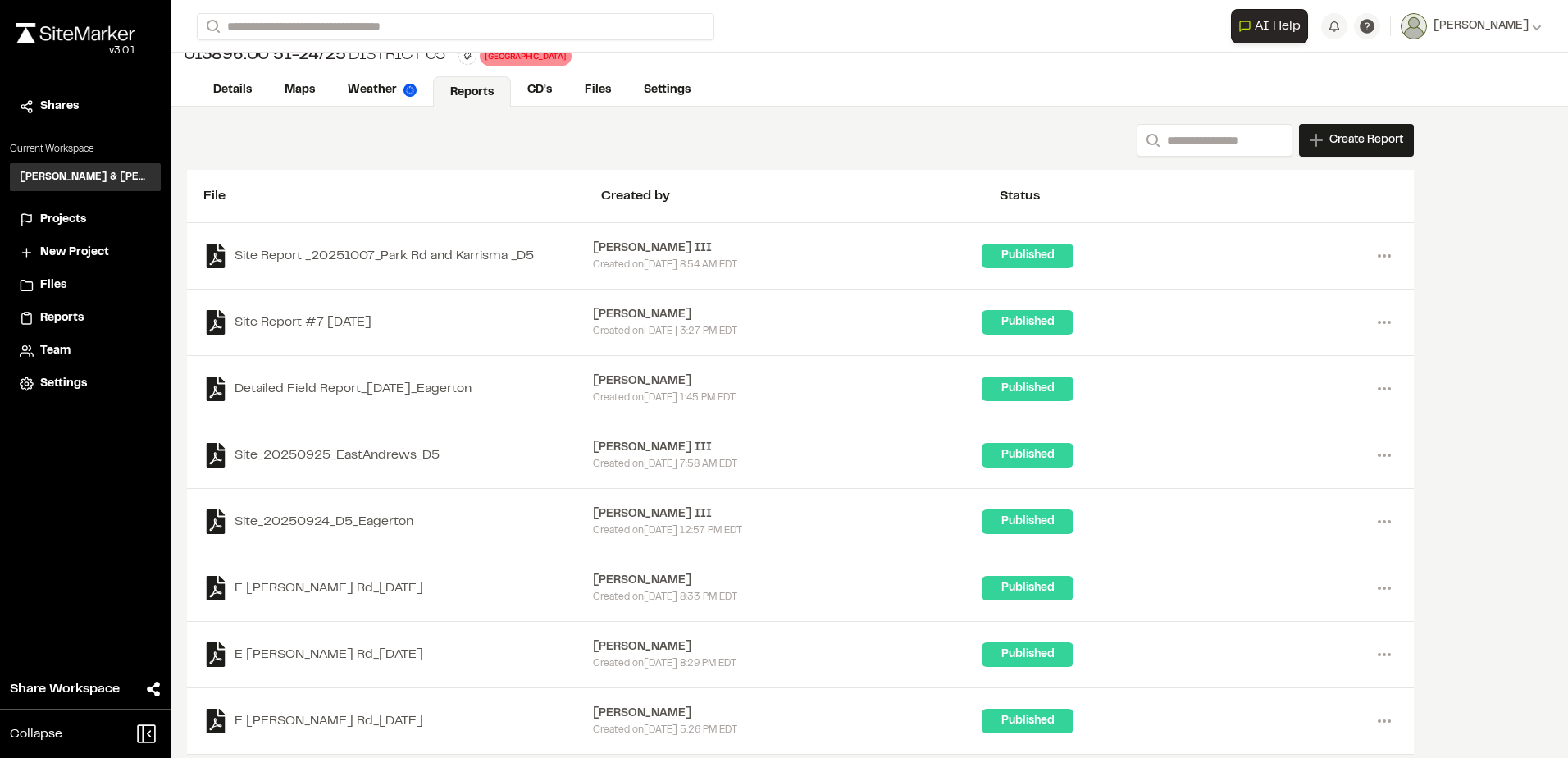
scroll to position [29, 0]
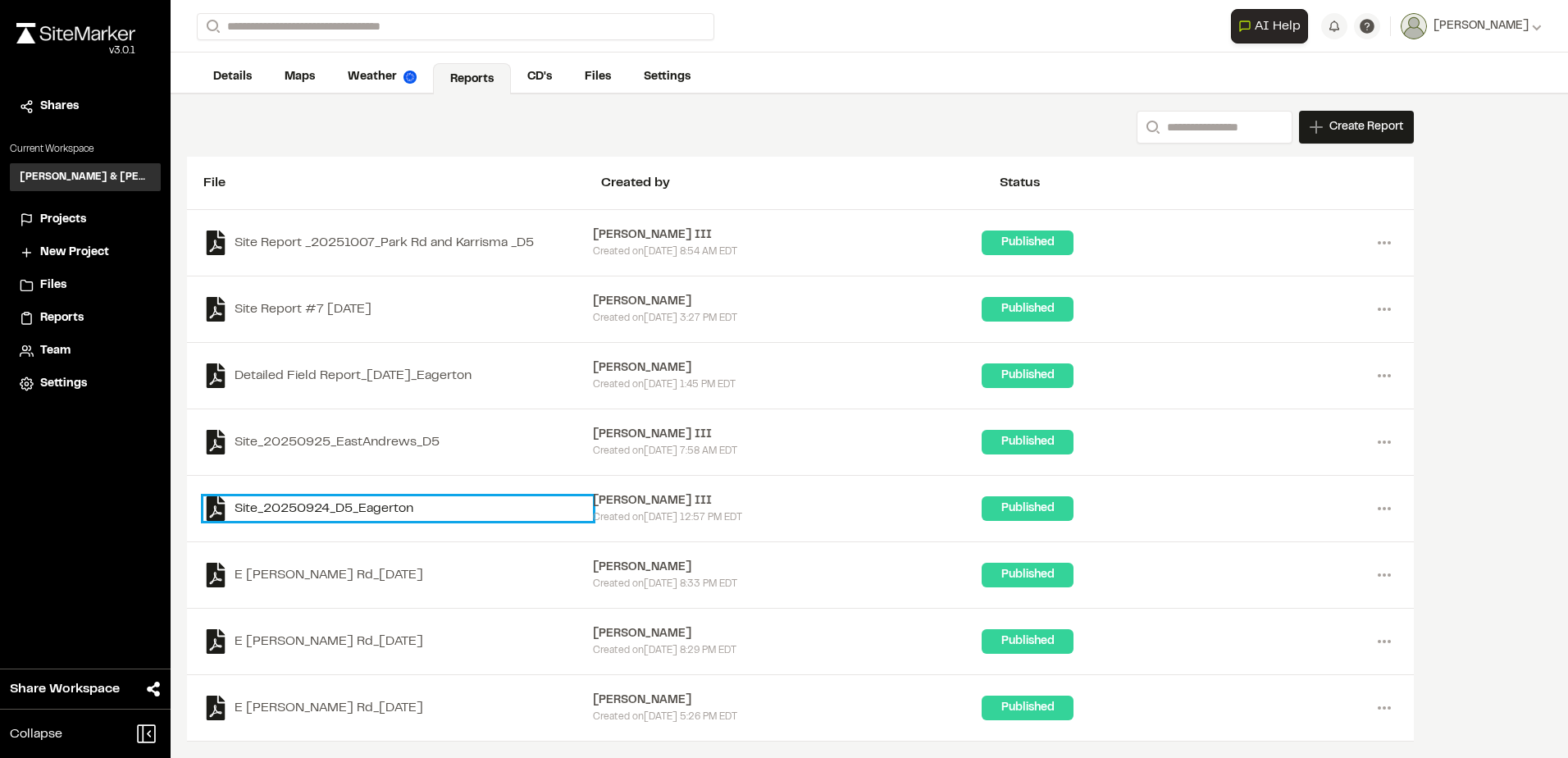
click at [420, 509] on link "Site_20250924_D5_Eagerton" at bounding box center [398, 509] width 389 height 25
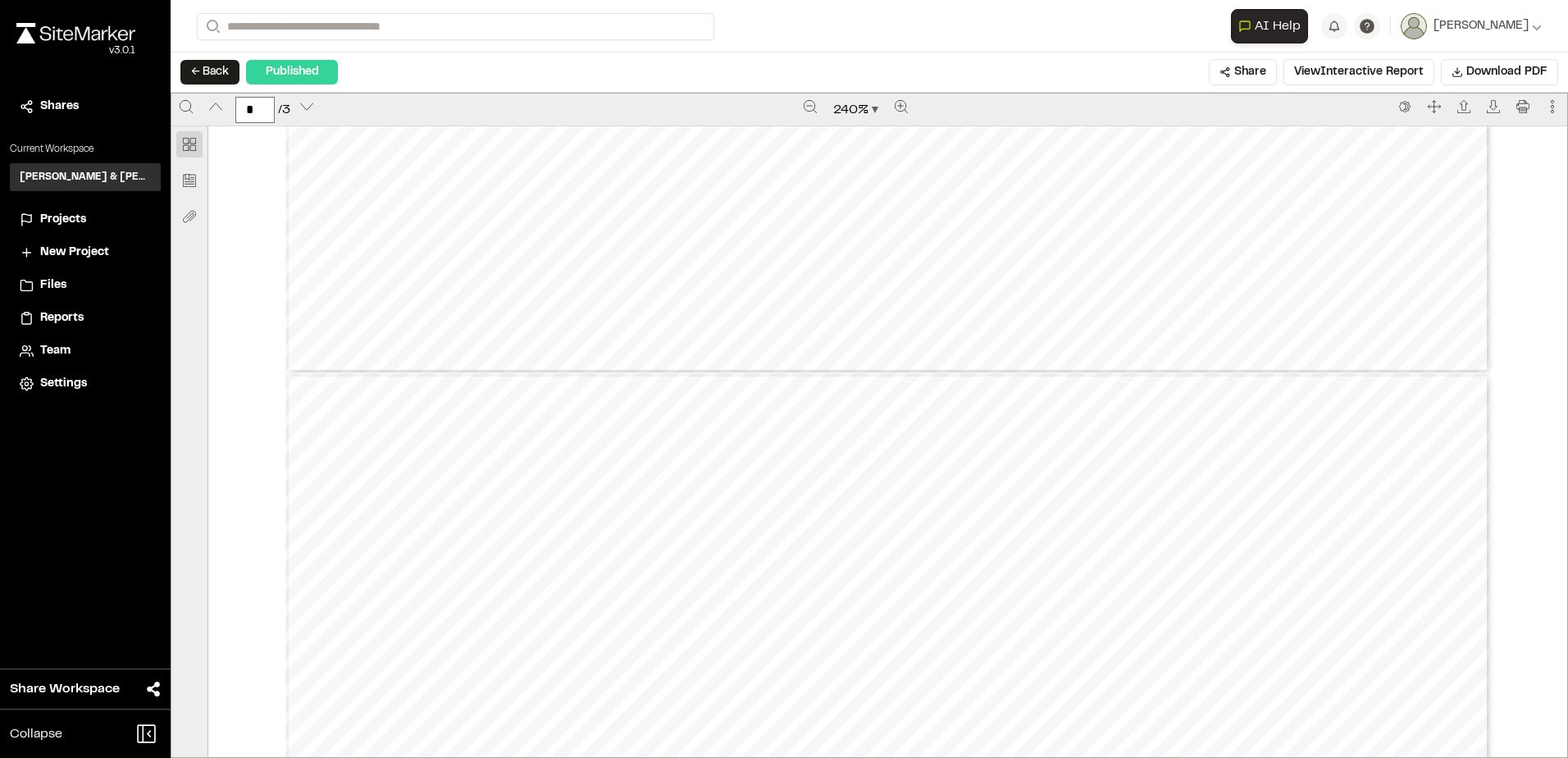
scroll to position [1067, 0]
type input "*"
click at [210, 75] on button "← Back" at bounding box center [210, 72] width 59 height 25
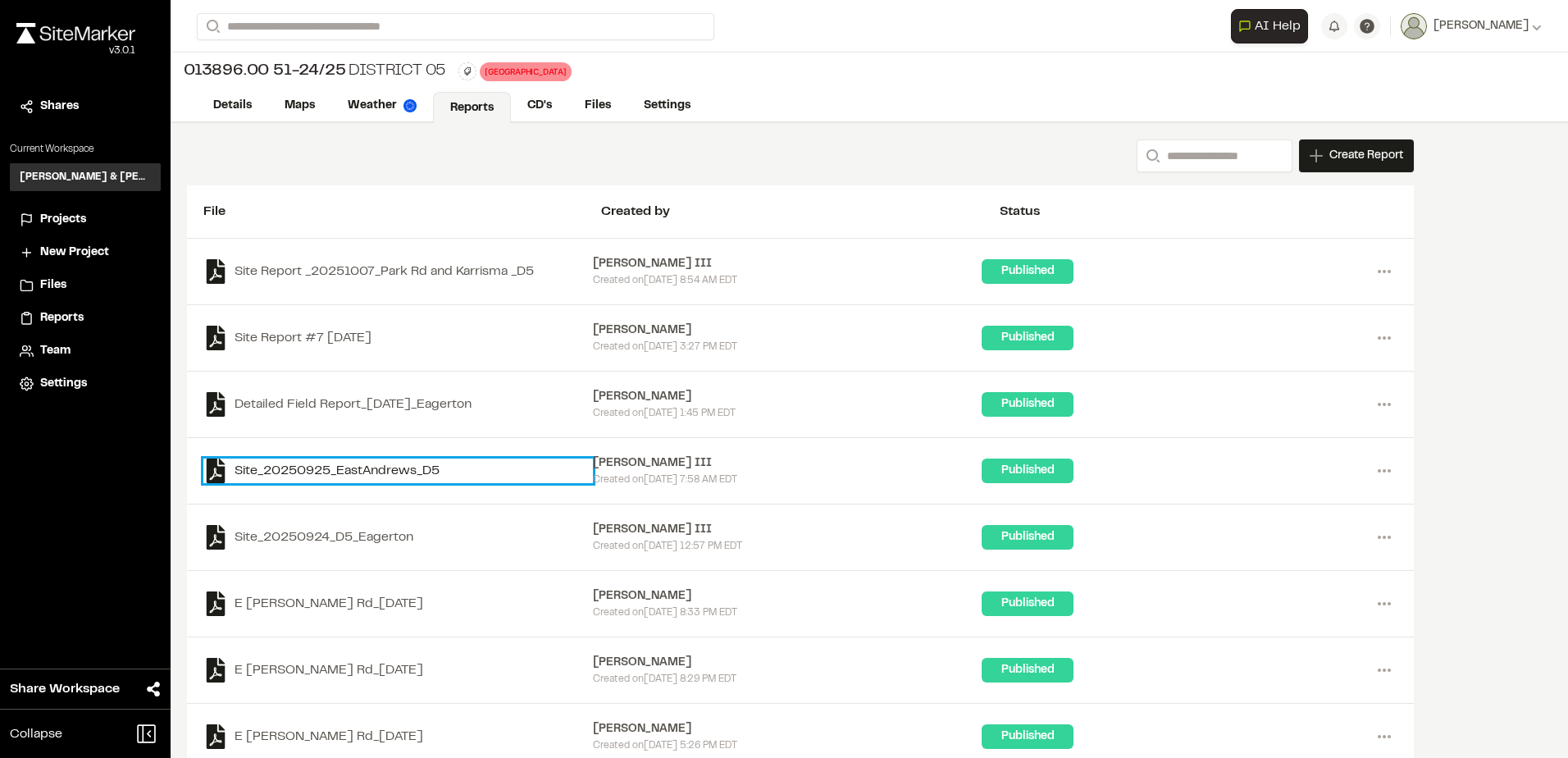
click at [401, 463] on link "Site_20250925_EastAndrews_D5" at bounding box center [398, 471] width 389 height 25
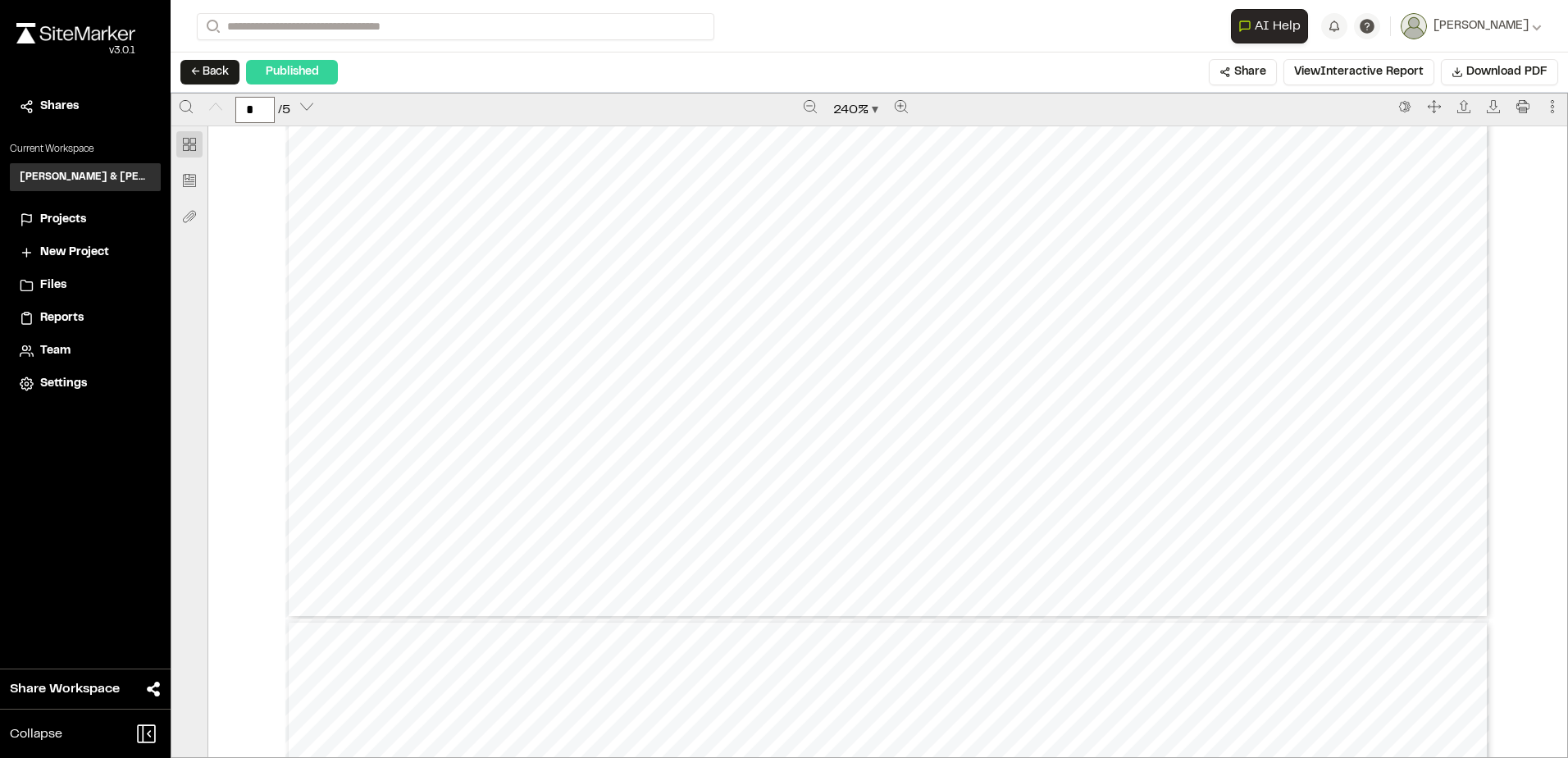
scroll to position [985, 0]
click at [213, 76] on button "← Back" at bounding box center [210, 72] width 59 height 25
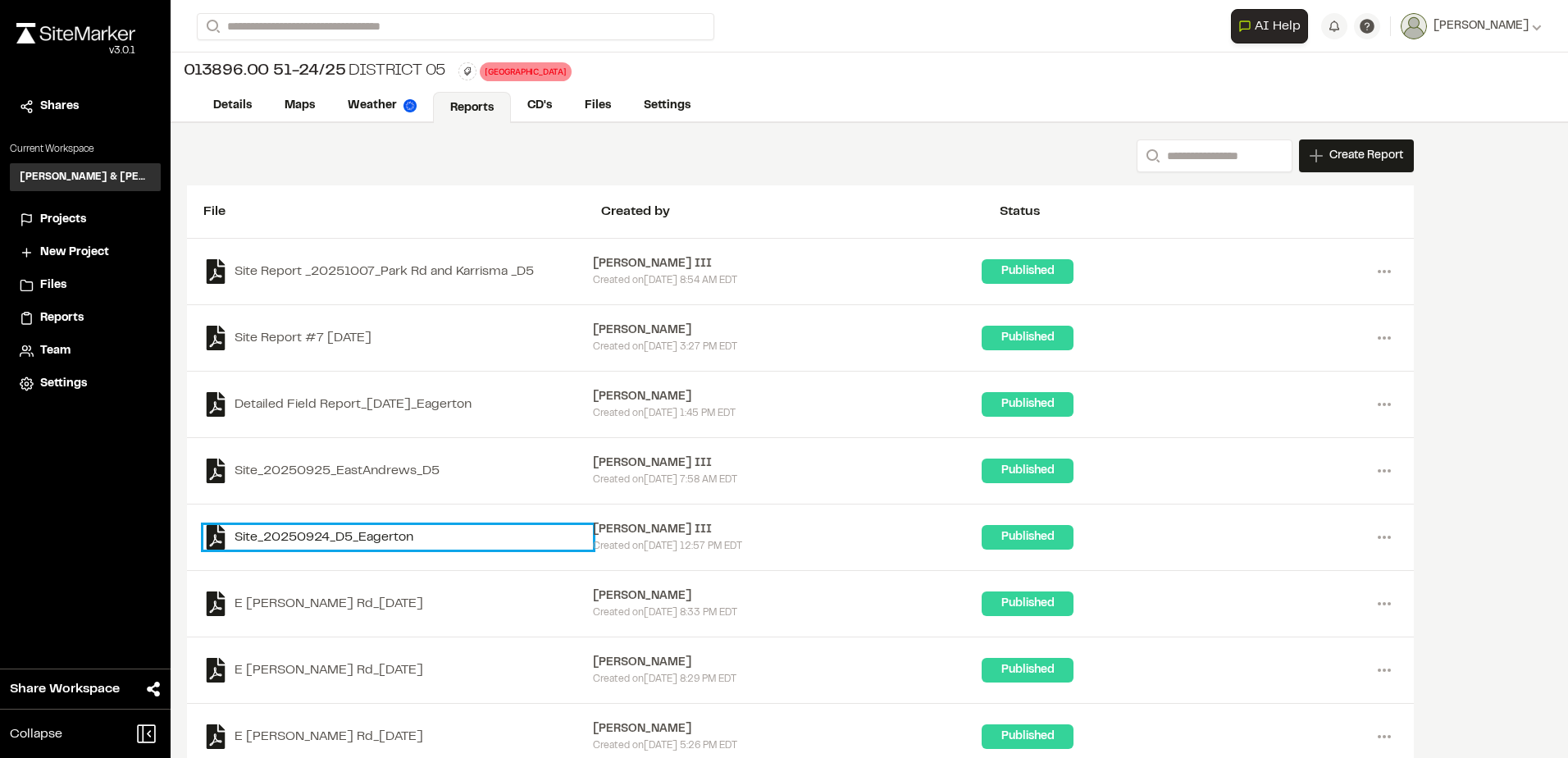
click at [495, 539] on link "Site_20250924_D5_Eagerton" at bounding box center [398, 537] width 389 height 25
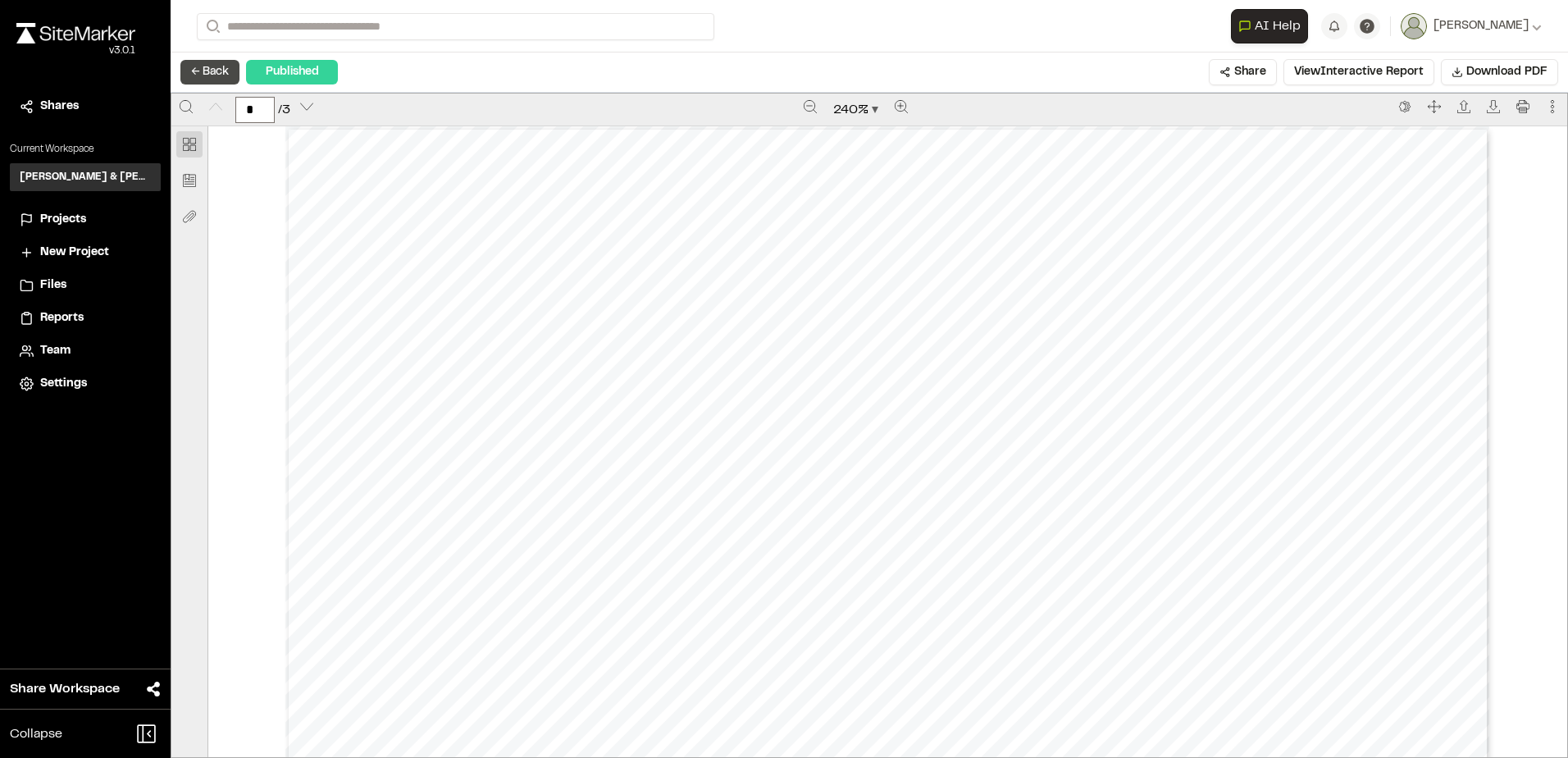
click at [223, 73] on button "← Back" at bounding box center [210, 72] width 59 height 25
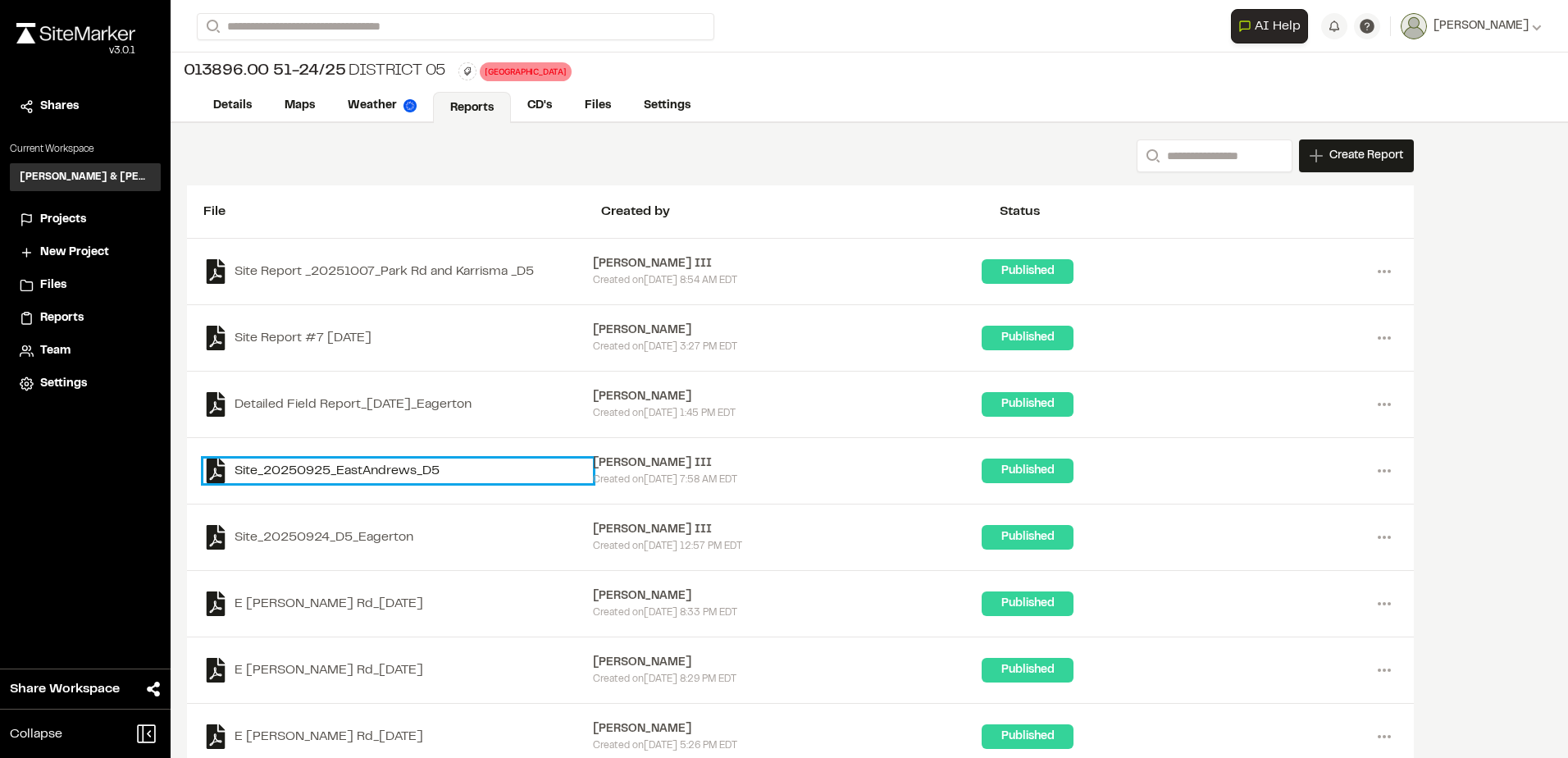
click at [392, 468] on link "Site_20250925_EastAndrews_D5" at bounding box center [398, 471] width 389 height 25
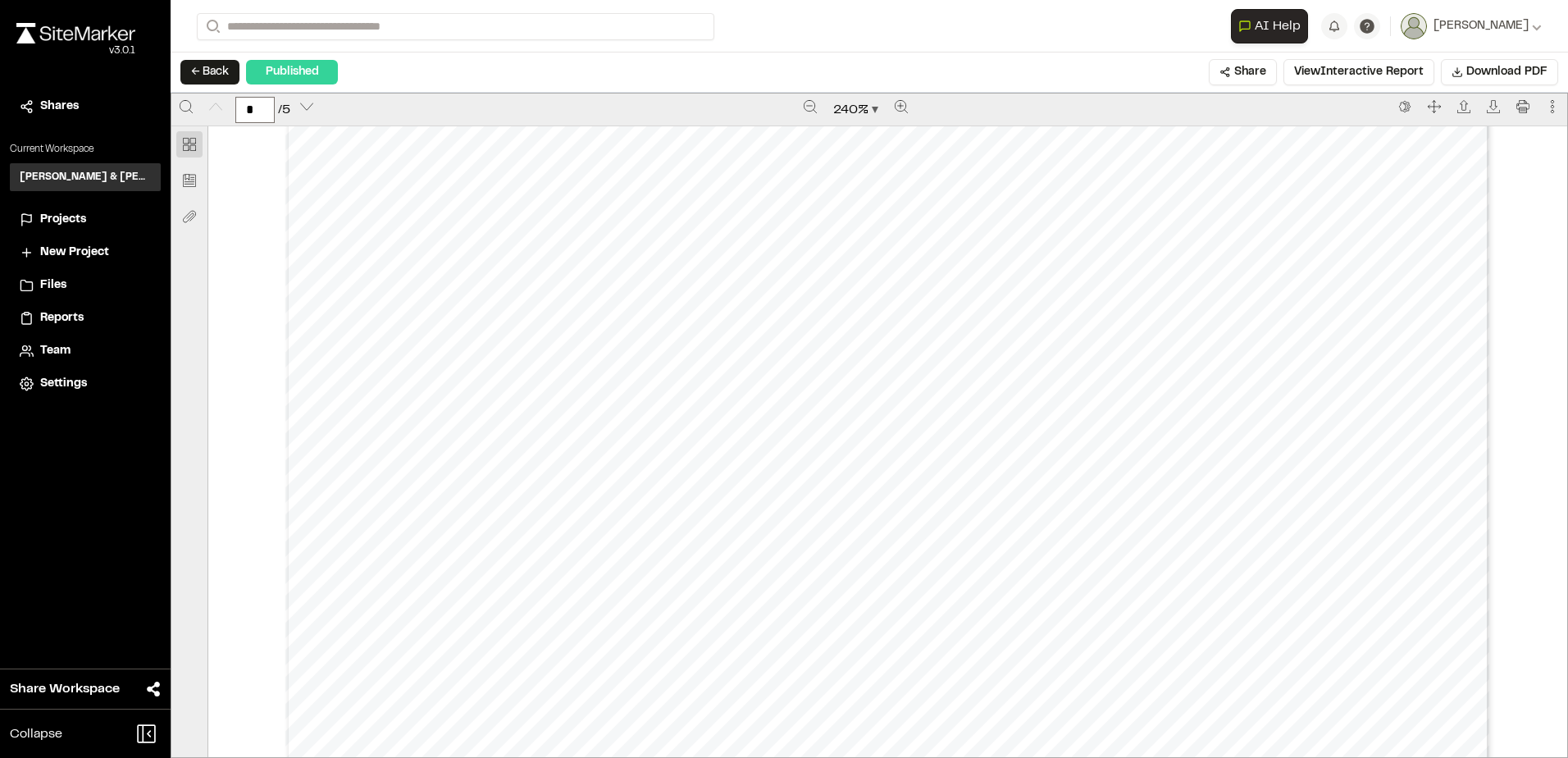
scroll to position [821, 0]
type input "*"
click at [219, 71] on button "← Back" at bounding box center [210, 72] width 59 height 25
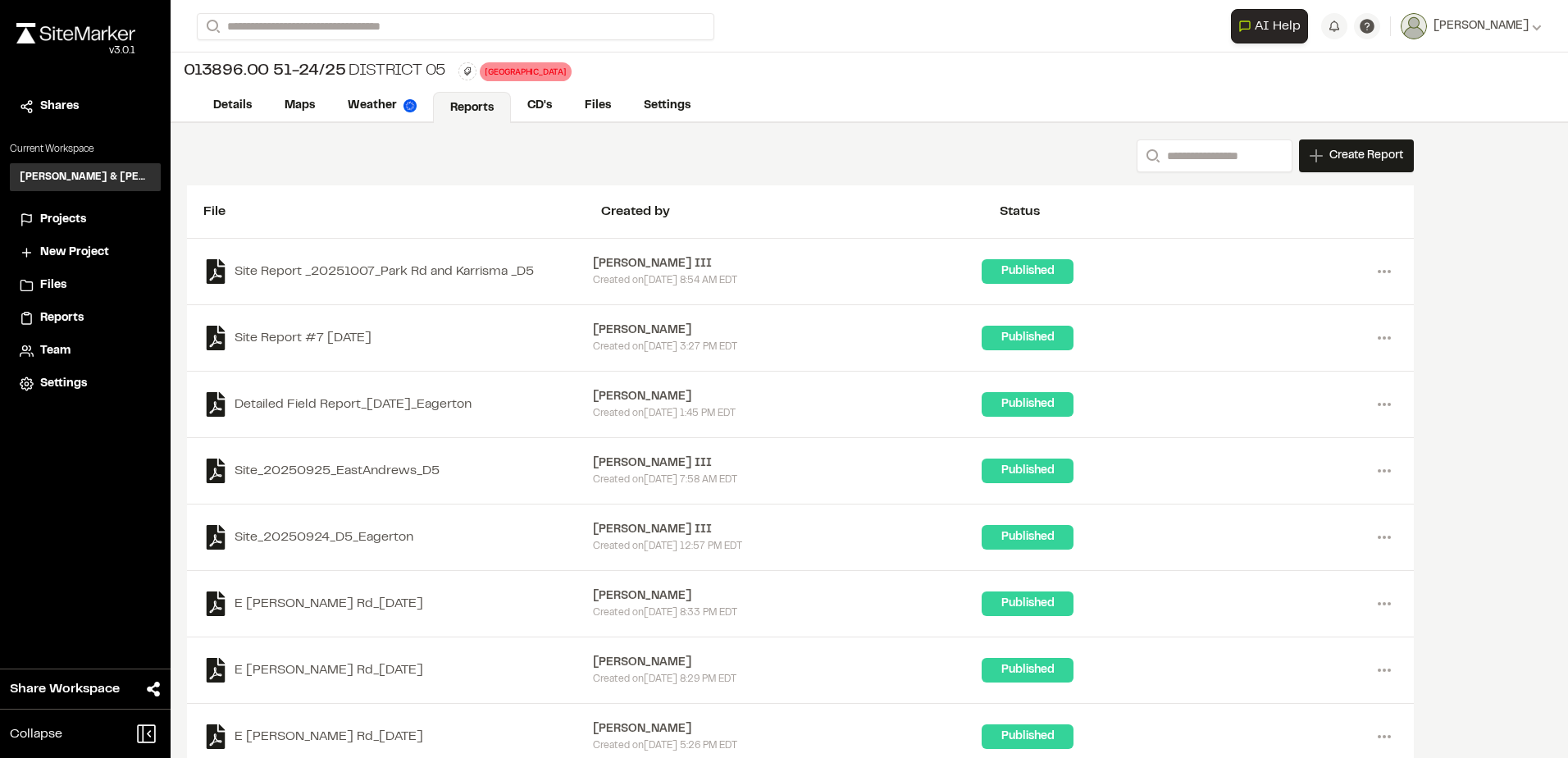
scroll to position [29, 0]
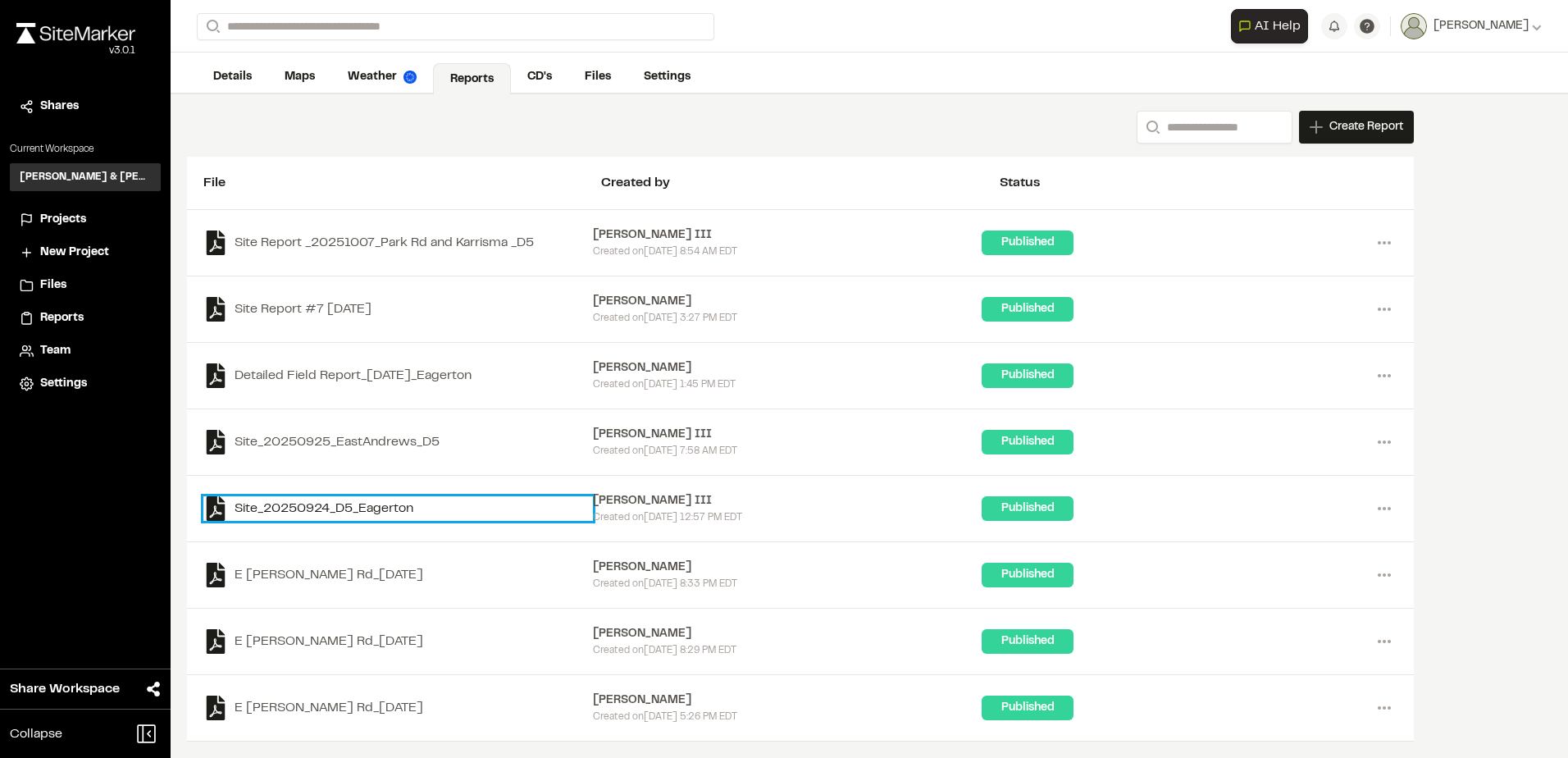
click at [360, 508] on link "Site_20250924_D5_Eagerton" at bounding box center [398, 509] width 389 height 25
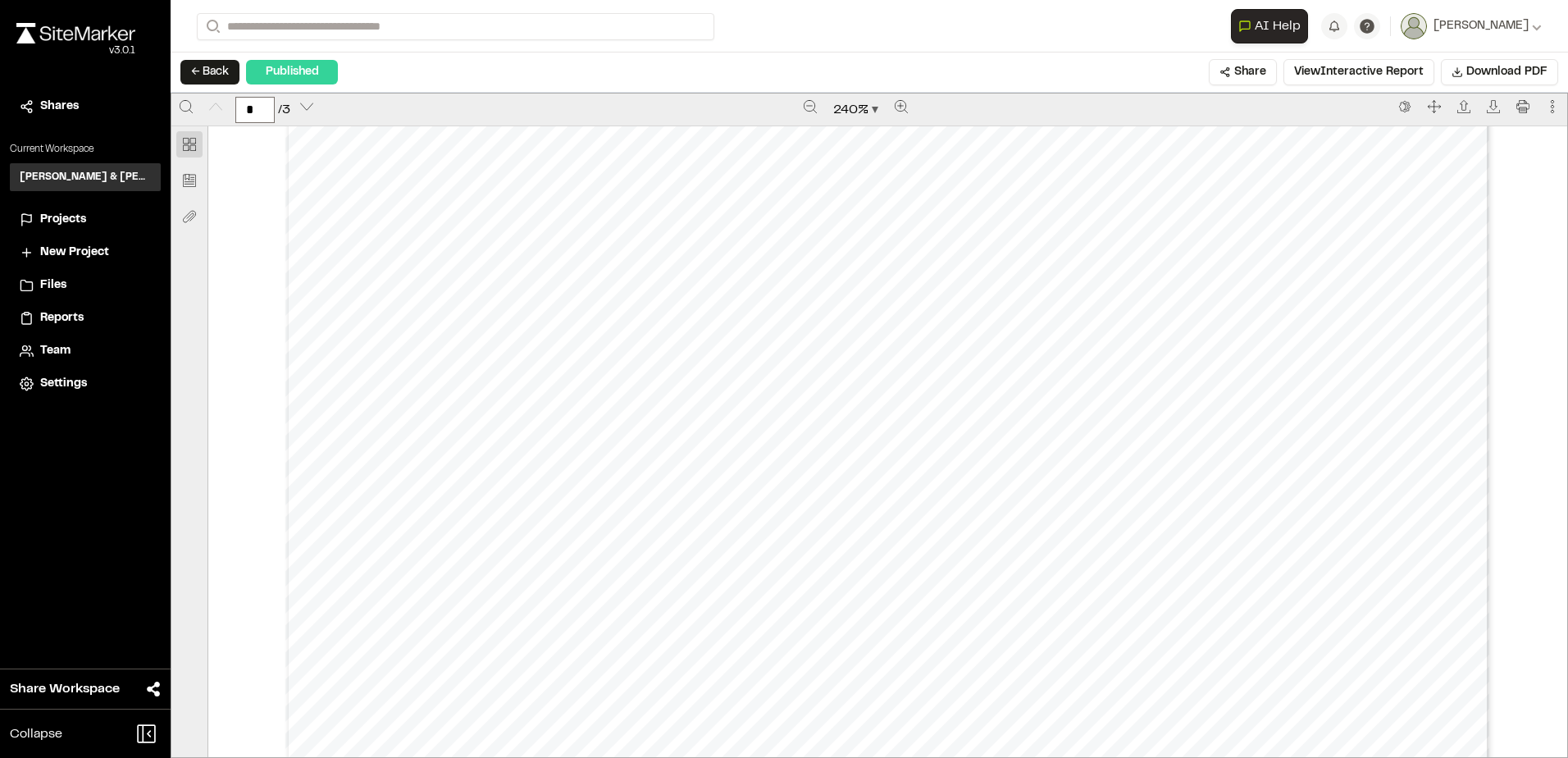
scroll to position [738, 0]
type input "*"
click at [207, 66] on button "← Back" at bounding box center [210, 72] width 59 height 25
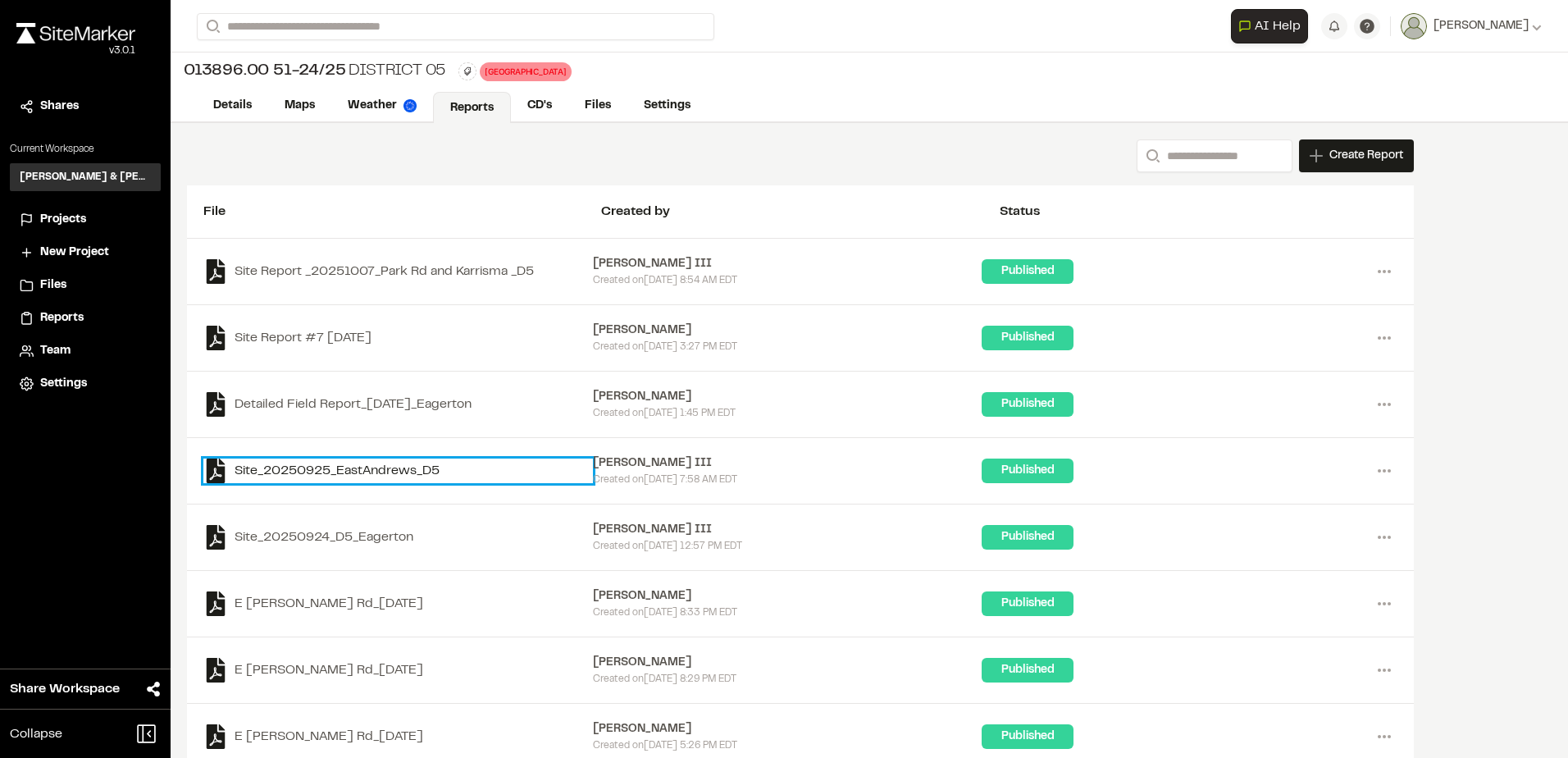
click at [380, 469] on link "Site_20250925_EastAndrews_D5" at bounding box center [398, 471] width 389 height 25
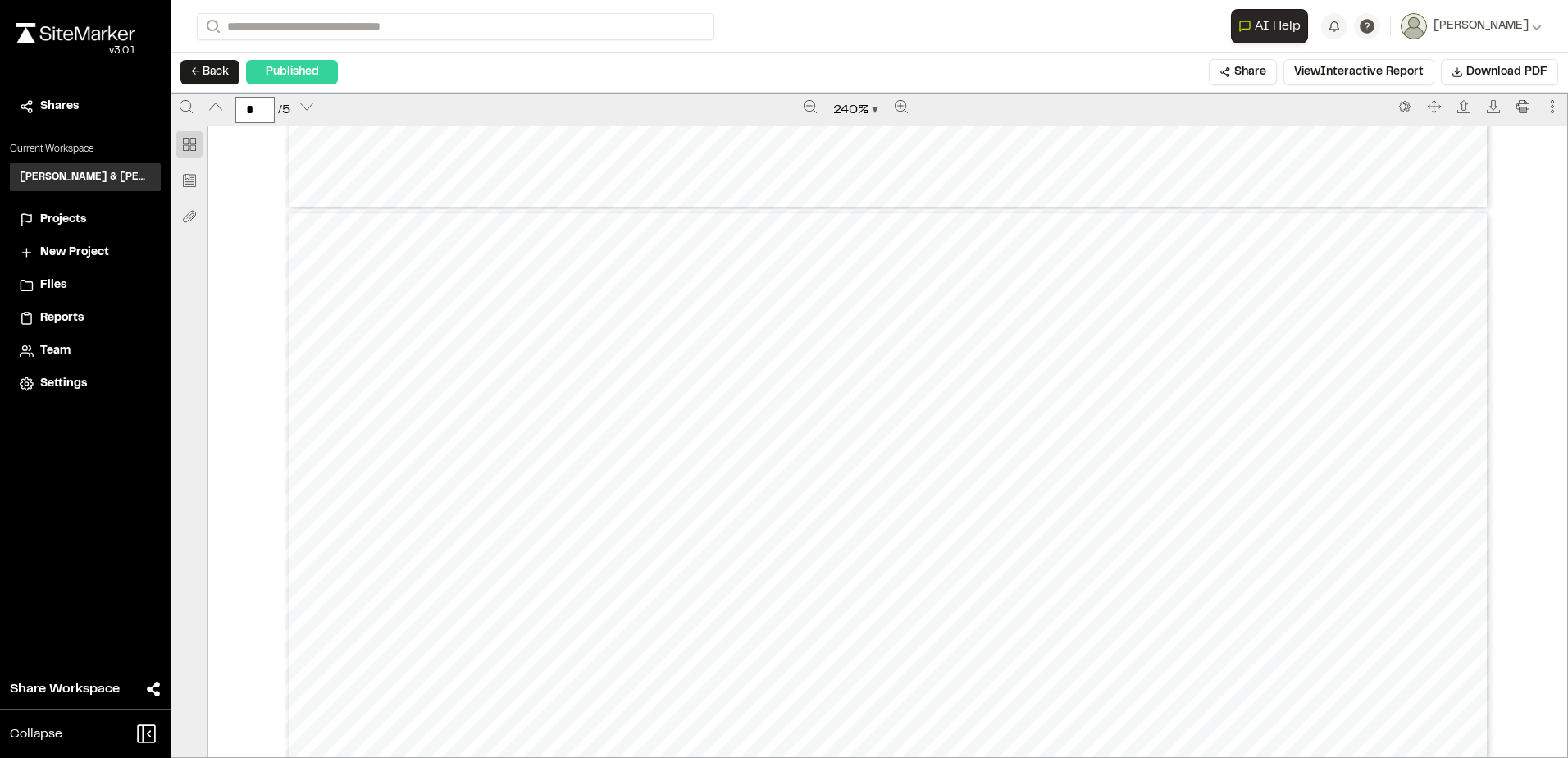
scroll to position [2626, 0]
type input "*"
click at [212, 64] on button "← Back" at bounding box center [210, 72] width 59 height 25
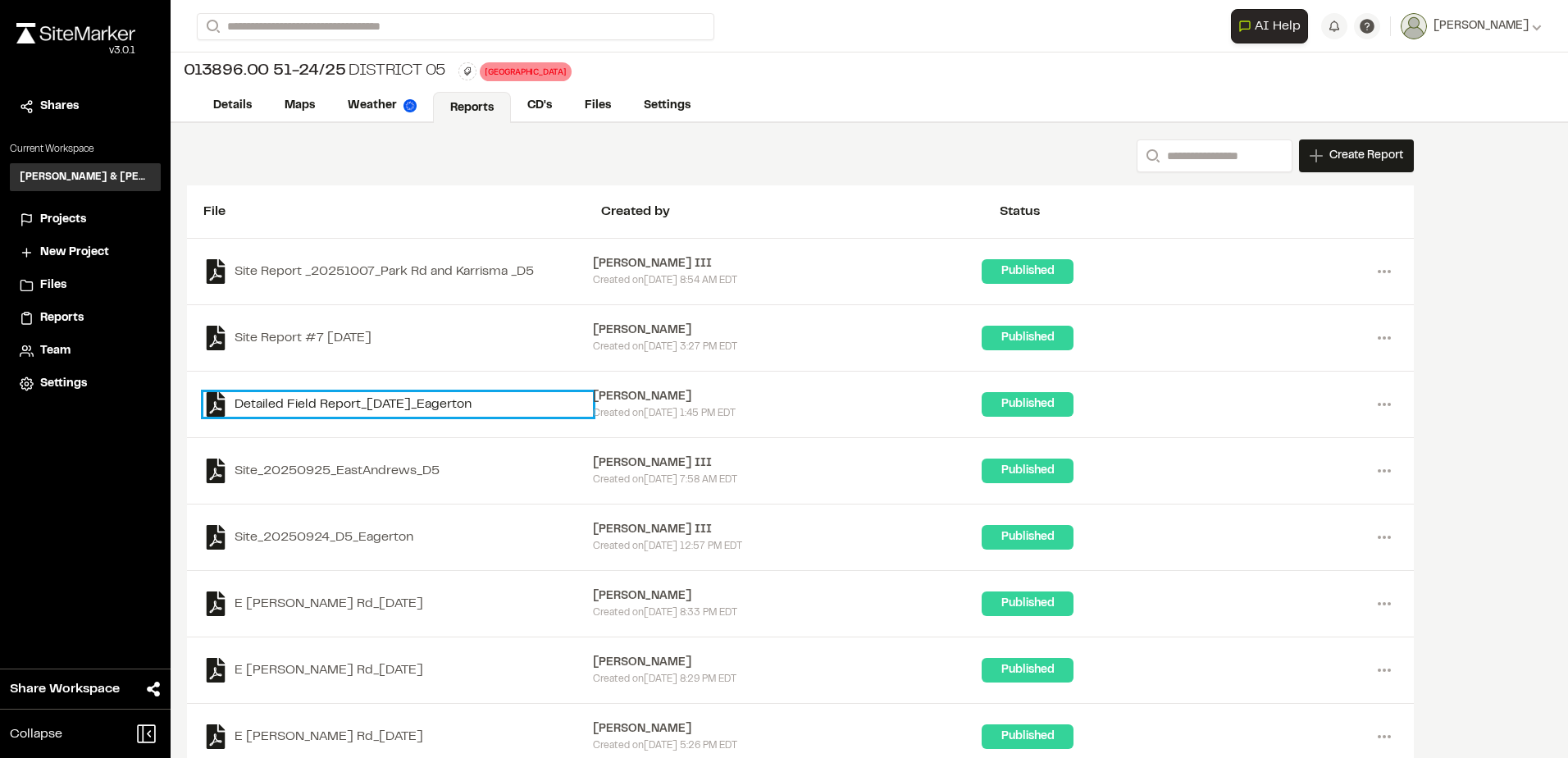
click at [478, 408] on link "Detailed Field Report_2025-09-29_Eagerton" at bounding box center [398, 404] width 389 height 25
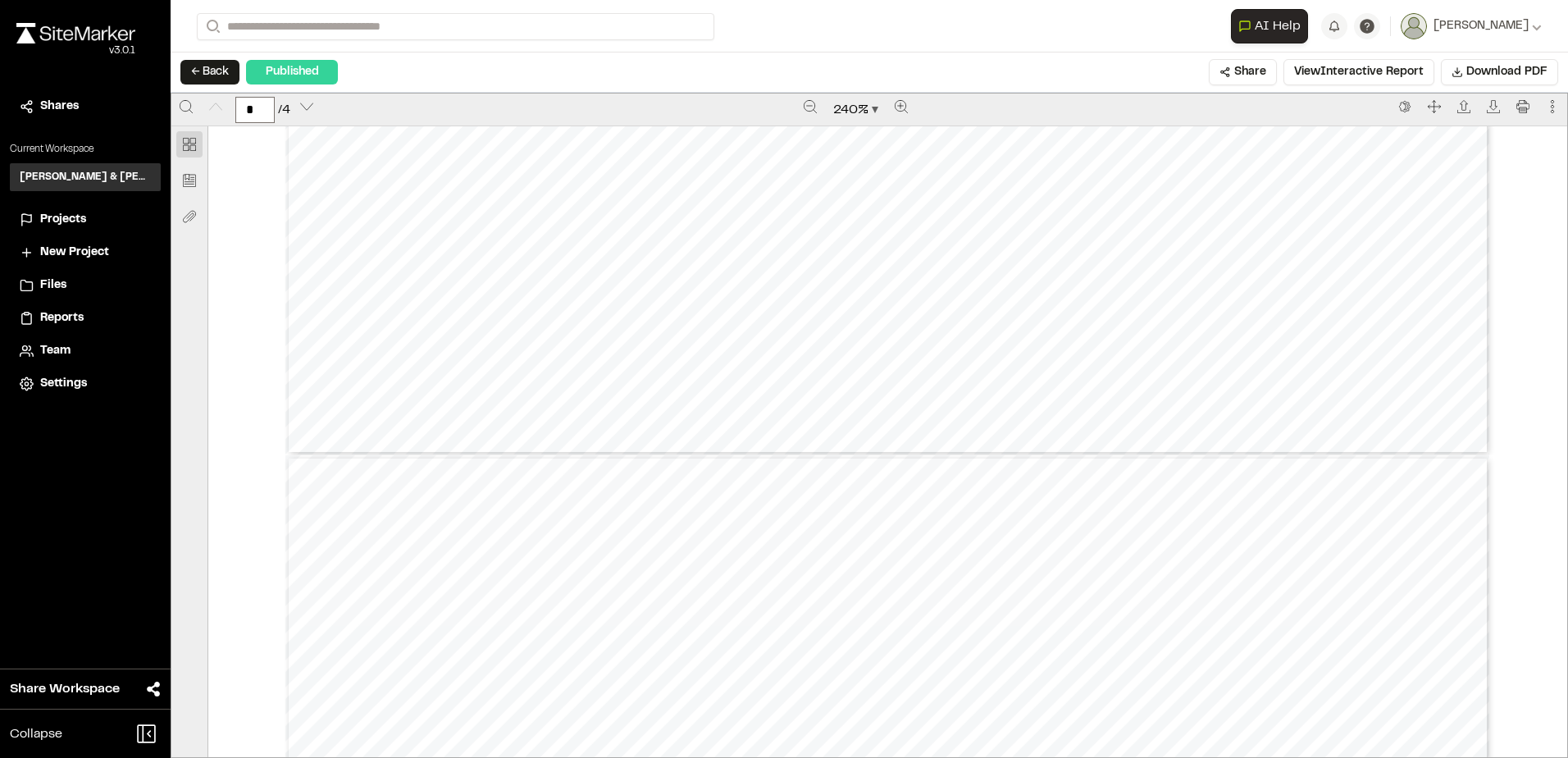
type input "*"
click at [214, 78] on button "← Back" at bounding box center [210, 72] width 59 height 25
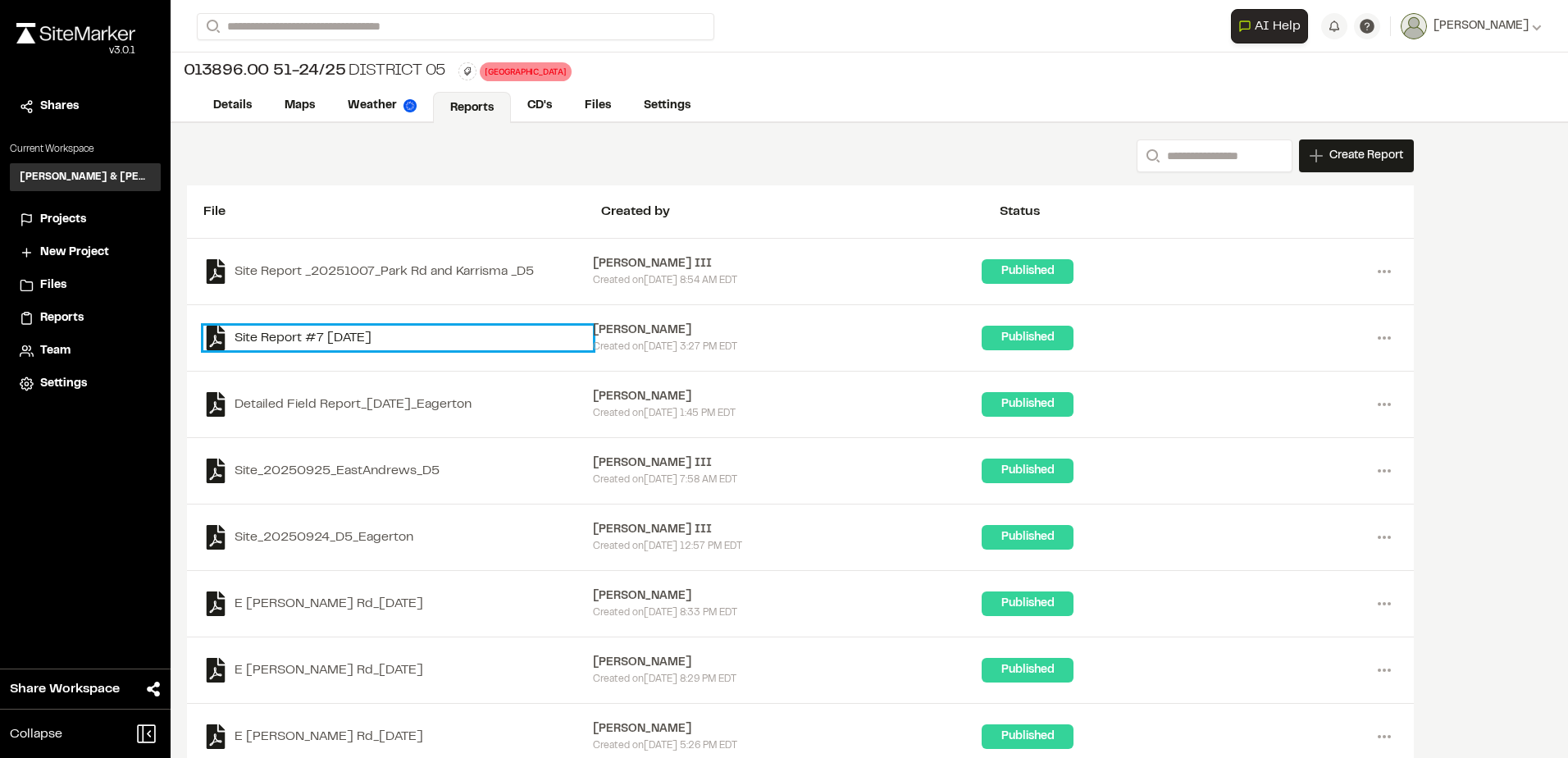
click at [351, 337] on link "Site Report #7 2025-09-30" at bounding box center [398, 338] width 389 height 25
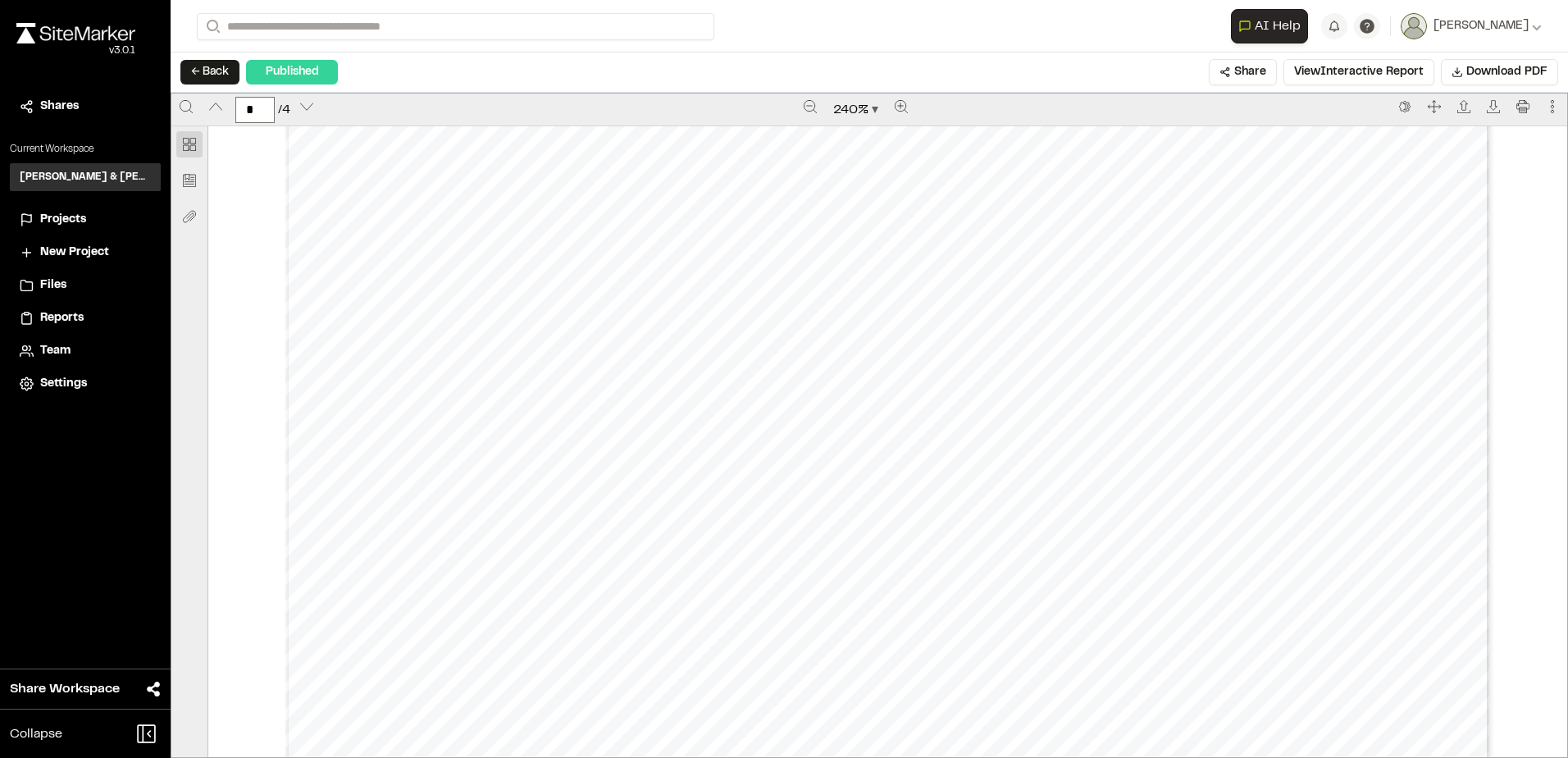
scroll to position [3310, 0]
type input "*"
click at [219, 62] on button "← Back" at bounding box center [210, 72] width 59 height 25
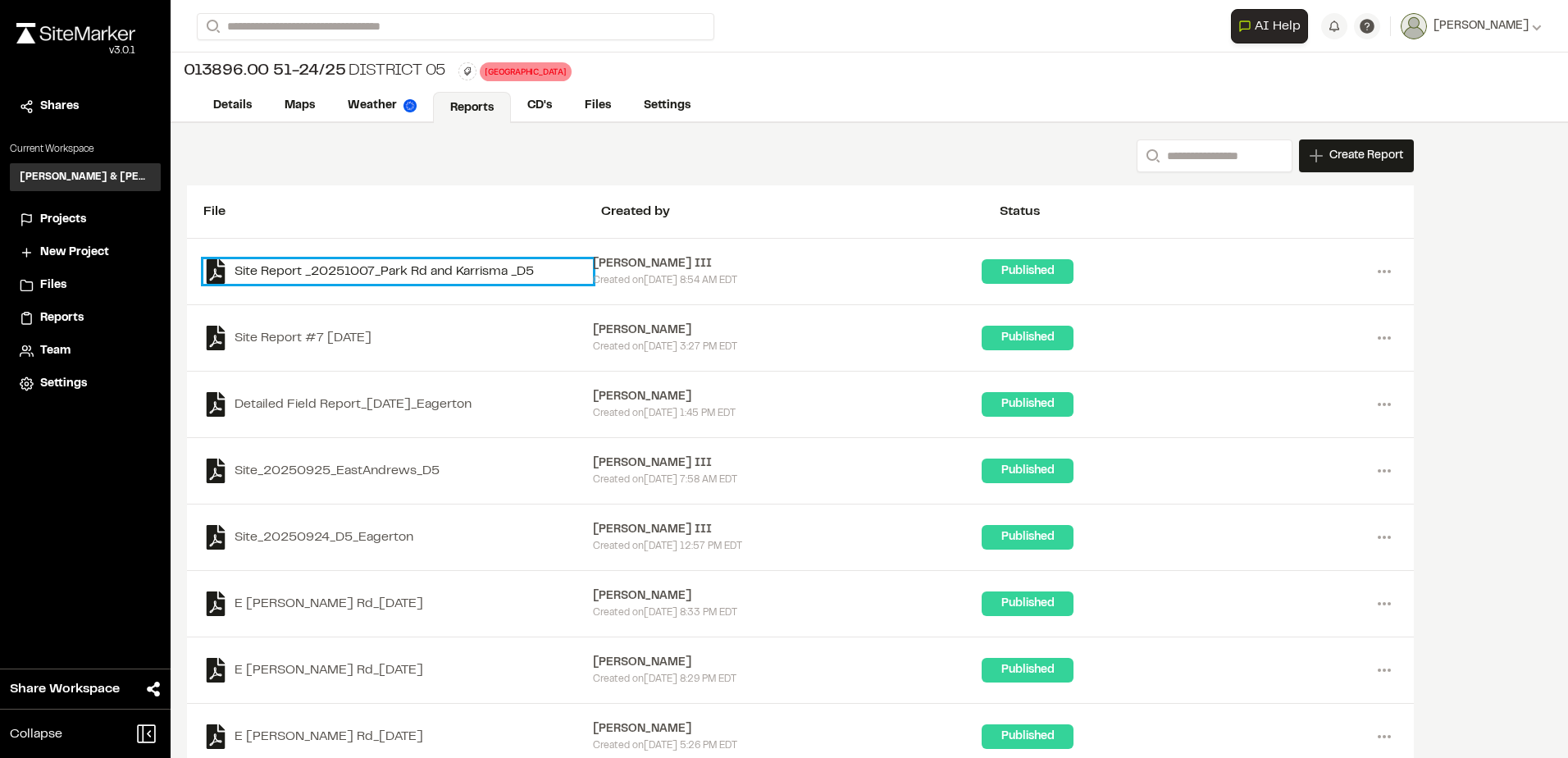
click at [334, 268] on link "Site Report _20251007_Park Rd and Karrisma _D5" at bounding box center [398, 271] width 389 height 25
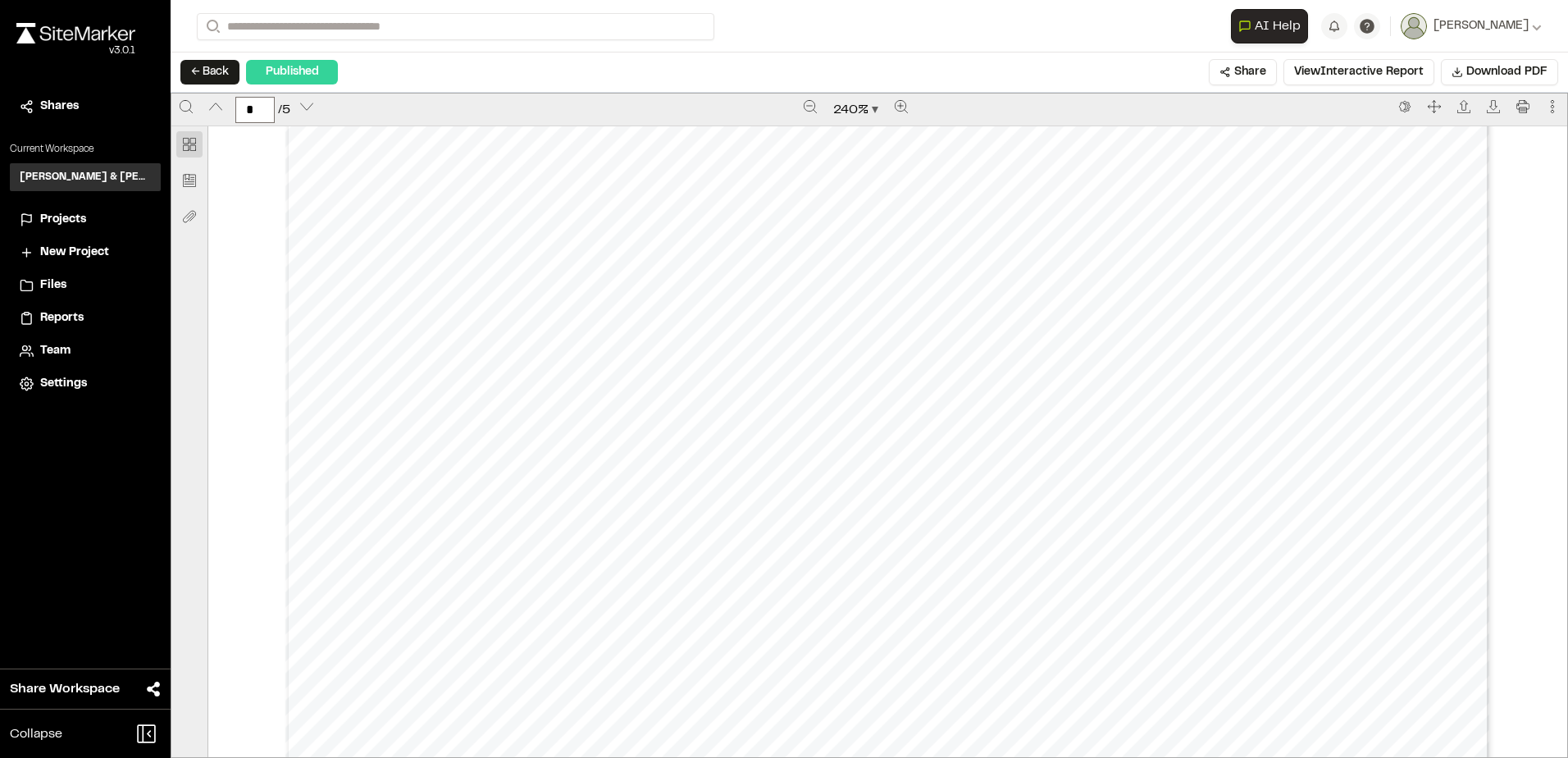
scroll to position [3939, 0]
type input "*"
click at [208, 77] on button "← Back" at bounding box center [210, 72] width 59 height 25
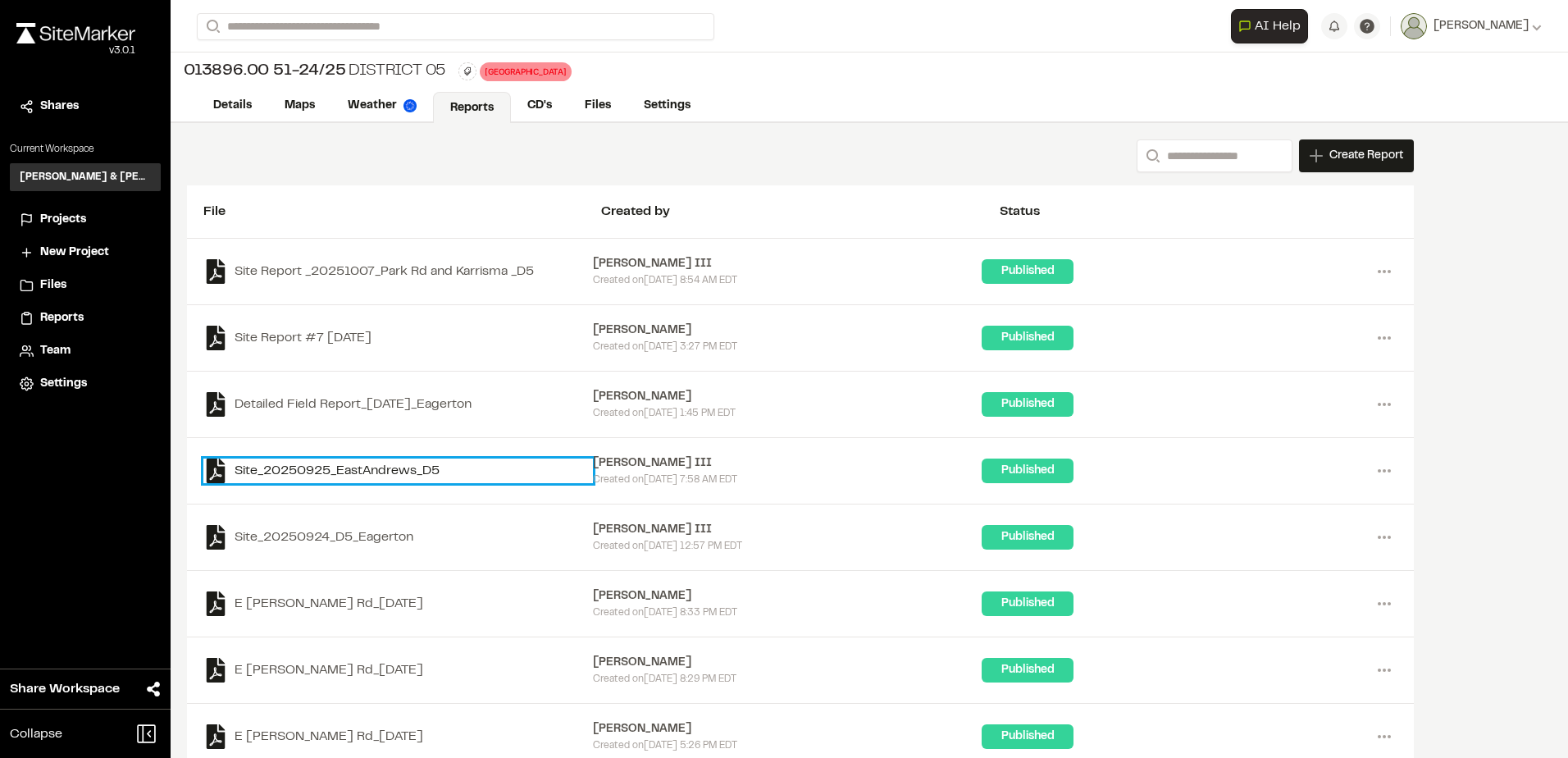
click at [403, 469] on link "Site_20250925_EastAndrews_D5" at bounding box center [398, 471] width 389 height 25
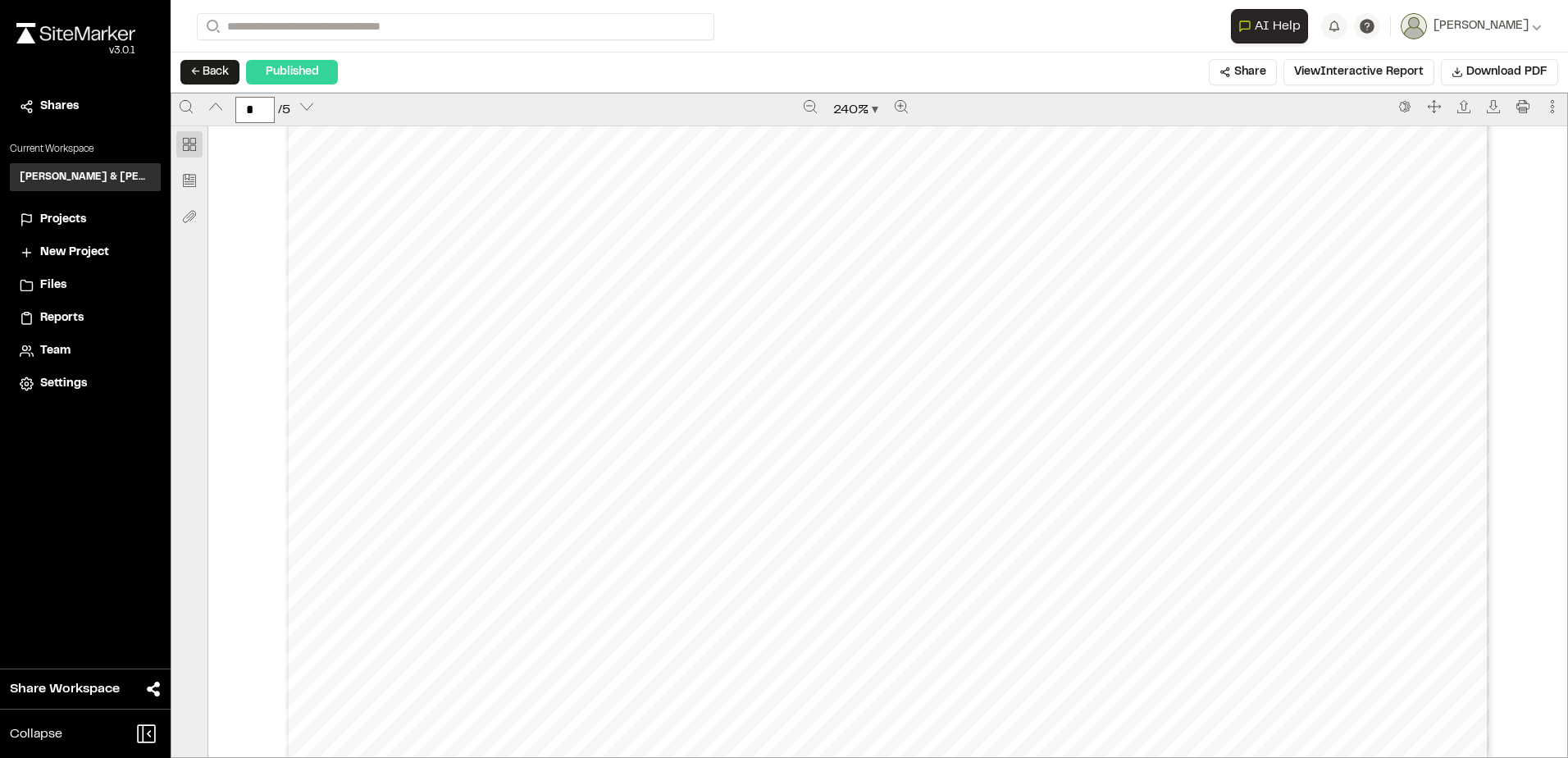
scroll to position [3365, 0]
type input "*"
drag, startPoint x: 202, startPoint y: 64, endPoint x: 210, endPoint y: 66, distance: 8.2
click at [202, 64] on button "← Back" at bounding box center [210, 72] width 59 height 25
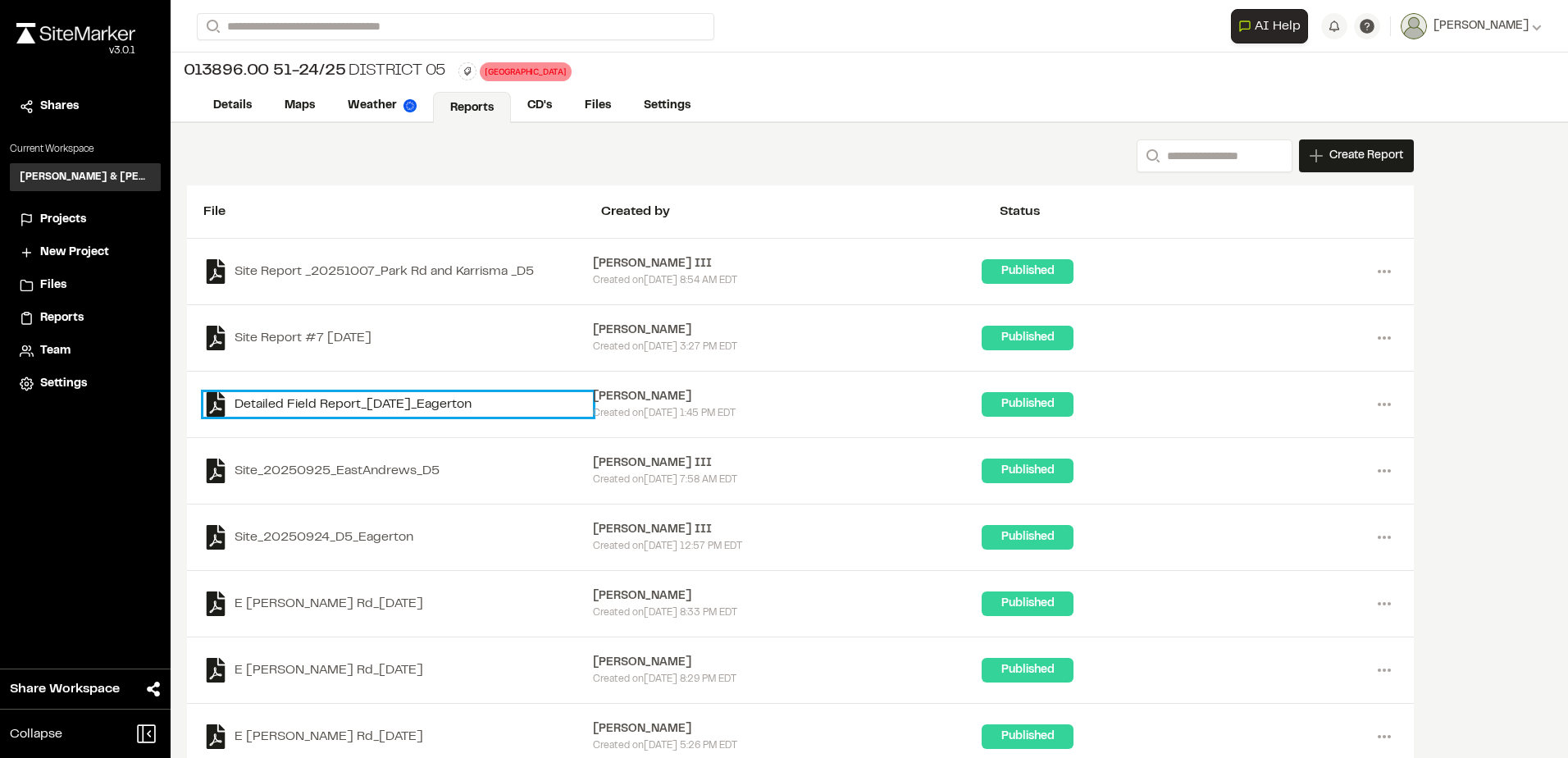
click at [491, 405] on link "Detailed Field Report_2025-09-29_Eagerton" at bounding box center [398, 404] width 389 height 25
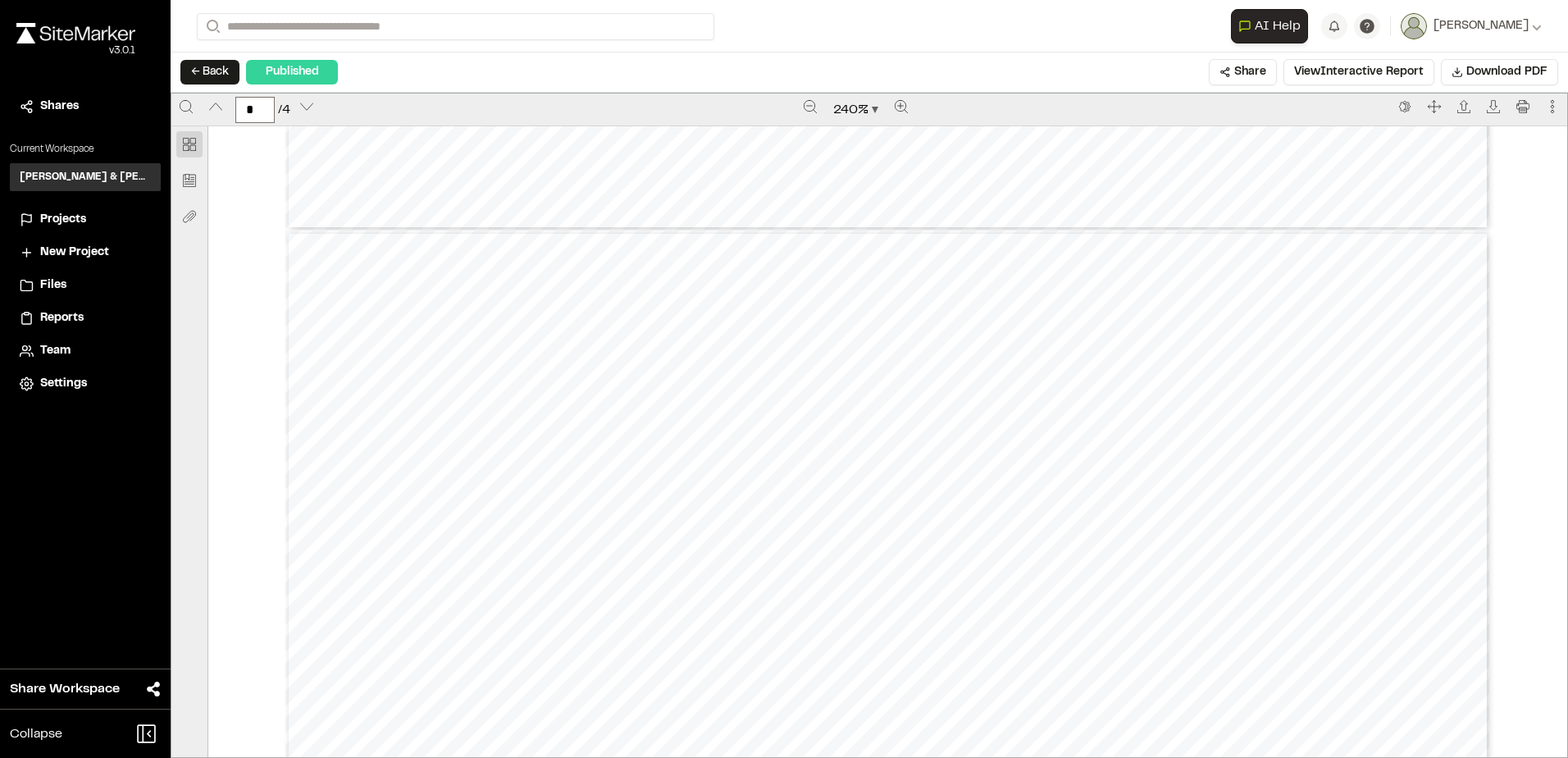
scroll to position [1477, 0]
type input "*"
click at [218, 74] on button "← Back" at bounding box center [210, 72] width 59 height 25
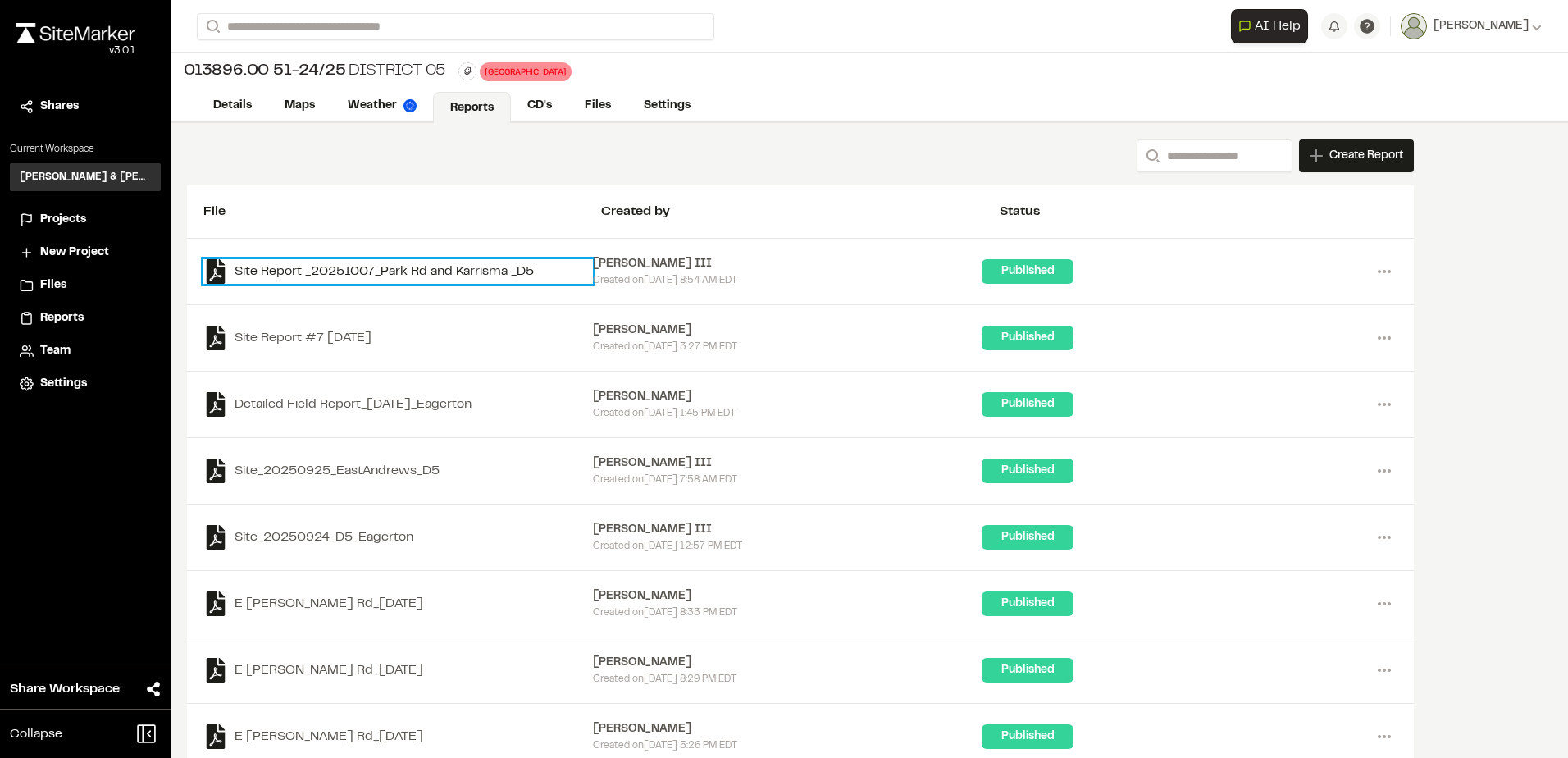
click at [353, 268] on link "Site Report _20251007_Park Rd and Karrisma _D5" at bounding box center [398, 271] width 389 height 25
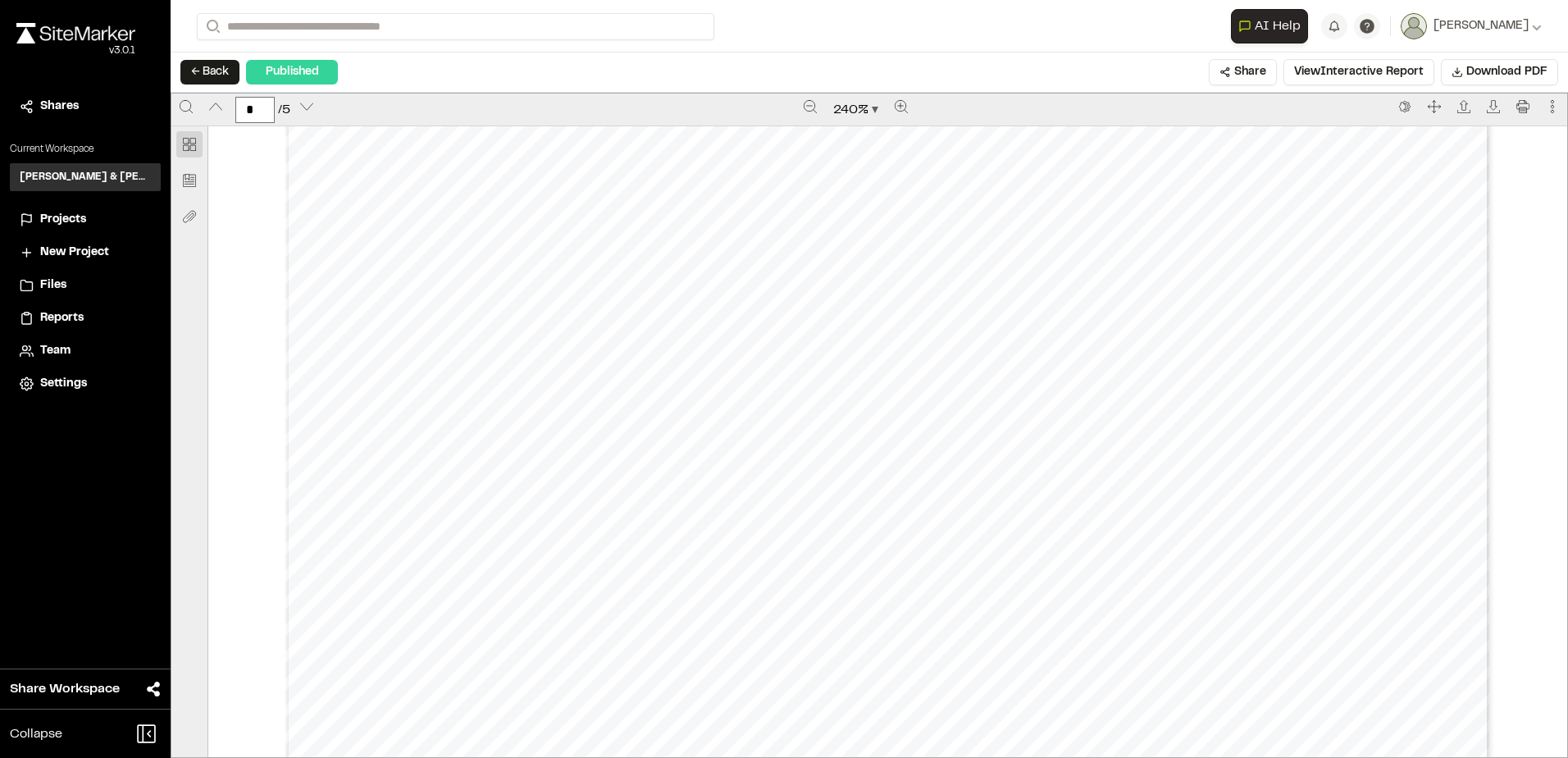
scroll to position [5116, 0]
type input "*"
click at [217, 76] on button "← Back" at bounding box center [210, 72] width 59 height 25
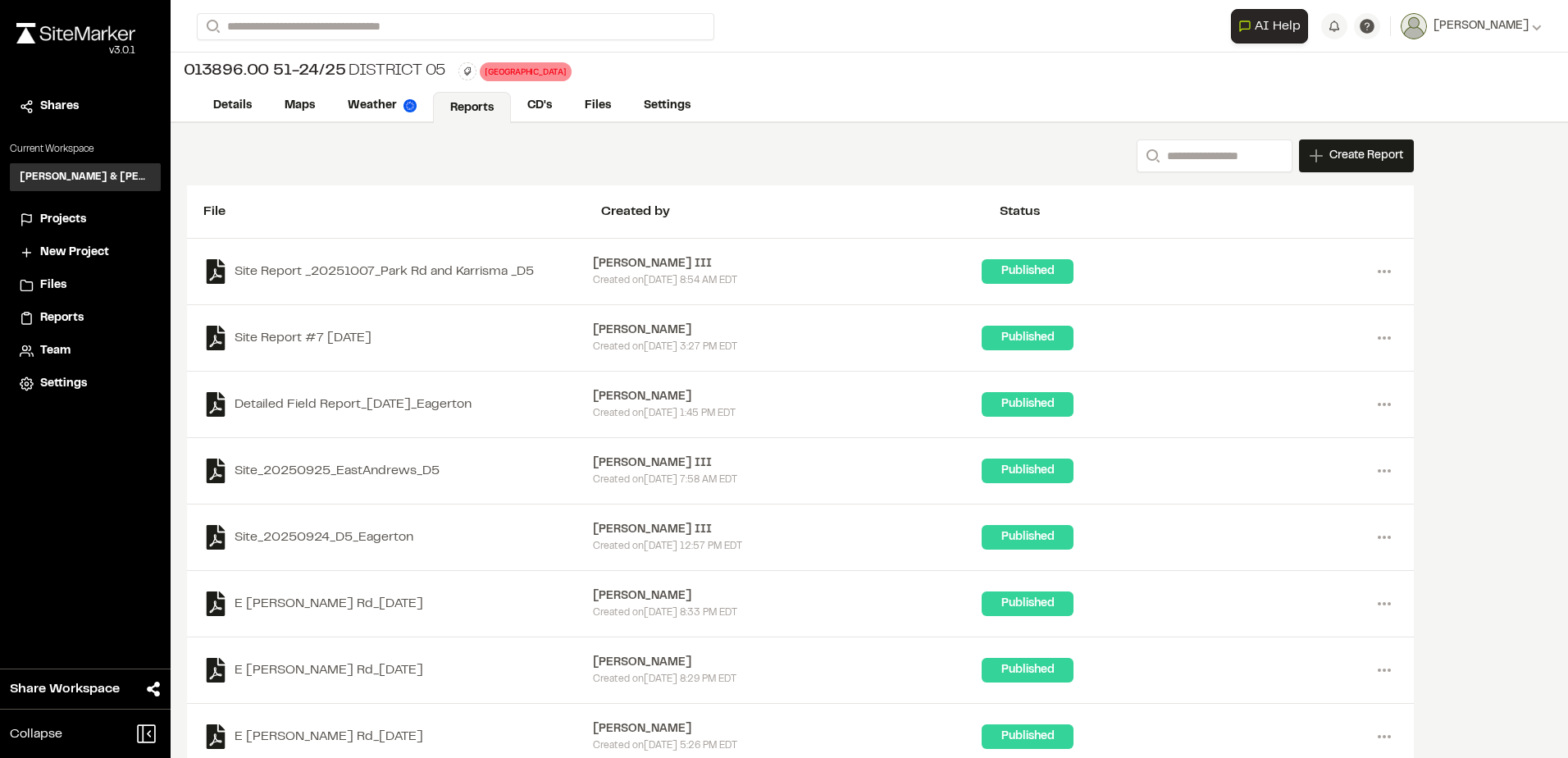
drag, startPoint x: 217, startPoint y: 76, endPoint x: 722, endPoint y: 135, distance: 508.4
click at [722, 135] on div "Search Create Report New Report | 013896.00 51-24/25 District 05 What type of R…" at bounding box center [800, 455] width 1260 height 664
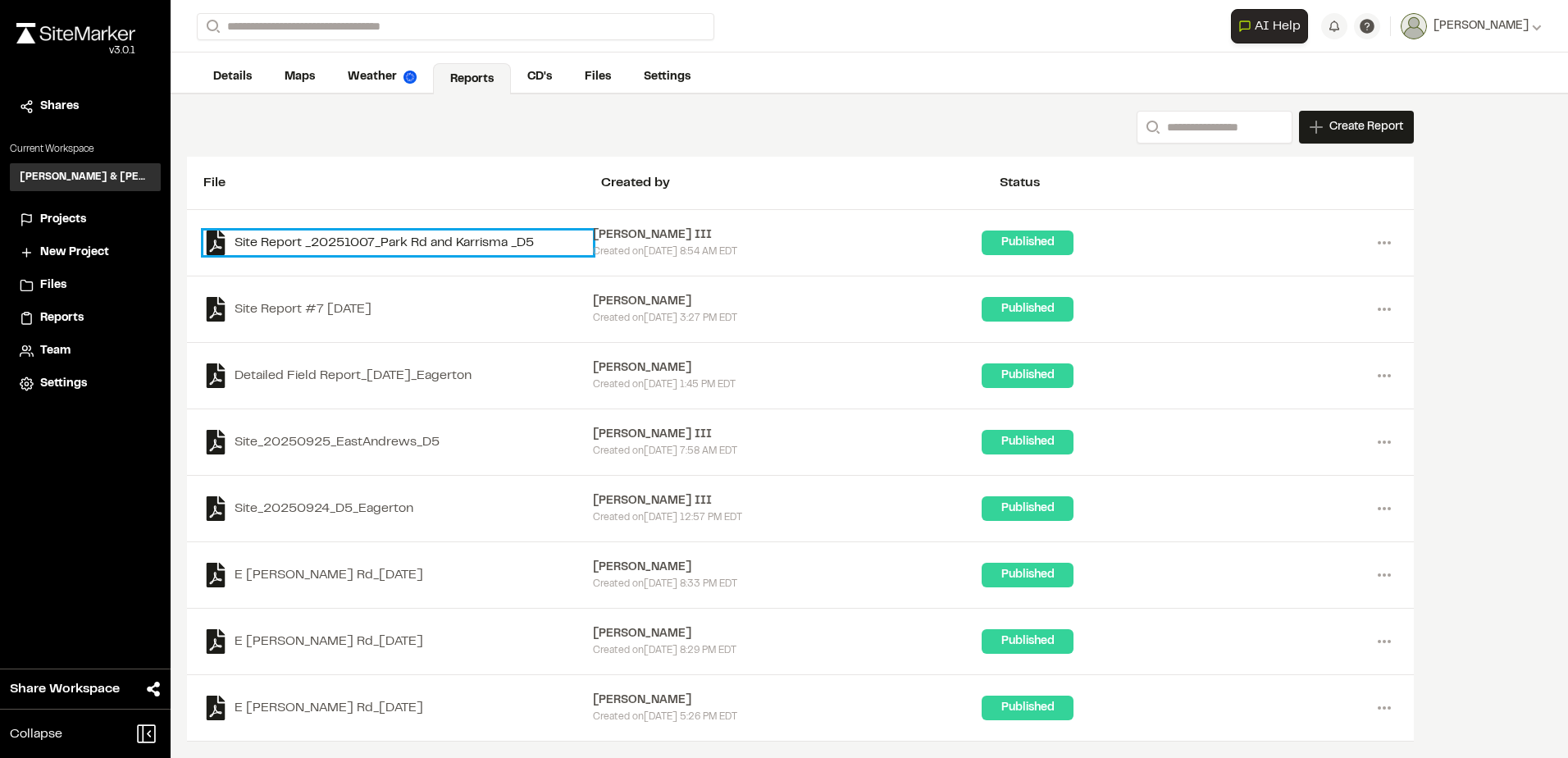
click at [276, 248] on link "Site Report _20251007_Park Rd and Karrisma _D5" at bounding box center [398, 242] width 389 height 25
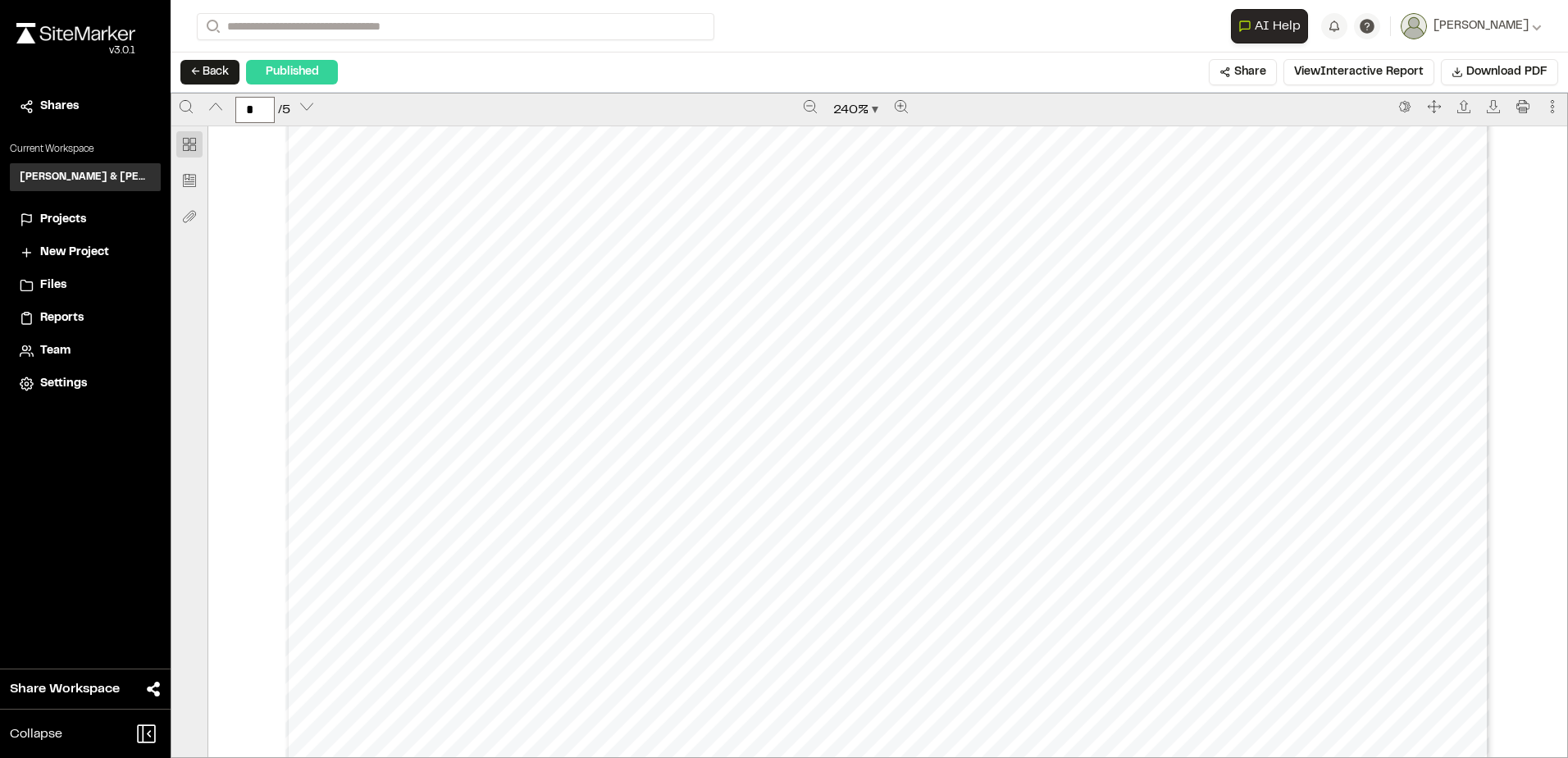
scroll to position [1641, 0]
type input "*"
